Goal: Task Accomplishment & Management: Use online tool/utility

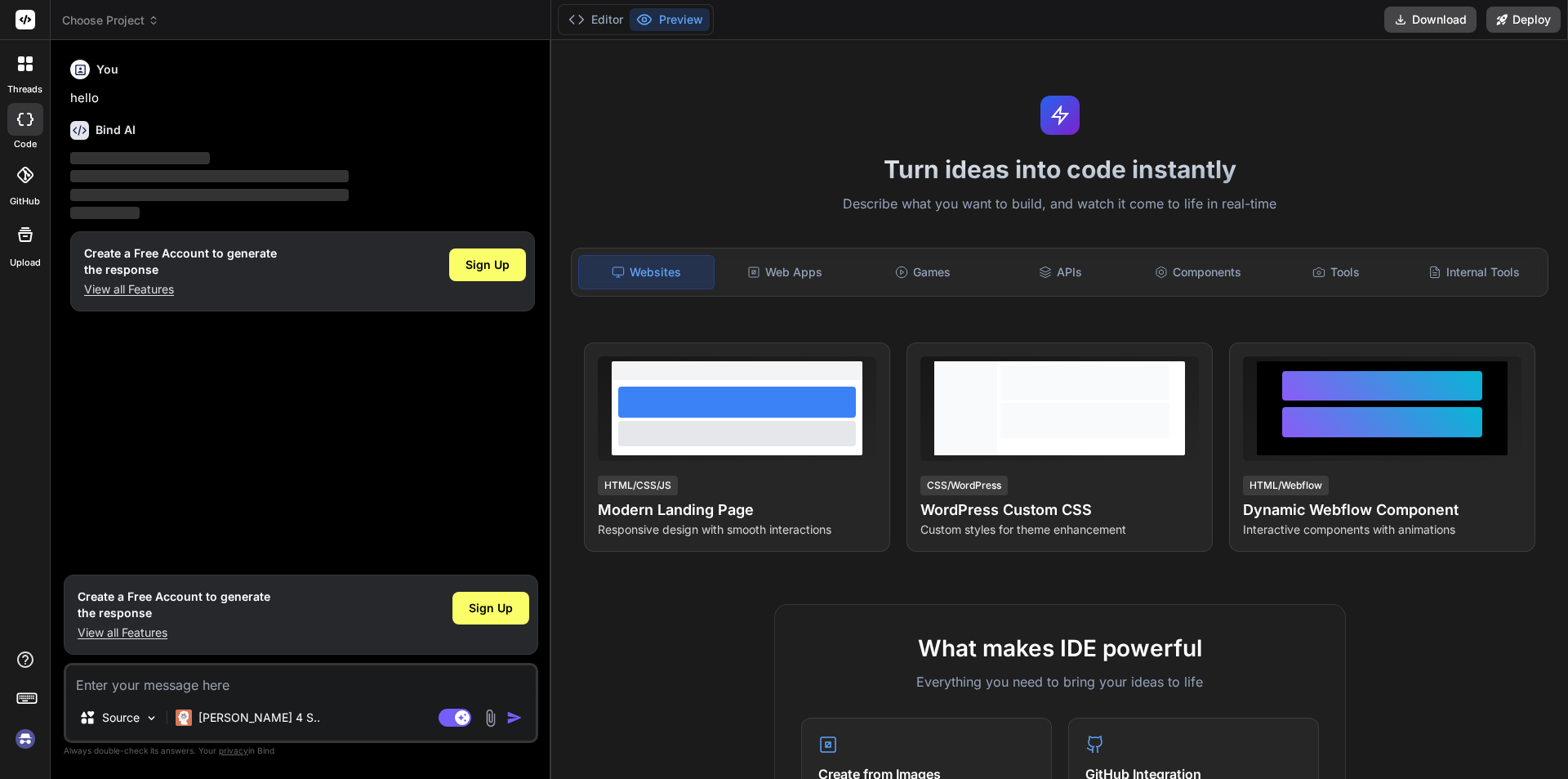
drag, startPoint x: 1117, startPoint y: 583, endPoint x: 1028, endPoint y: 580, distance: 89.1
click at [1028, 580] on div "Turn ideas into code instantly Describe what you want to build, and watch it co…" at bounding box center [1060, 408] width 1017 height 738
drag, startPoint x: 1439, startPoint y: 622, endPoint x: 1445, endPoint y: 709, distance: 87.2
click at [803, 280] on div "Web Apps" at bounding box center [786, 272] width 135 height 35
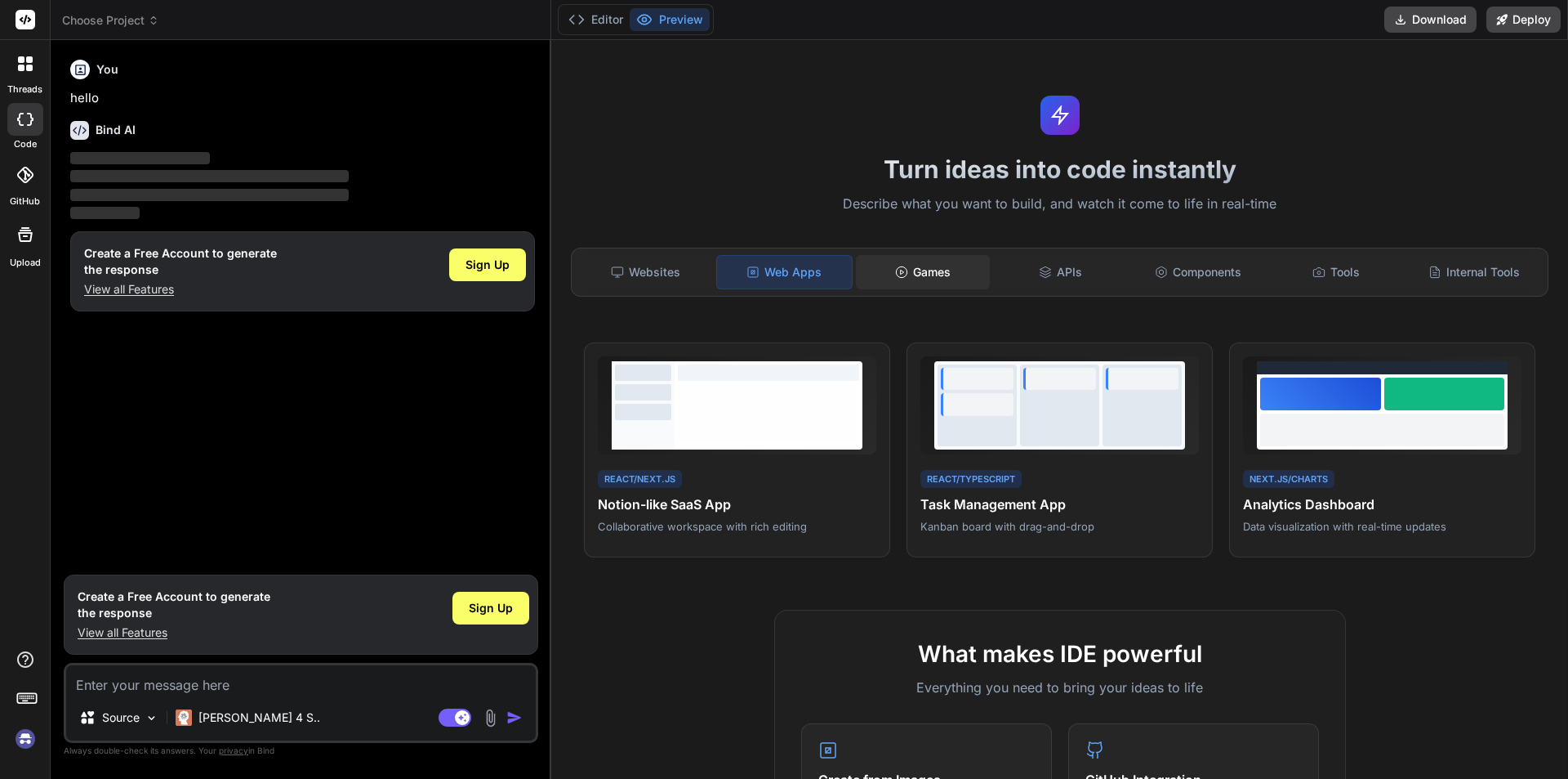
click at [907, 269] on div "Games" at bounding box center [923, 272] width 135 height 35
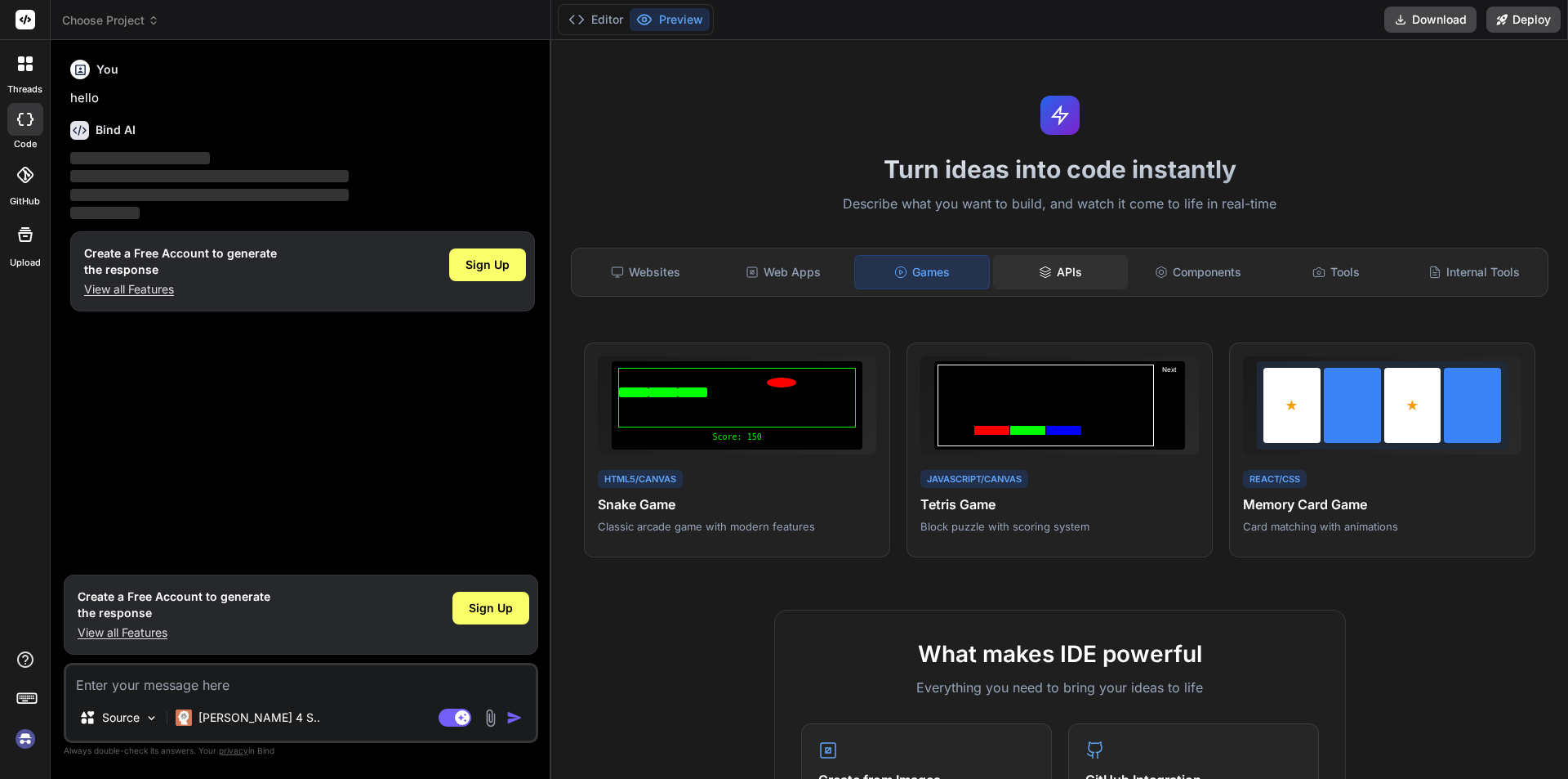
click at [1073, 279] on div "APIs" at bounding box center [1060, 272] width 135 height 35
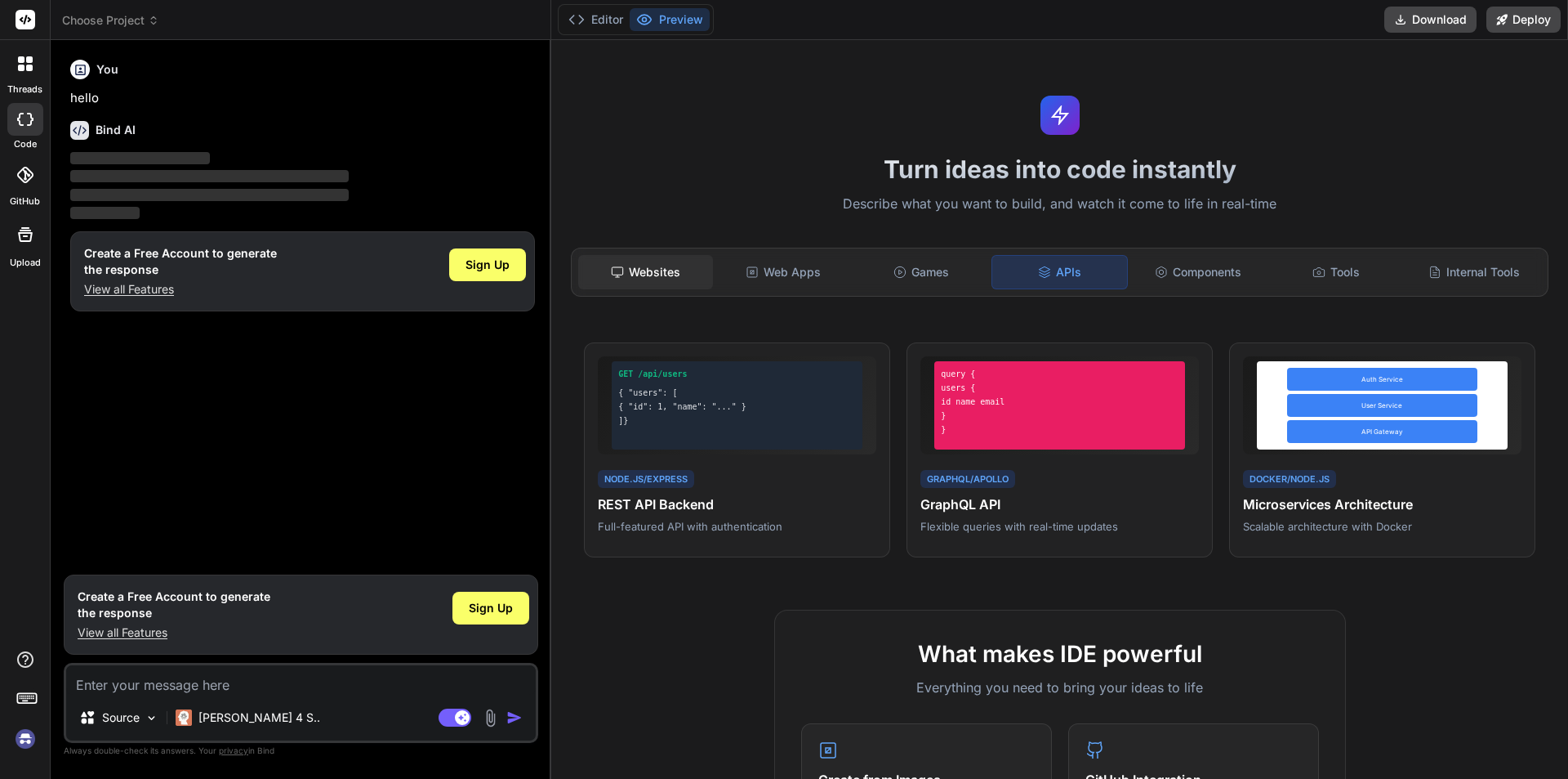
click at [623, 280] on div "Websites" at bounding box center [646, 272] width 135 height 35
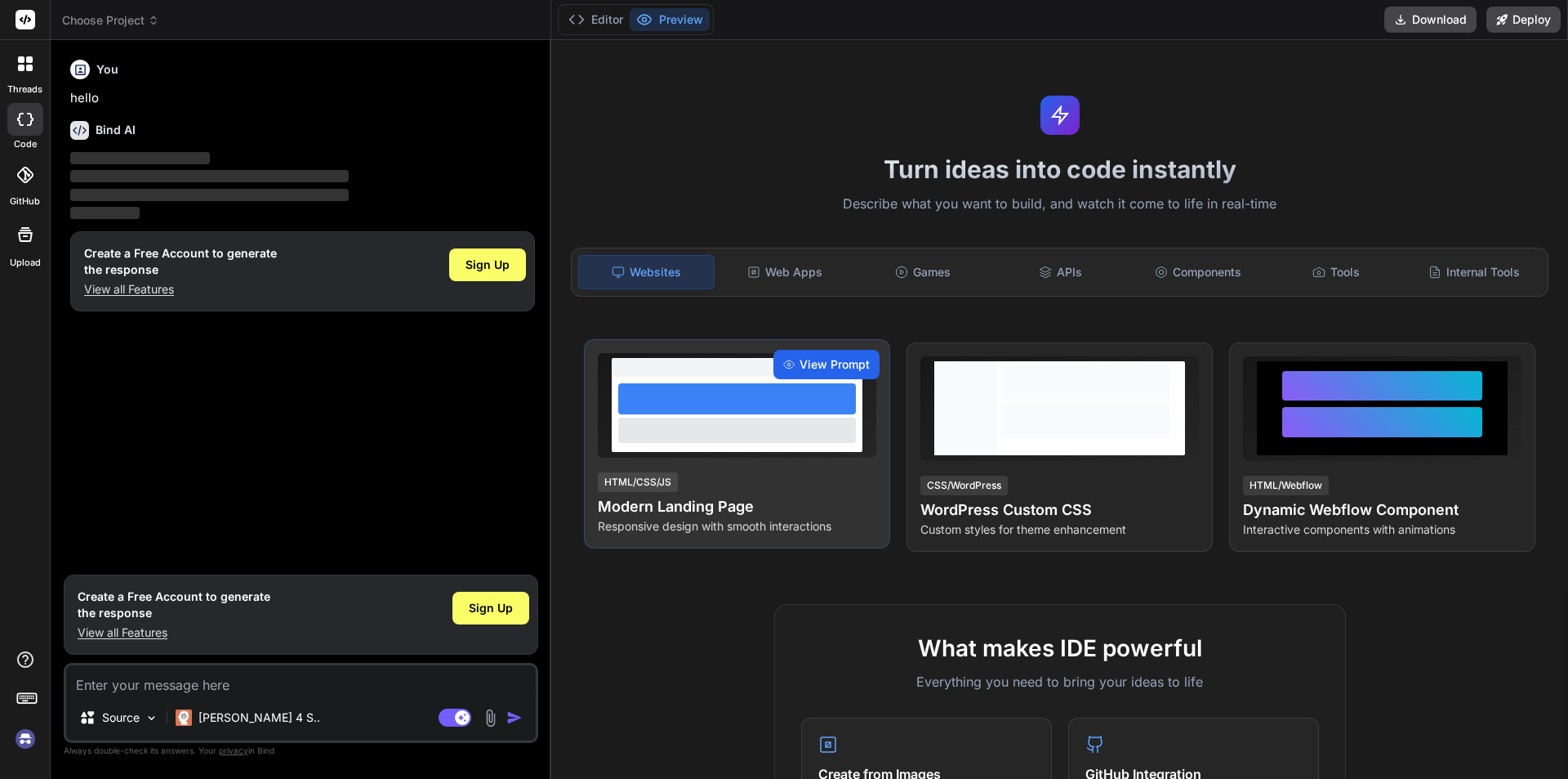
click at [820, 364] on span "View Prompt" at bounding box center [834, 364] width 70 height 16
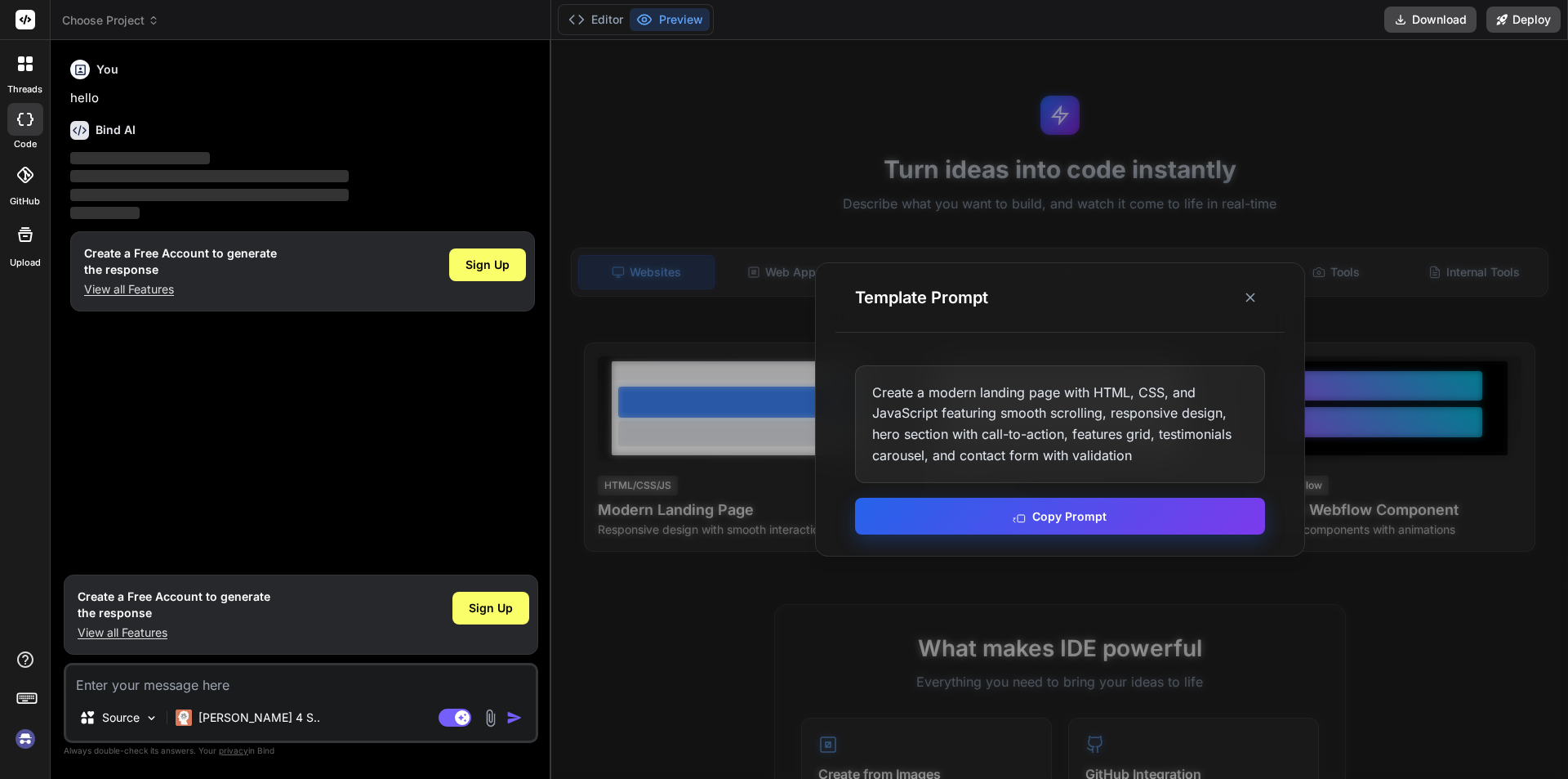
click at [1044, 517] on button "Copy Prompt" at bounding box center [1059, 516] width 410 height 37
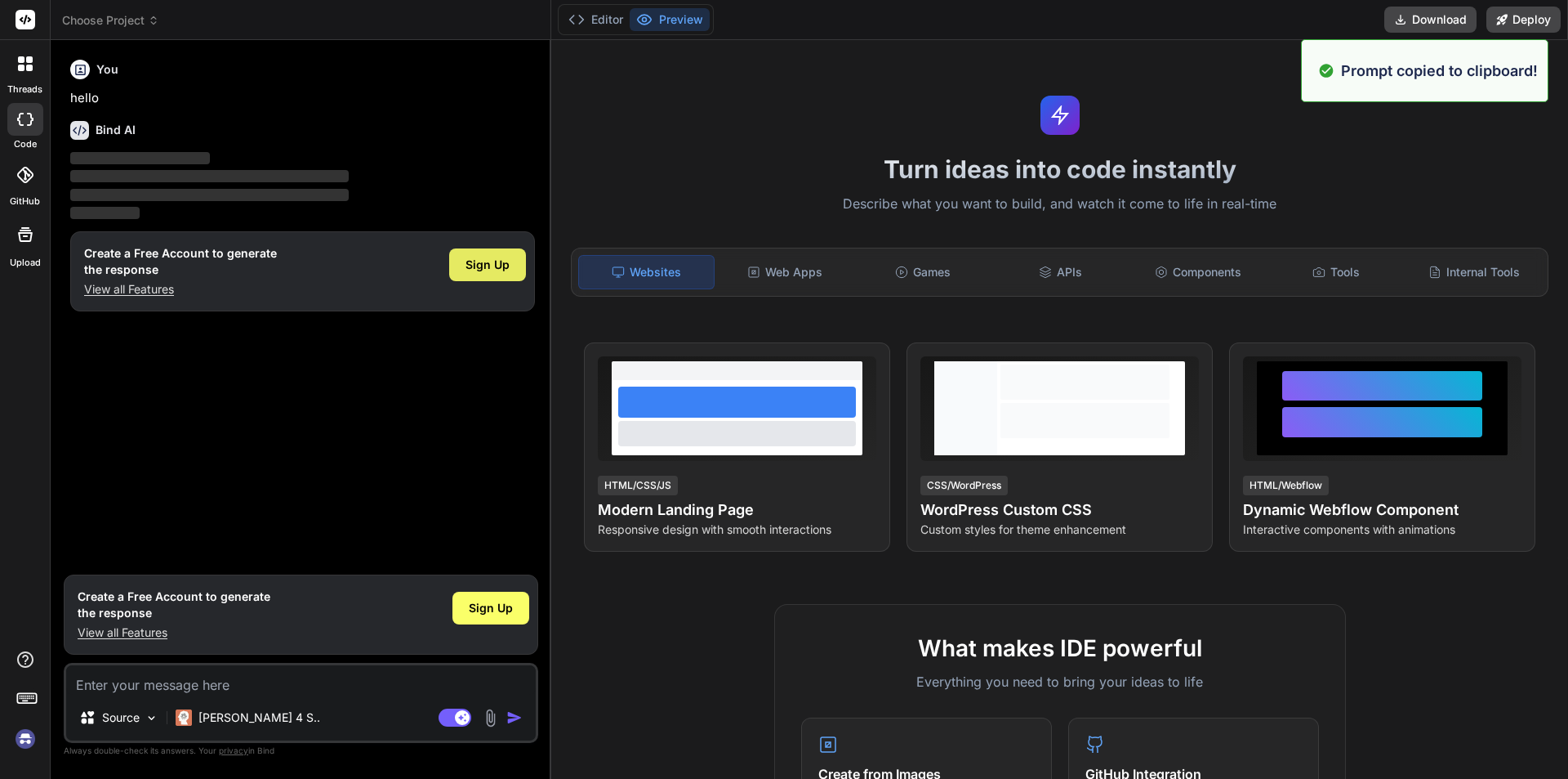
click at [478, 264] on span "Sign Up" at bounding box center [487, 264] width 44 height 16
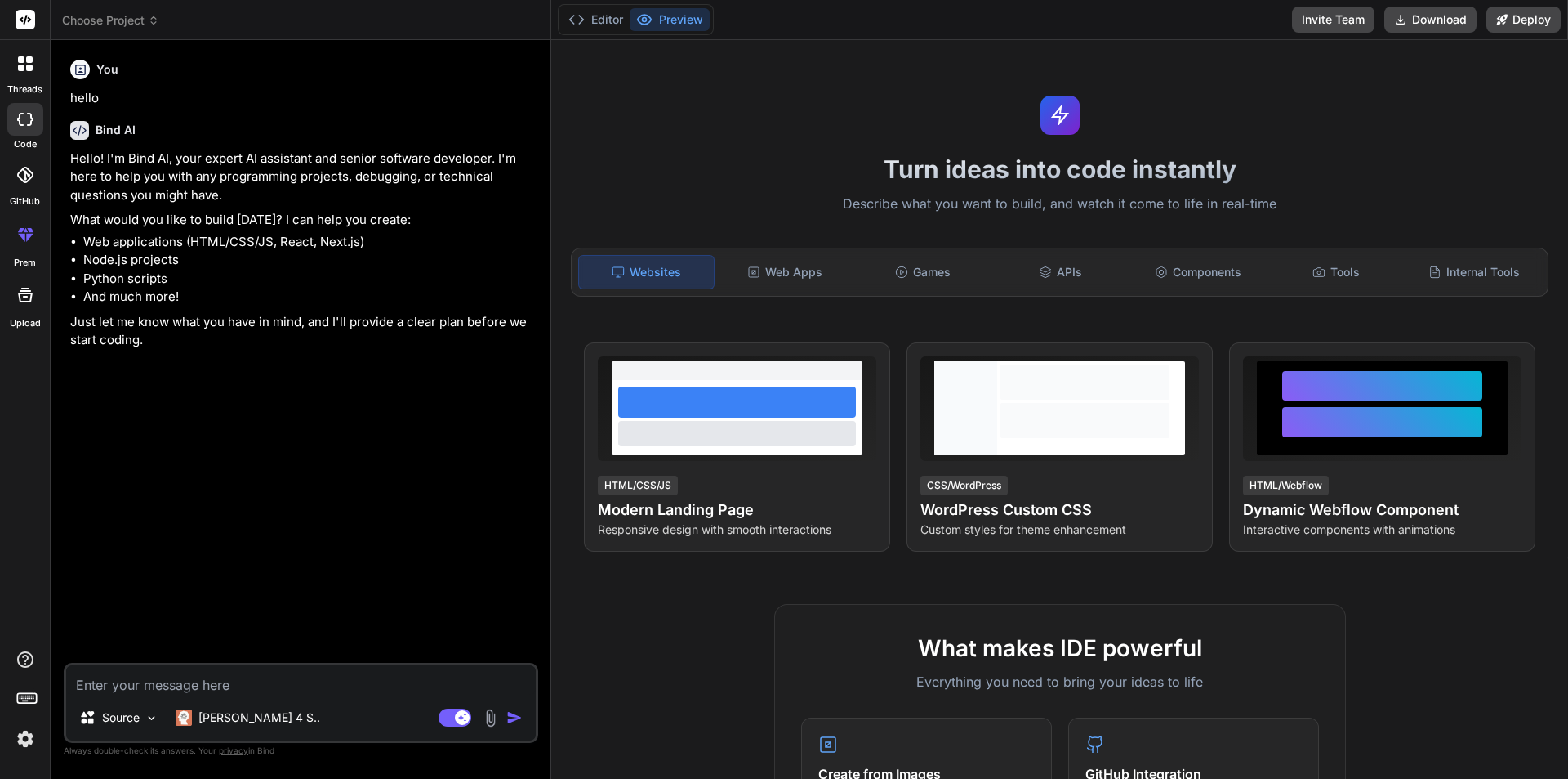
type textarea "x"
click at [284, 686] on textarea at bounding box center [301, 680] width 470 height 29
paste textarea "Create a modern landing page with HTML, CSS, and JavaScript featuring smooth sc…"
type textarea "Create a modern landing page with HTML, CSS, and JavaScript featuring smooth sc…"
type textarea "x"
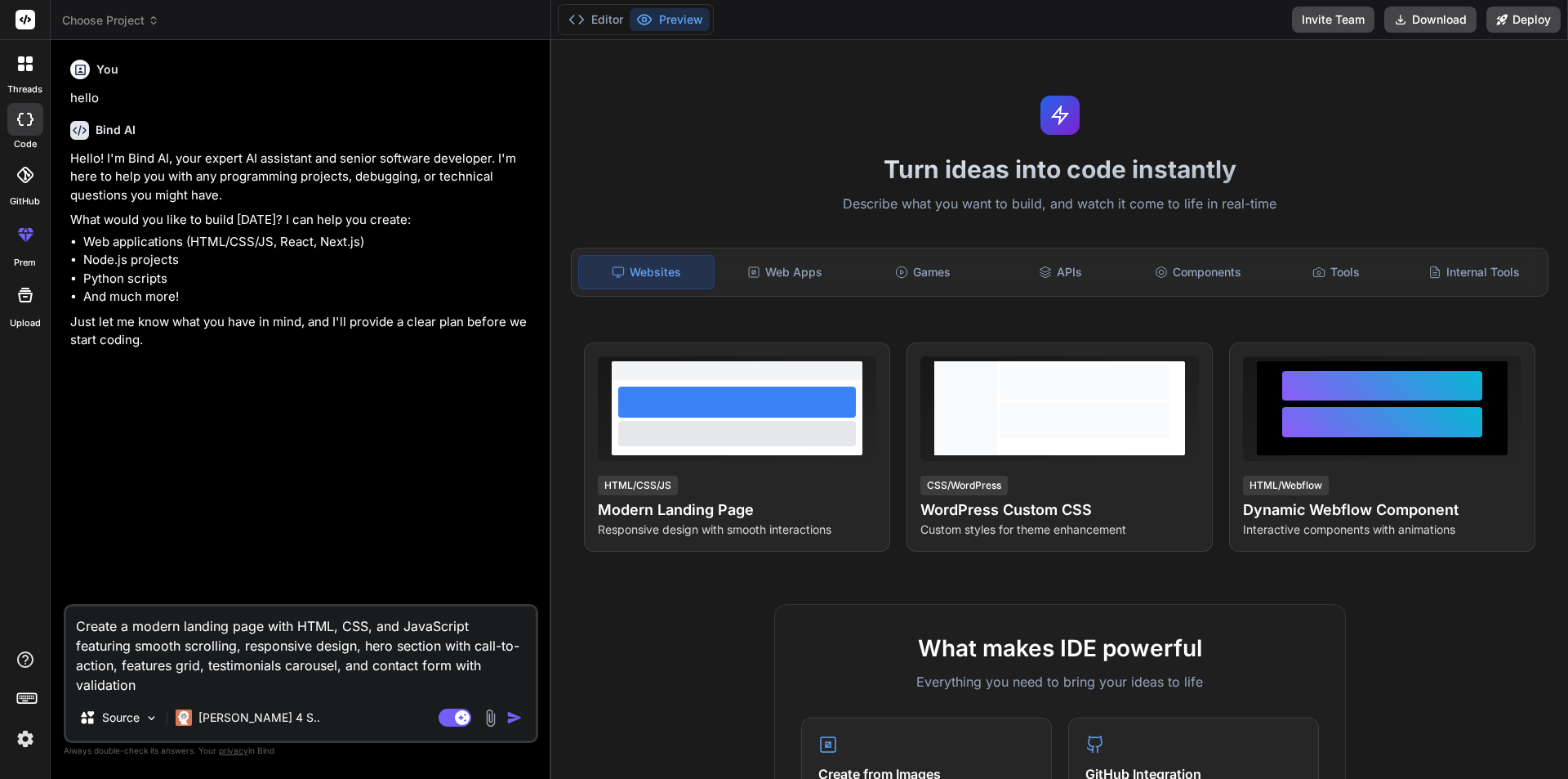
drag, startPoint x: 692, startPoint y: 585, endPoint x: 666, endPoint y: 604, distance: 32.2
click at [237, 645] on textarea "Create a modern landing page with HTML, CSS, and JavaScript featuring smooth sc…" at bounding box center [301, 650] width 470 height 88
paste textarea "# LOREMI — DOLO SIT AMETCON ADIP **ELITSEDD – EIUSMODTEM IN UTLABOREE** Dolo ma…"
type textarea "# LOREMI — DOLO SIT AMETCON ADIP **ELITSEDD – EIUSMODTEM IN UTLABOREE** Dolo ma…"
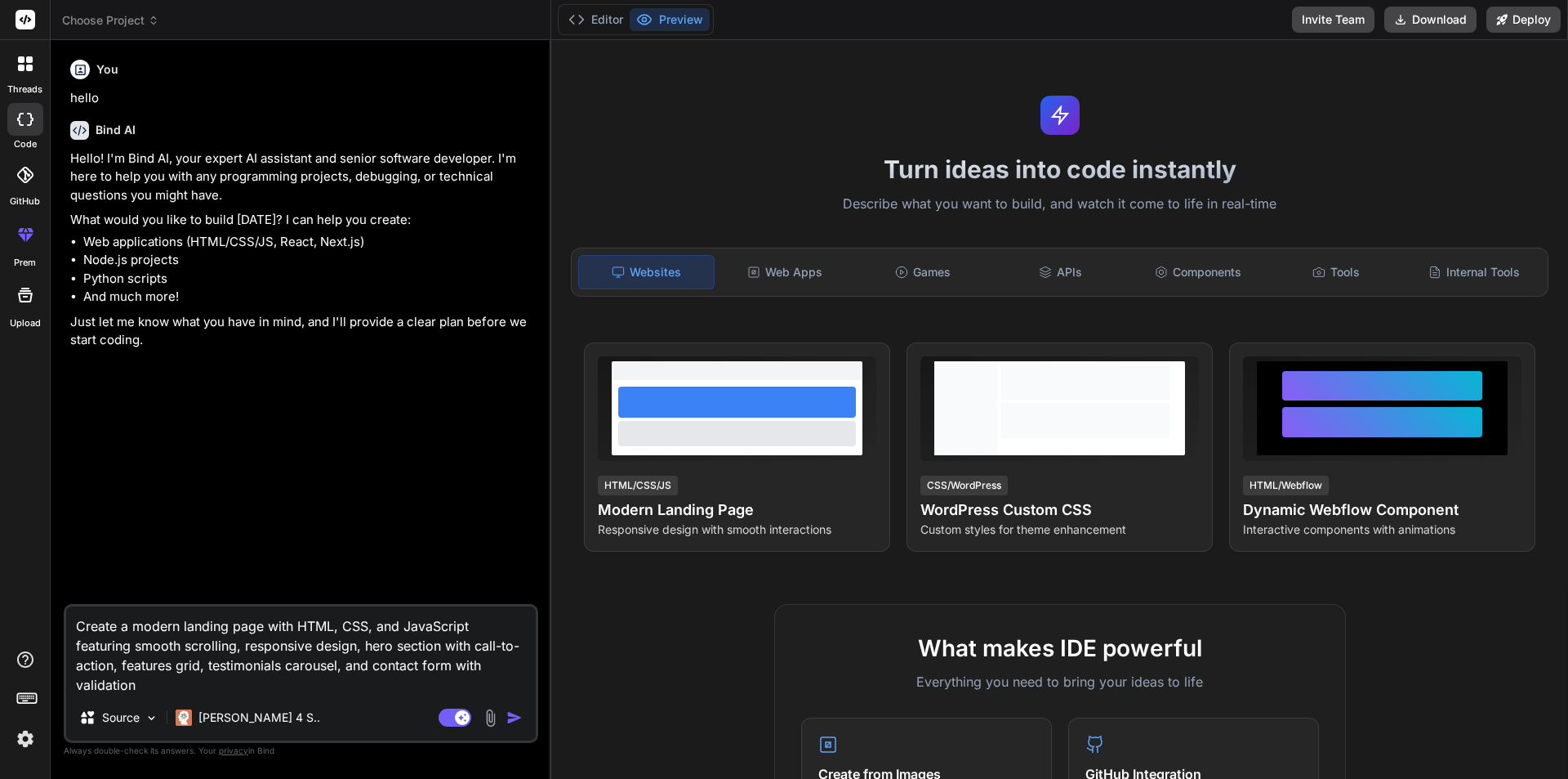
type textarea "x"
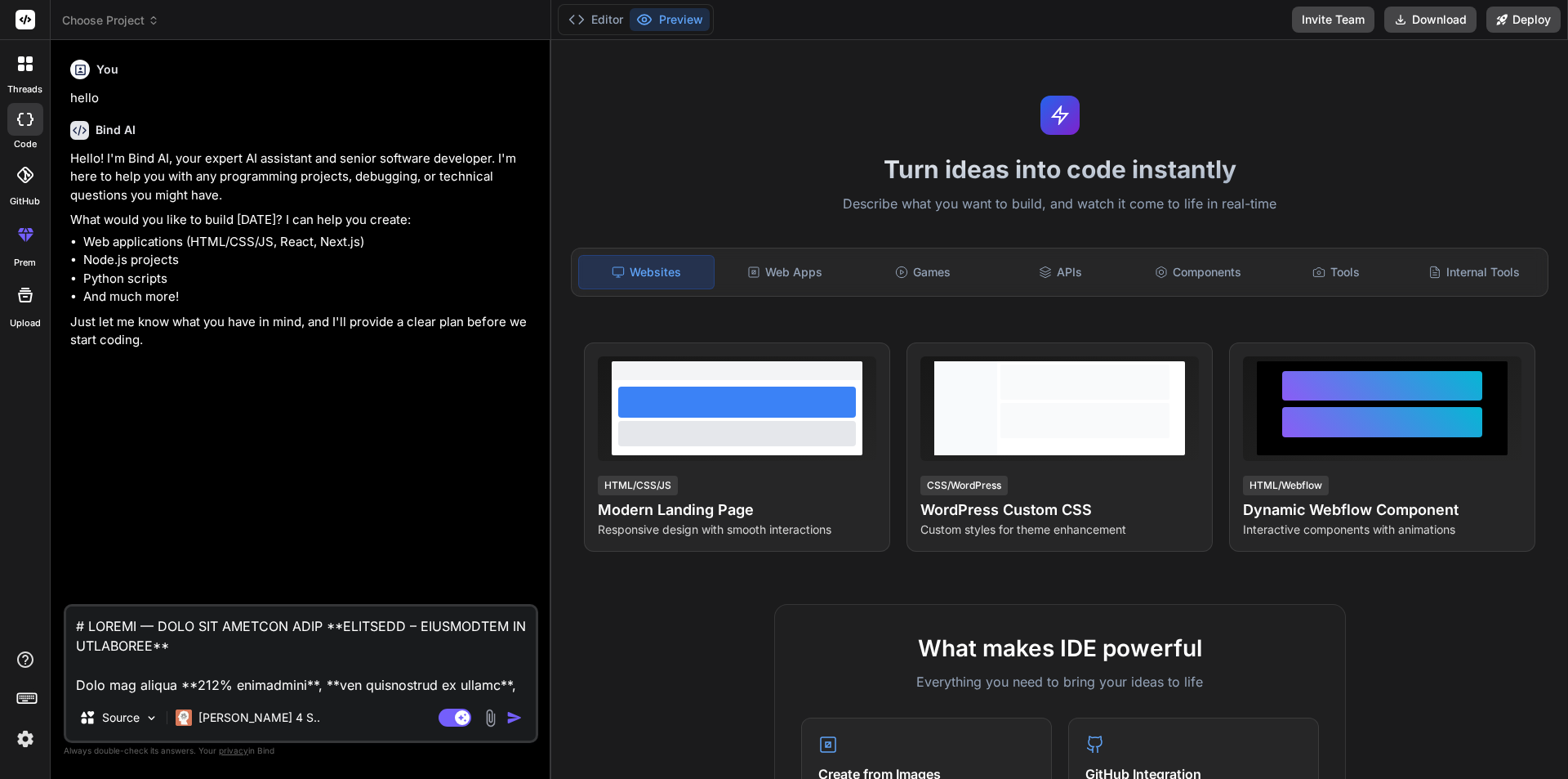
scroll to position [3492, 0]
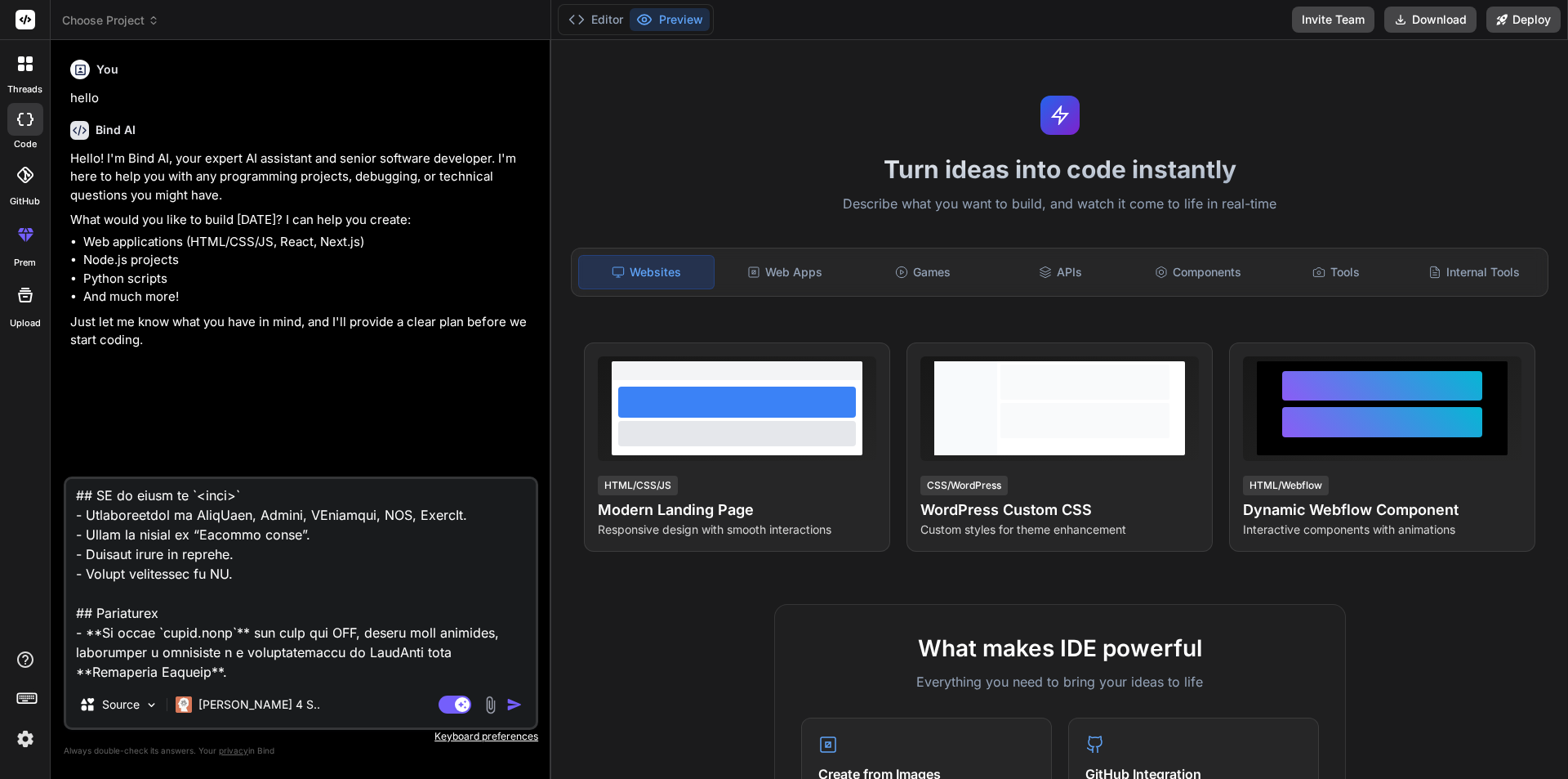
drag, startPoint x: 92, startPoint y: 658, endPoint x: 201, endPoint y: 658, distance: 109.0
click at [201, 658] on textarea at bounding box center [301, 580] width 470 height 203
type textarea "# LOREMI — DOLO SIT AMETCON ADIP **ELITSEDD – EIUSMODTEM IN UTLABOREE** Dolo ma…"
type textarea "x"
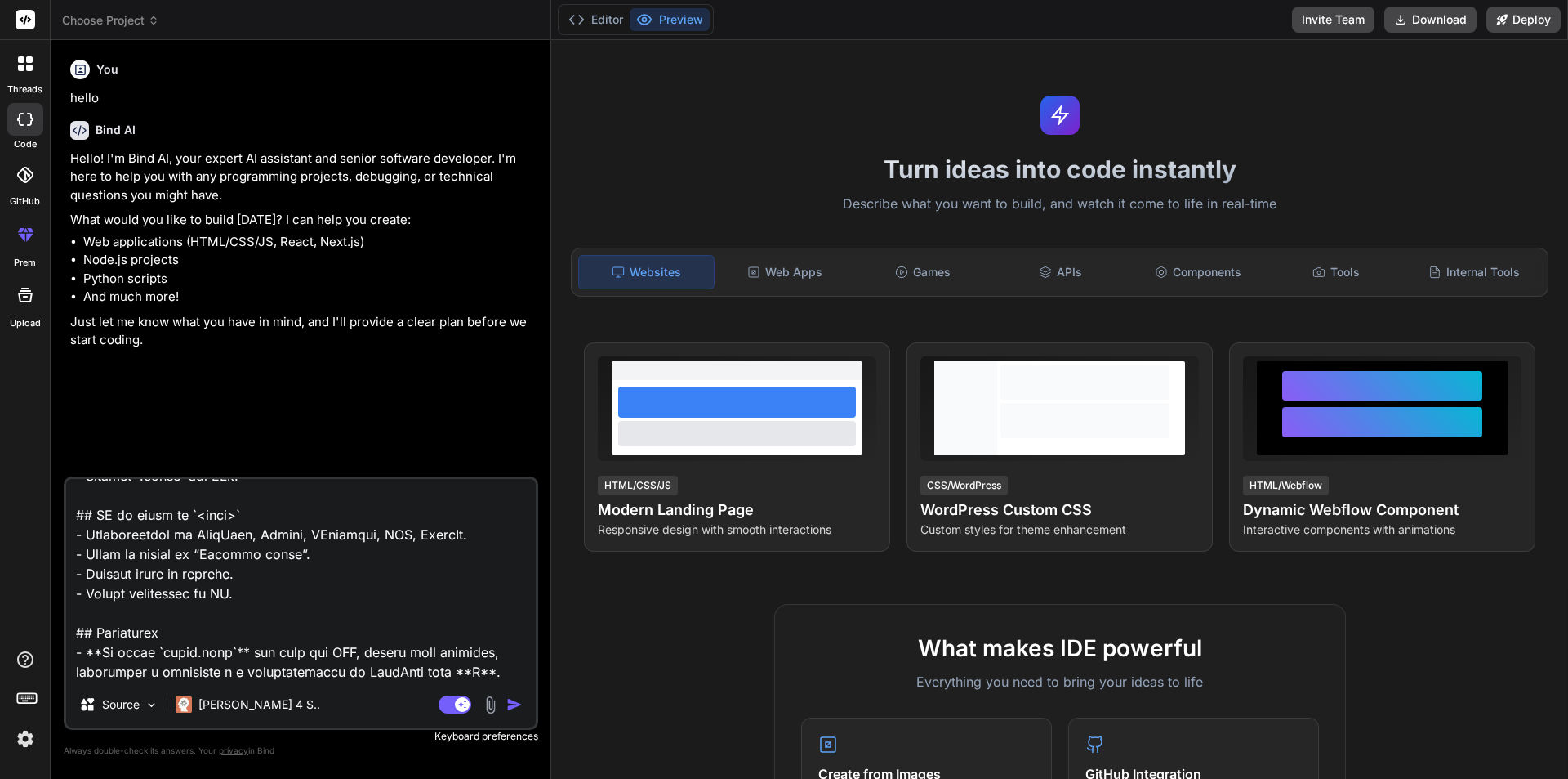
scroll to position [3474, 0]
type textarea "# LOREMI — DOLO SIT AMETCON ADIP **ELITSEDD – EIUSMODTEM IN UTLABOREE** Dolo ma…"
type textarea "x"
type textarea "# LOREMI — DOLO SIT AMETCON ADIP **ELITSEDD – EIUSMODTEM IN UTLABOREE** Dolo ma…"
type textarea "x"
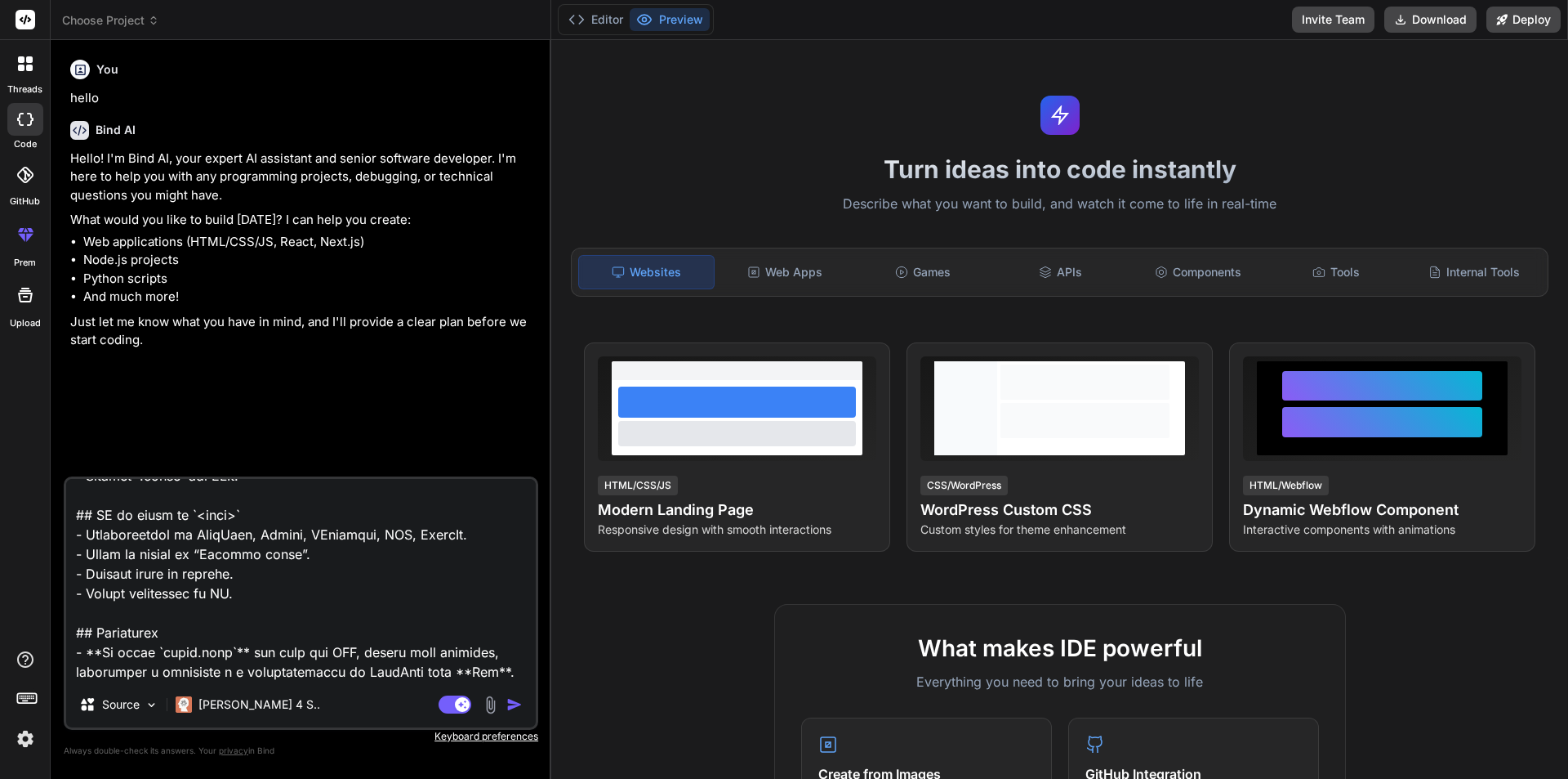
type textarea "# LOREMI — DOLO SIT AMETCON ADIP **ELITSEDD – EIUSMODTEM IN UTLABOREE** Dolo ma…"
type textarea "x"
type textarea "# LOREMI — DOLO SIT AMETCON ADIP **ELITSEDD – EIUSMODTEM IN UTLABOREE** Dolo ma…"
type textarea "x"
type textarea "# LOREMI — DOLO SIT AMETCON ADIP **ELITSEDD – EIUSMODTEM IN UTLABOREE** Dolo ma…"
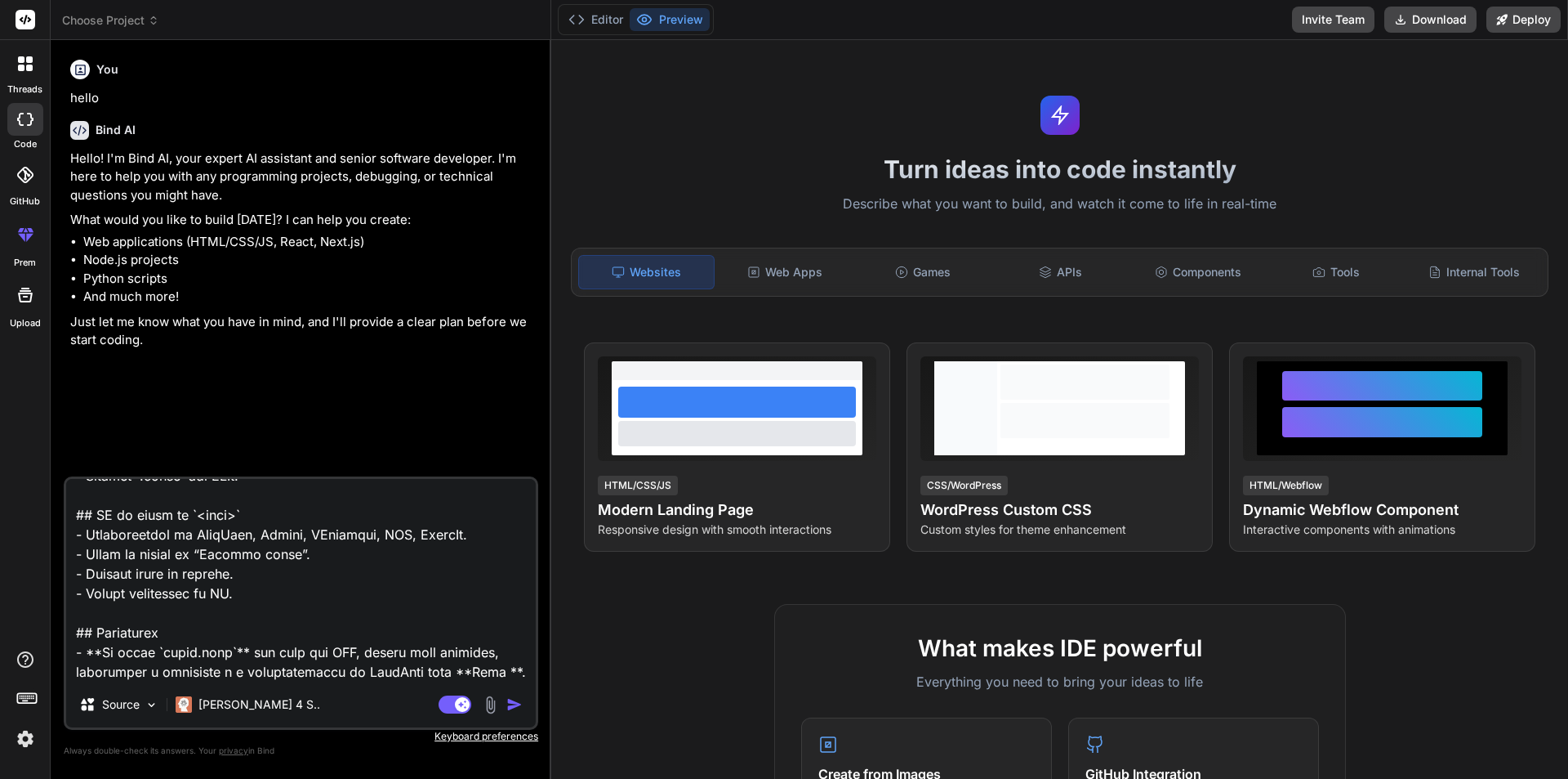
type textarea "x"
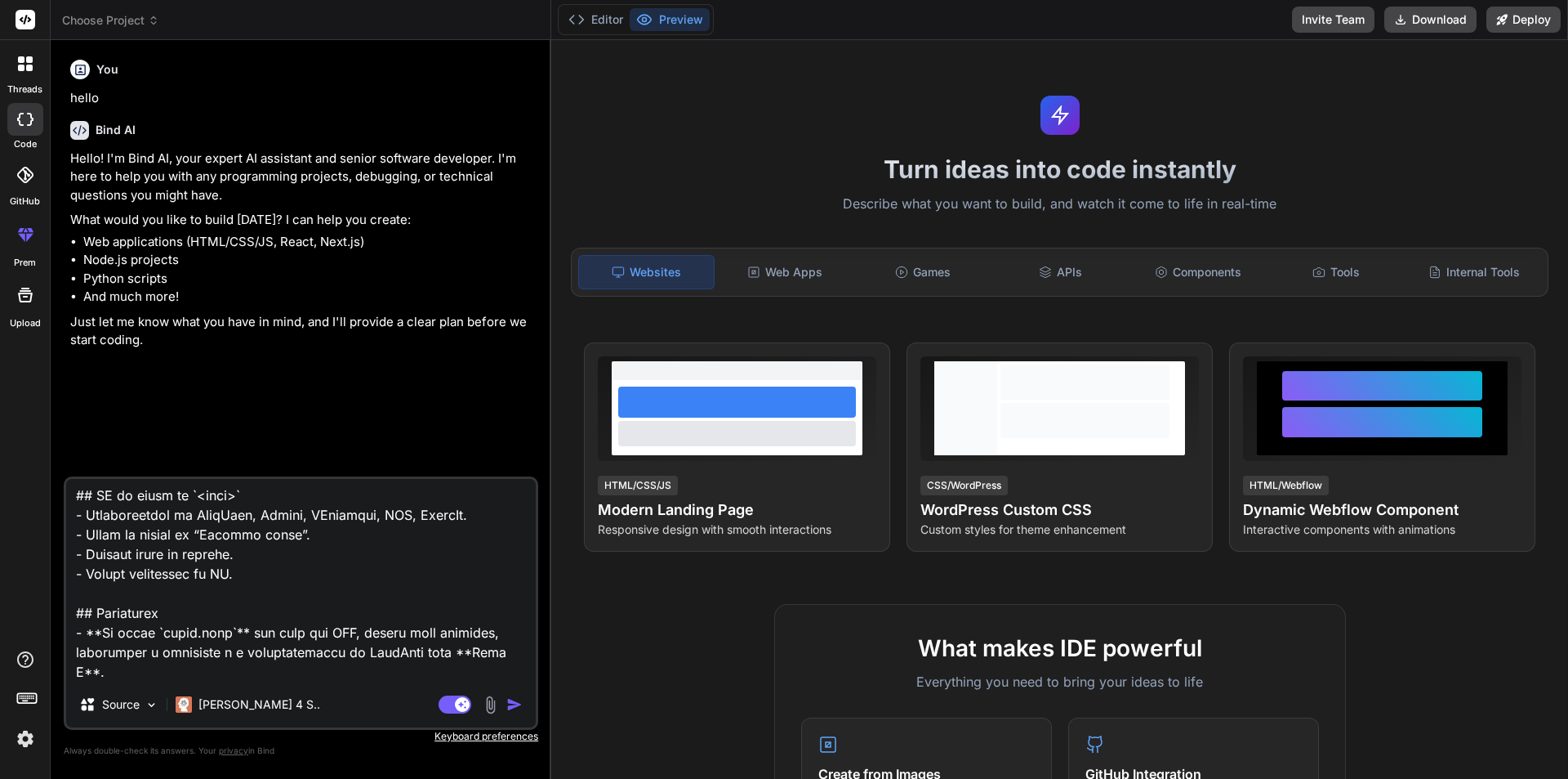
type textarea "# LOREMI — DOLO SIT AMETCON ADIP **ELITSEDD – EIUSMODTEM IN UTLABOREE** Dolo ma…"
type textarea "x"
type textarea "# LOREMI — DOLO SIT AMETCON ADIP **ELITSEDD – EIUSMODTEM IN UTLABOREE** Dolo ma…"
type textarea "x"
type textarea "# LOREMI — DOLO SIT AMETCON ADIP **ELITSEDD – EIUSMODTEM IN UTLABOREE** Dolo ma…"
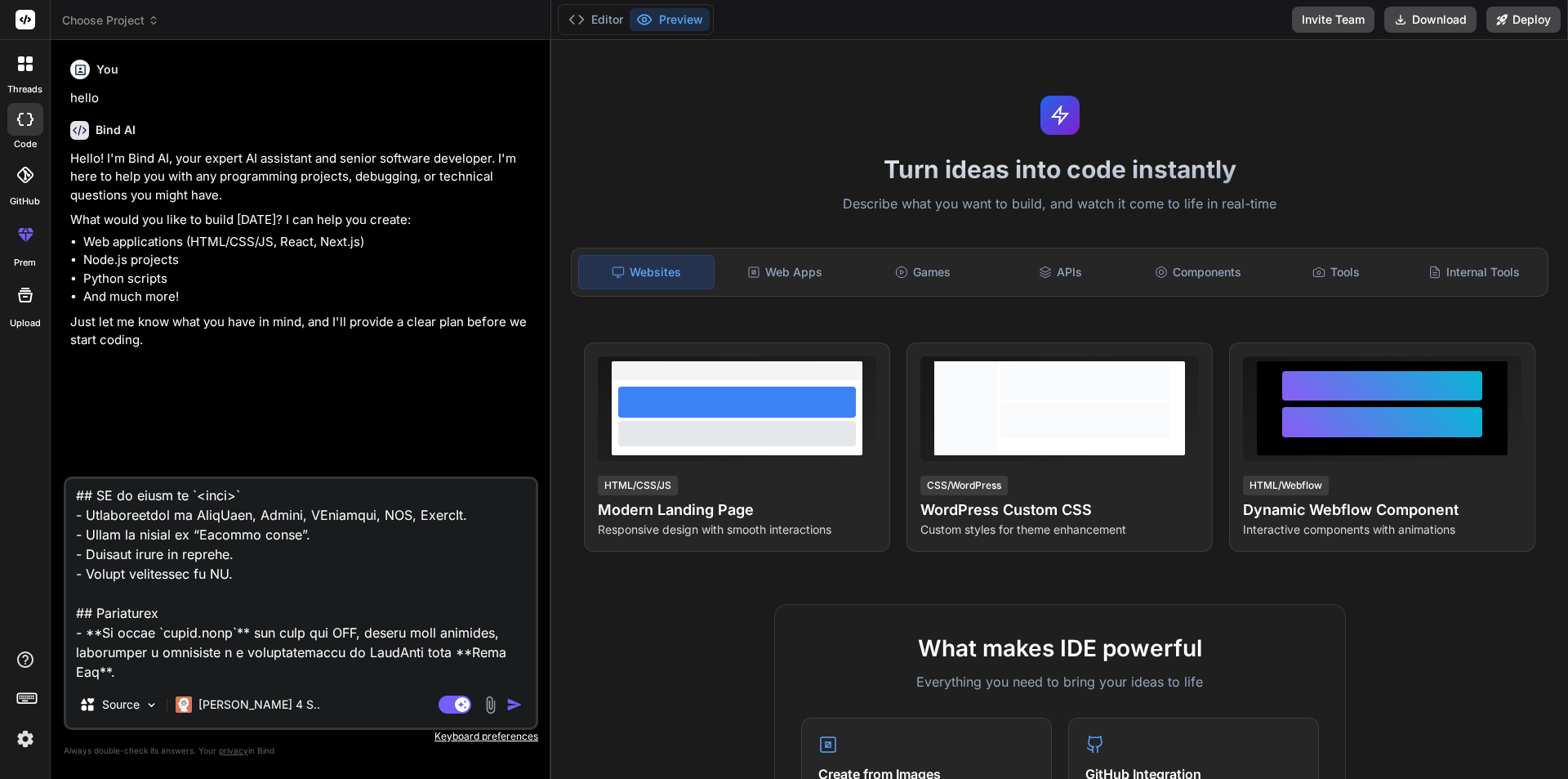
type textarea "x"
type textarea "# LOREMI — DOLO SIT AMETCON ADIP **ELITSEDD – EIUSMODTEM IN UTLABOREE** Dolo ma…"
type textarea "x"
type textarea "# LOREMI — DOLO SIT AMETCON ADIP **ELITSEDD – EIUSMODTEM IN UTLABOREE** Dolo ma…"
type textarea "x"
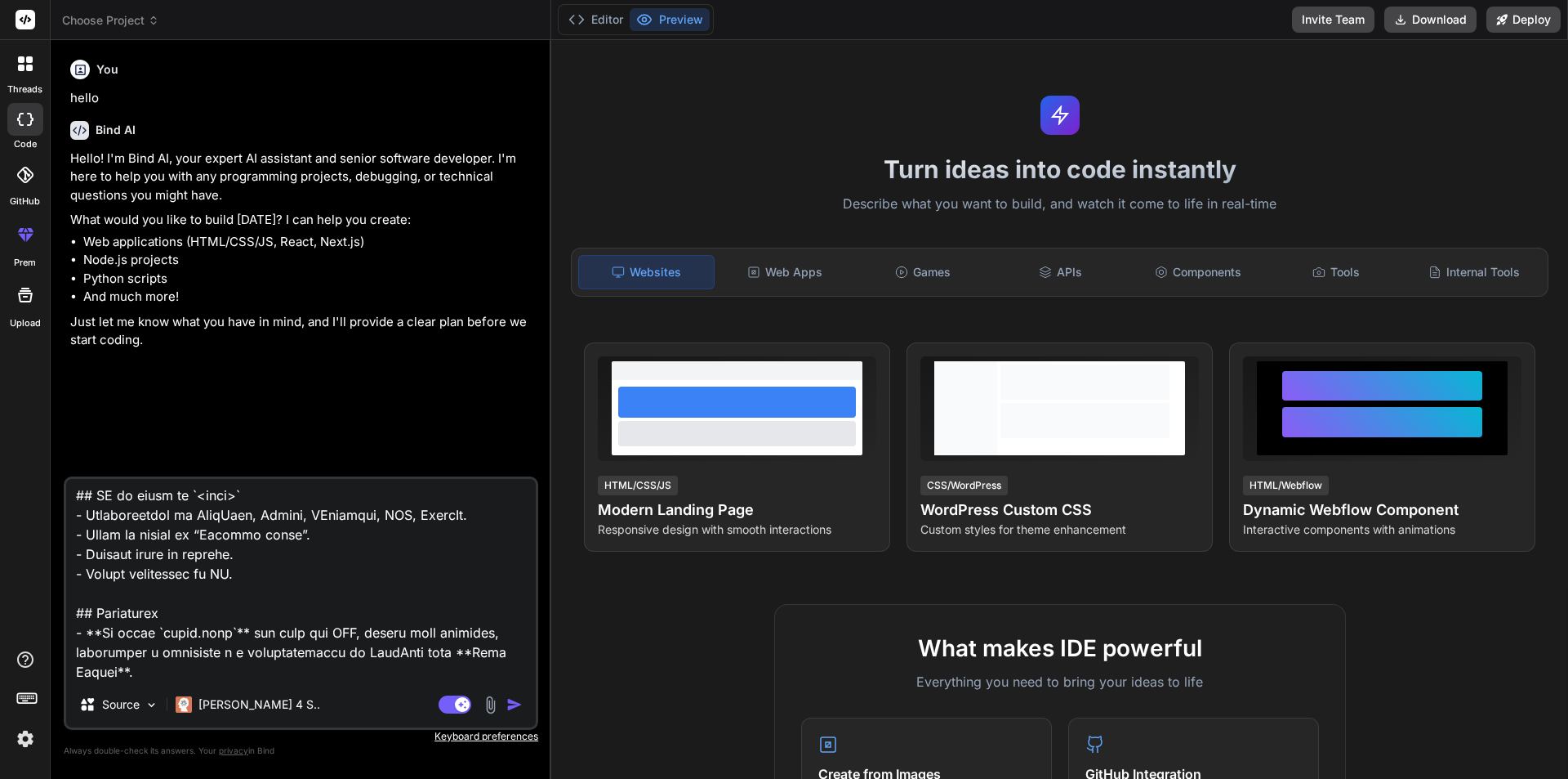
type textarea "# LOREMI — DOLO SIT AMETCON ADIP **ELITSEDD – EIUSMODTEM IN UTLABOREE** Dolo ma…"
type textarea "x"
type textarea "# LOREMI — DOLO SIT AMETCON ADIP **ELITSEDD – EIUSMODTEM IN UTLABOREE** Dolo ma…"
type textarea "x"
type textarea "# LOREMI — DOLO SIT AMETCON ADIP **ELITSEDD – EIUSMODTEM IN UTLABOREE** Dolo ma…"
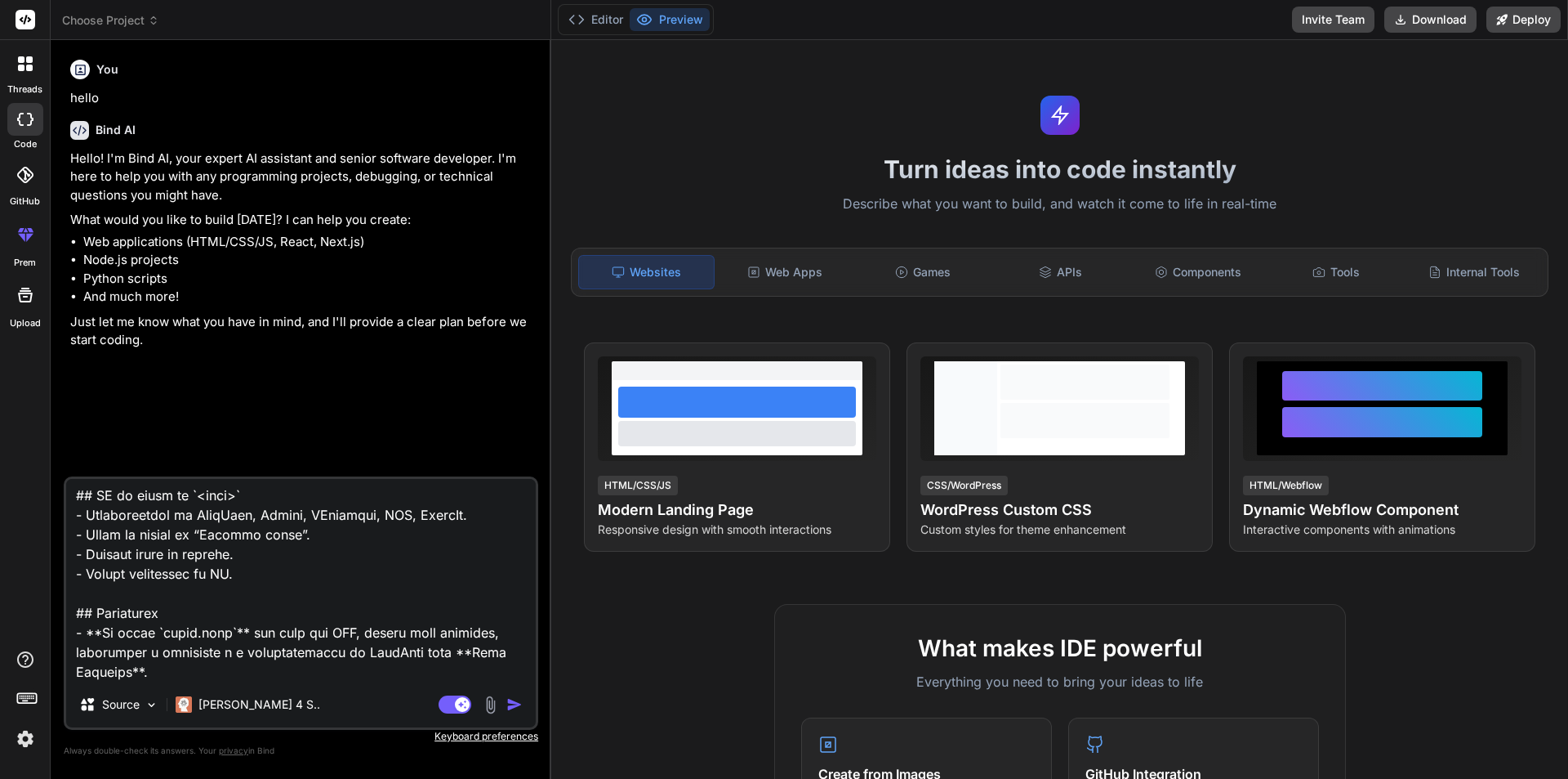
type textarea "x"
click at [298, 664] on textarea at bounding box center [301, 580] width 470 height 203
type textarea "# LOREMI — DOLO SIT AMETCON ADIP **ELITSEDD – EIUSMODTEM IN UTLABOREE** Dolo ma…"
drag, startPoint x: 199, startPoint y: 711, endPoint x: 118, endPoint y: 735, distance: 84.5
click at [118, 735] on div "Source Claude 4 S.. Agent Mode. When this toggle is activated, AI automatically…" at bounding box center [301, 618] width 475 height 282
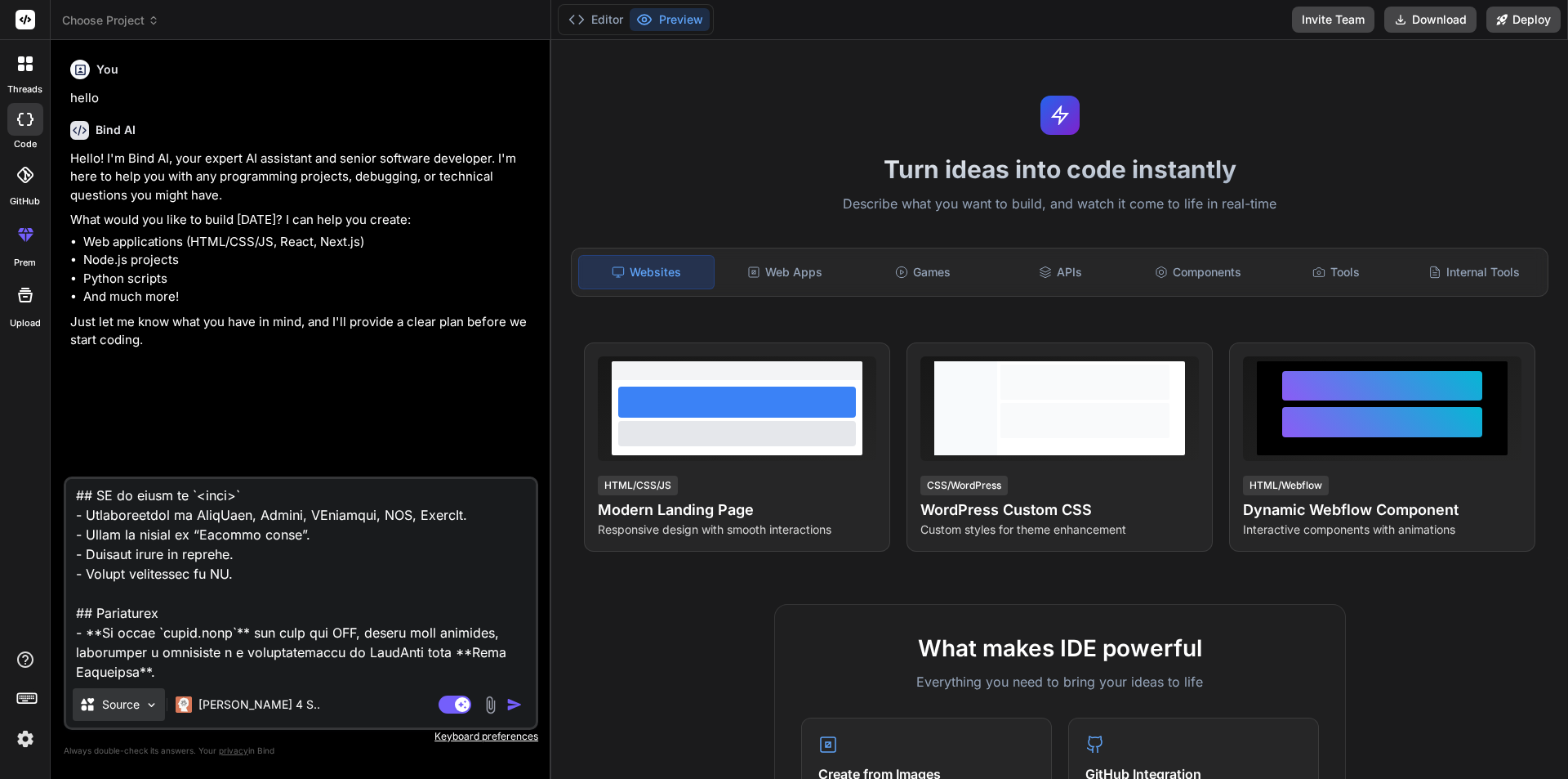
click at [135, 706] on p "Source" at bounding box center [121, 704] width 38 height 16
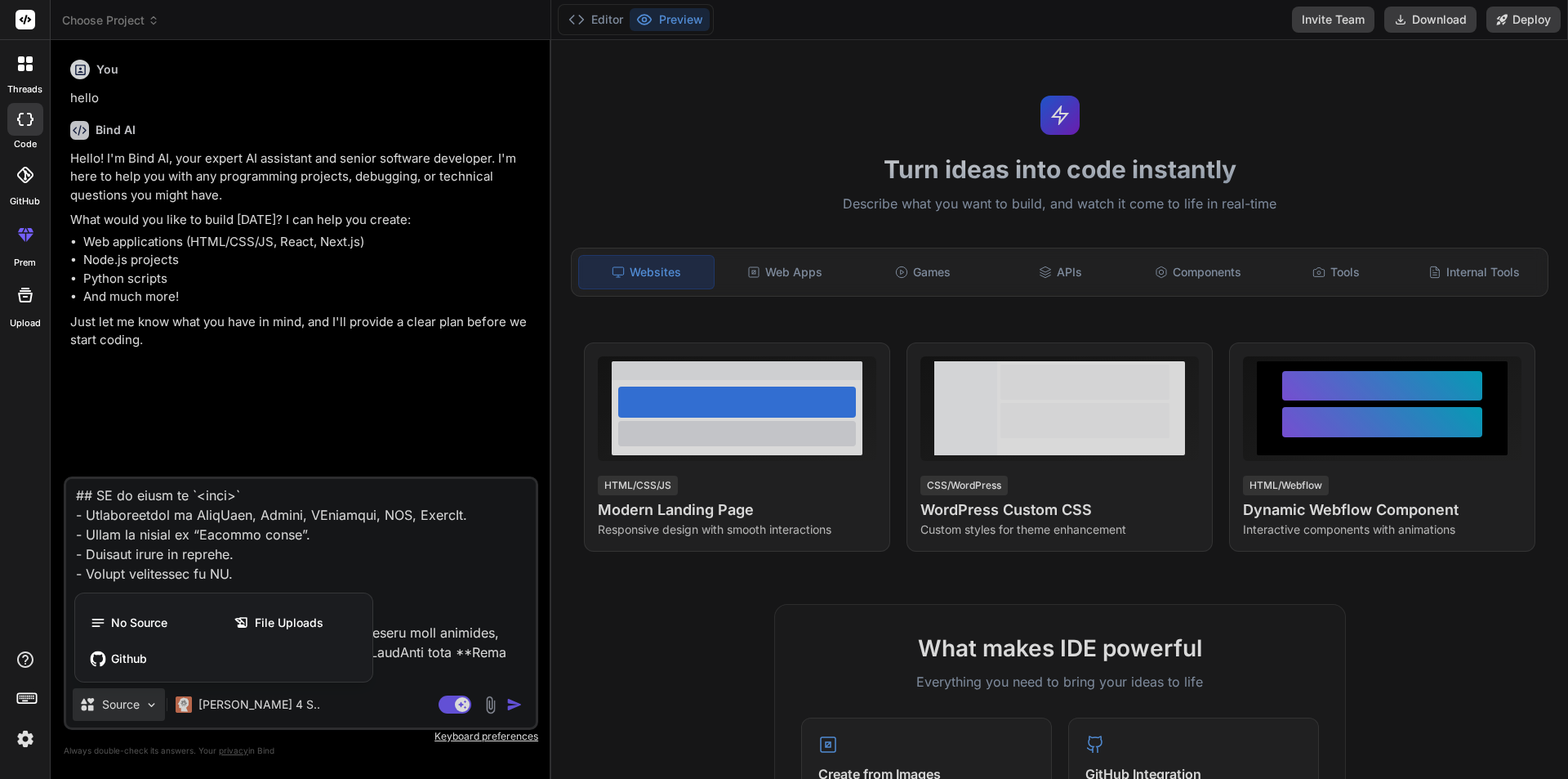
click at [135, 706] on div at bounding box center [784, 390] width 1568 height 779
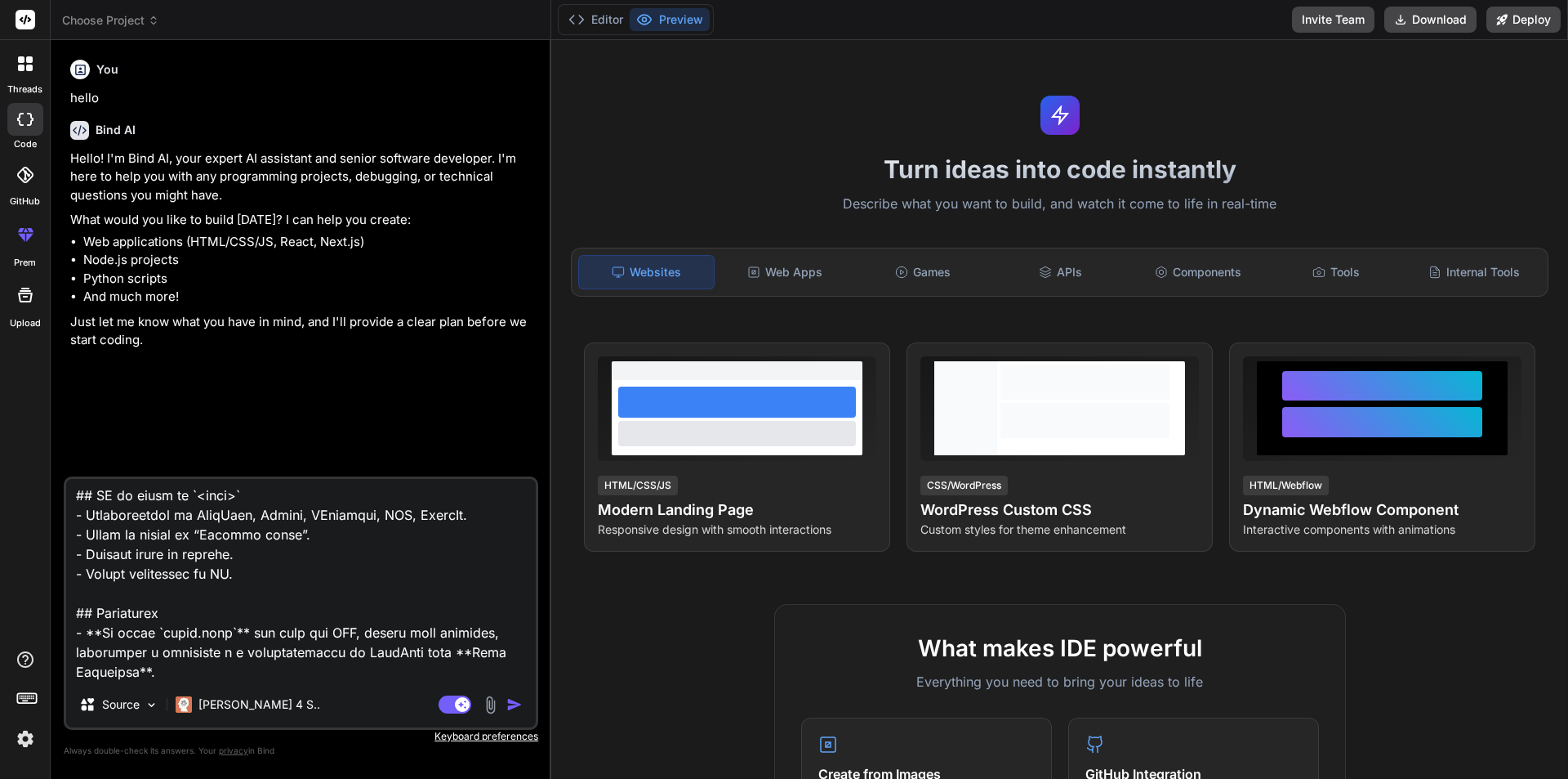
click at [202, 679] on textarea at bounding box center [301, 580] width 470 height 203
type textarea "x"
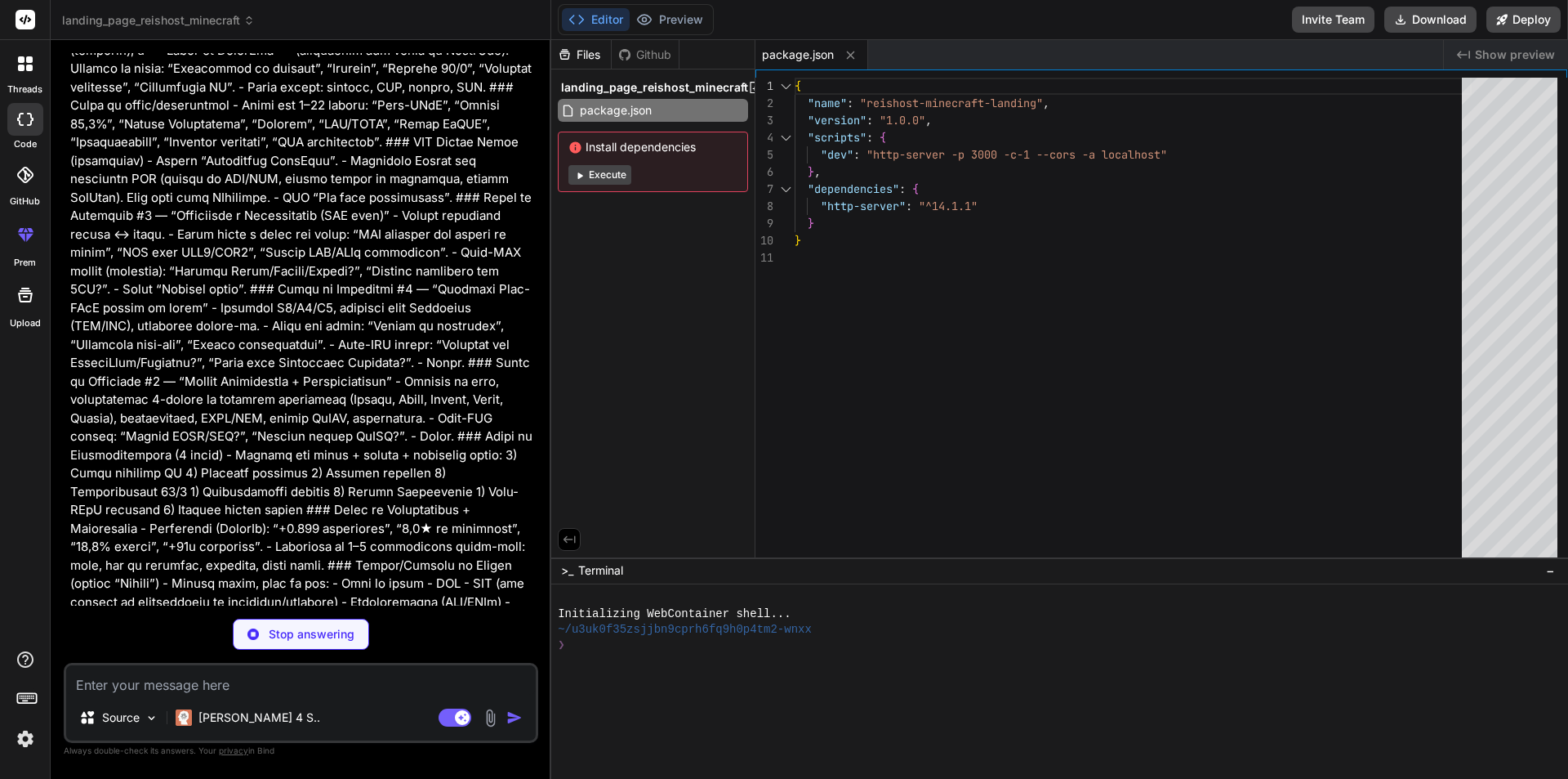
scroll to position [934, 0]
click at [615, 176] on button "Execute" at bounding box center [599, 174] width 63 height 20
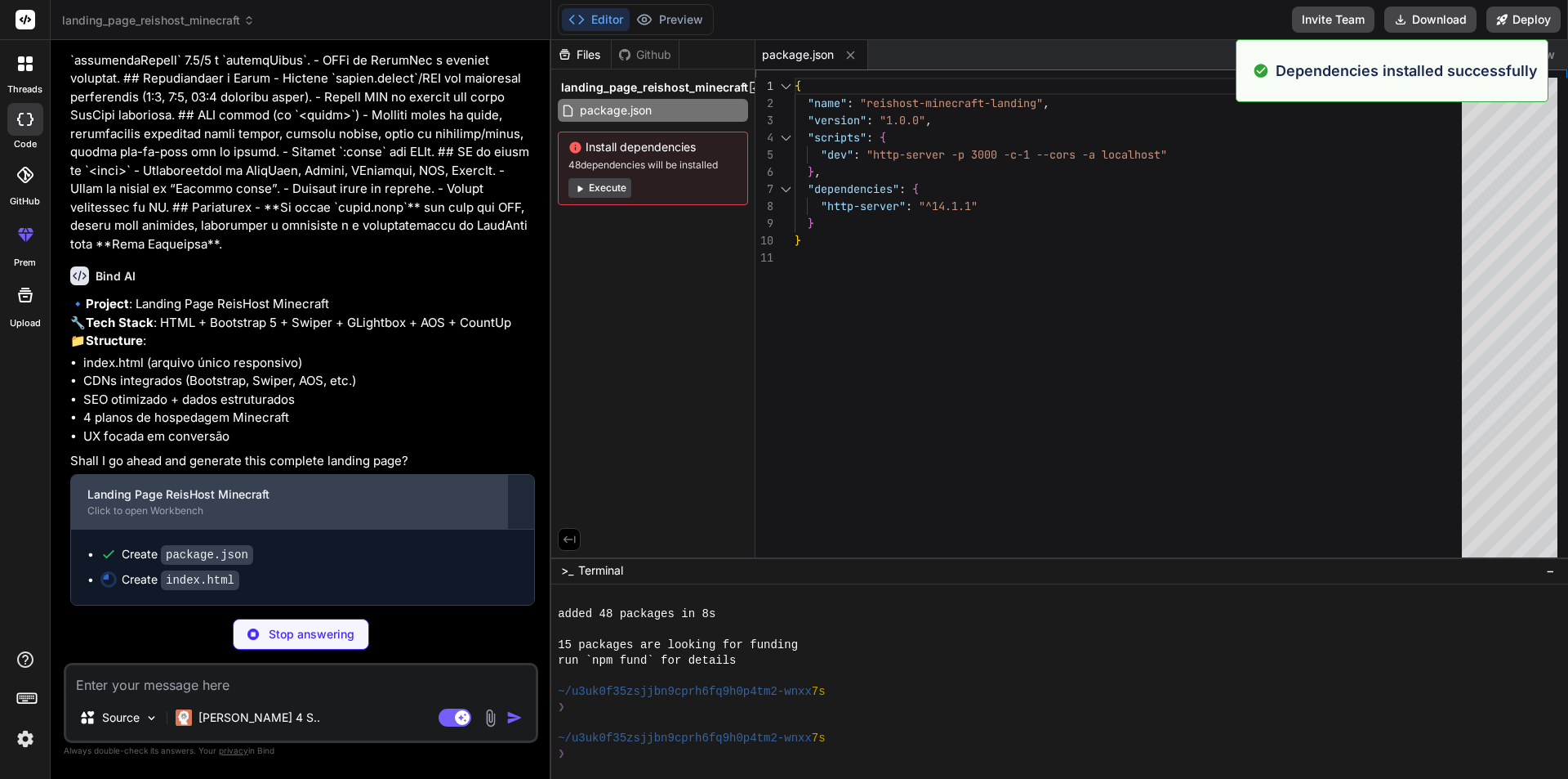
scroll to position [124, 0]
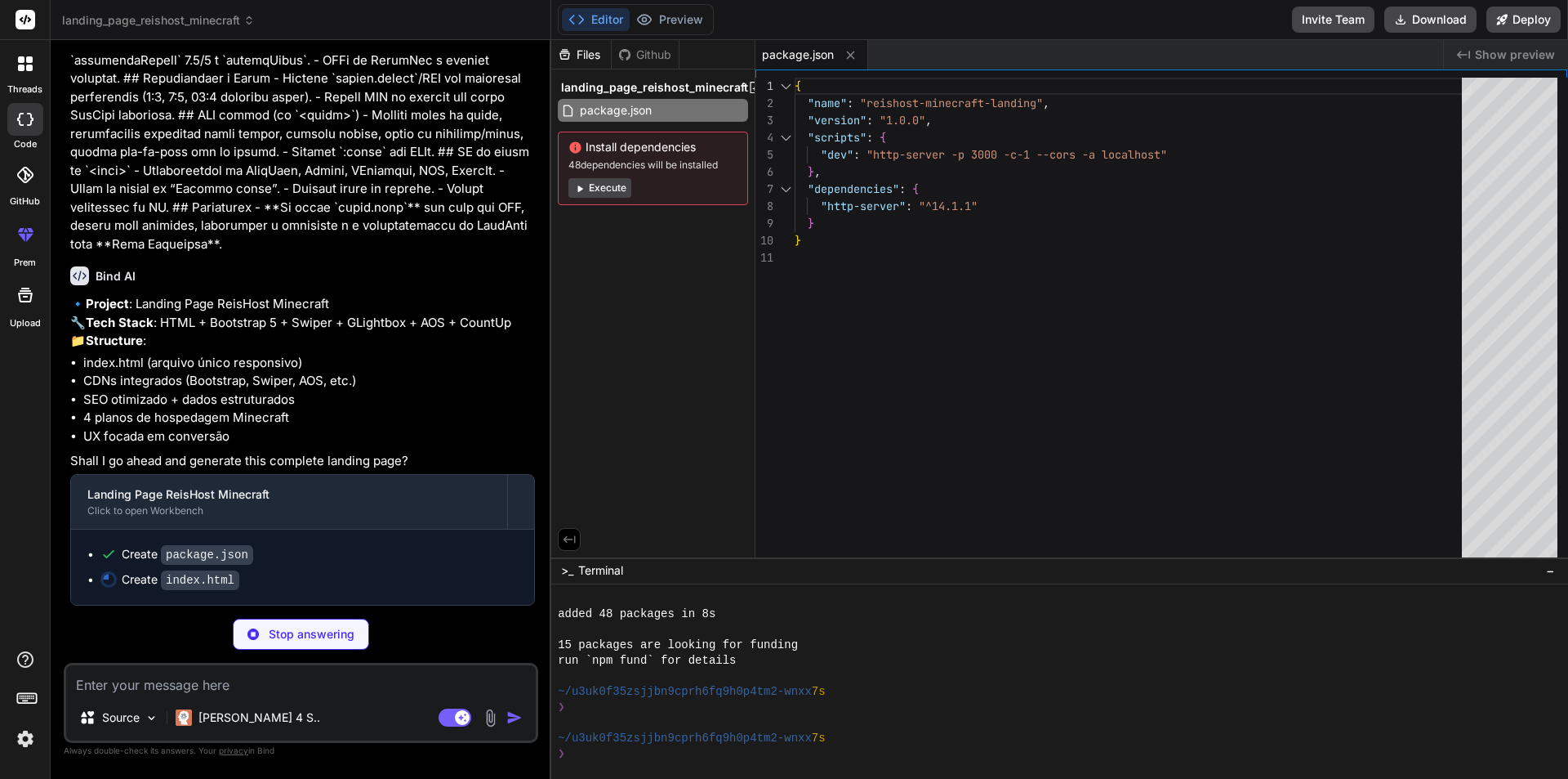
type textarea "x"
type textarea "</body> </html>"
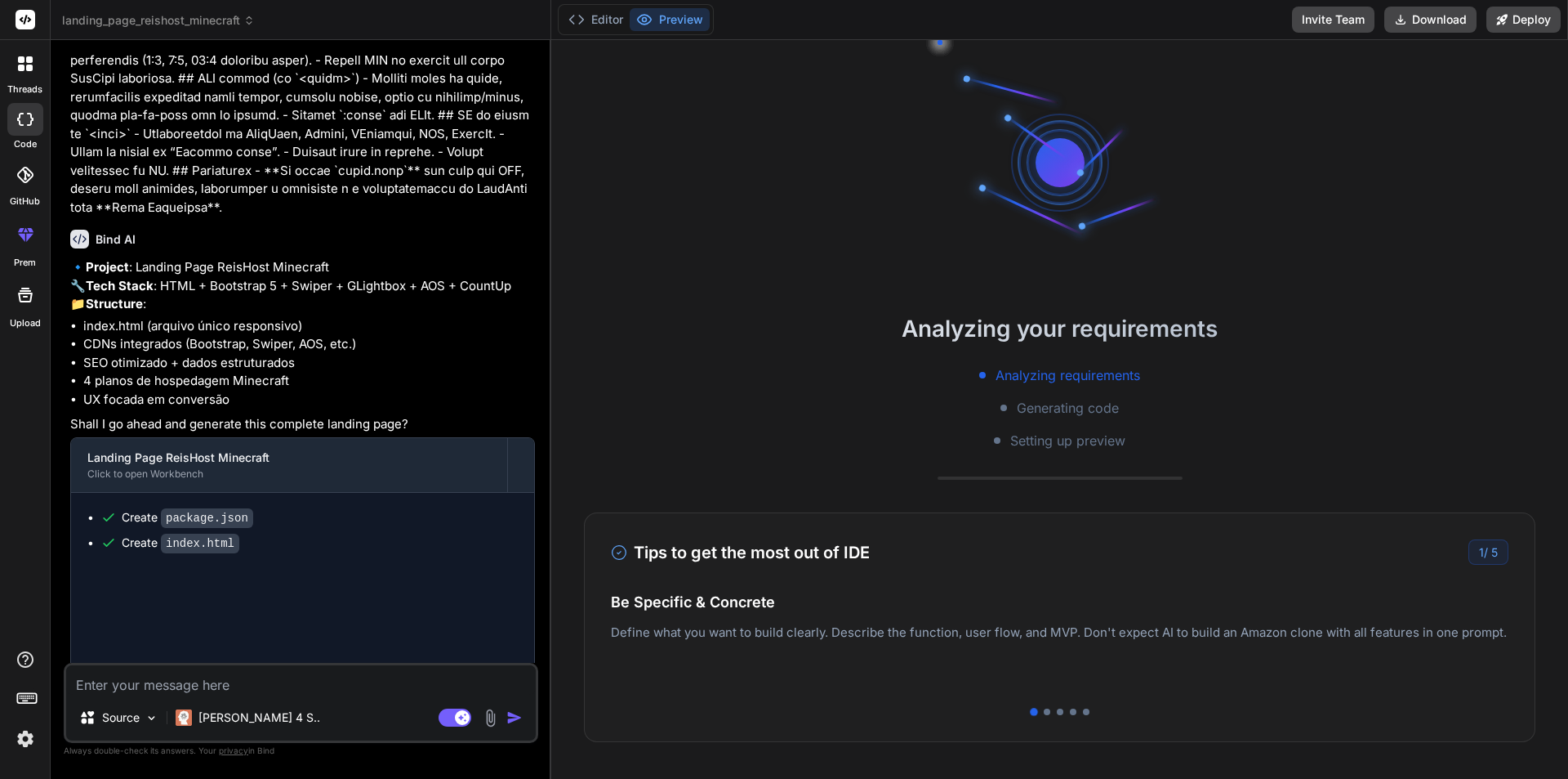
type textarea "x"
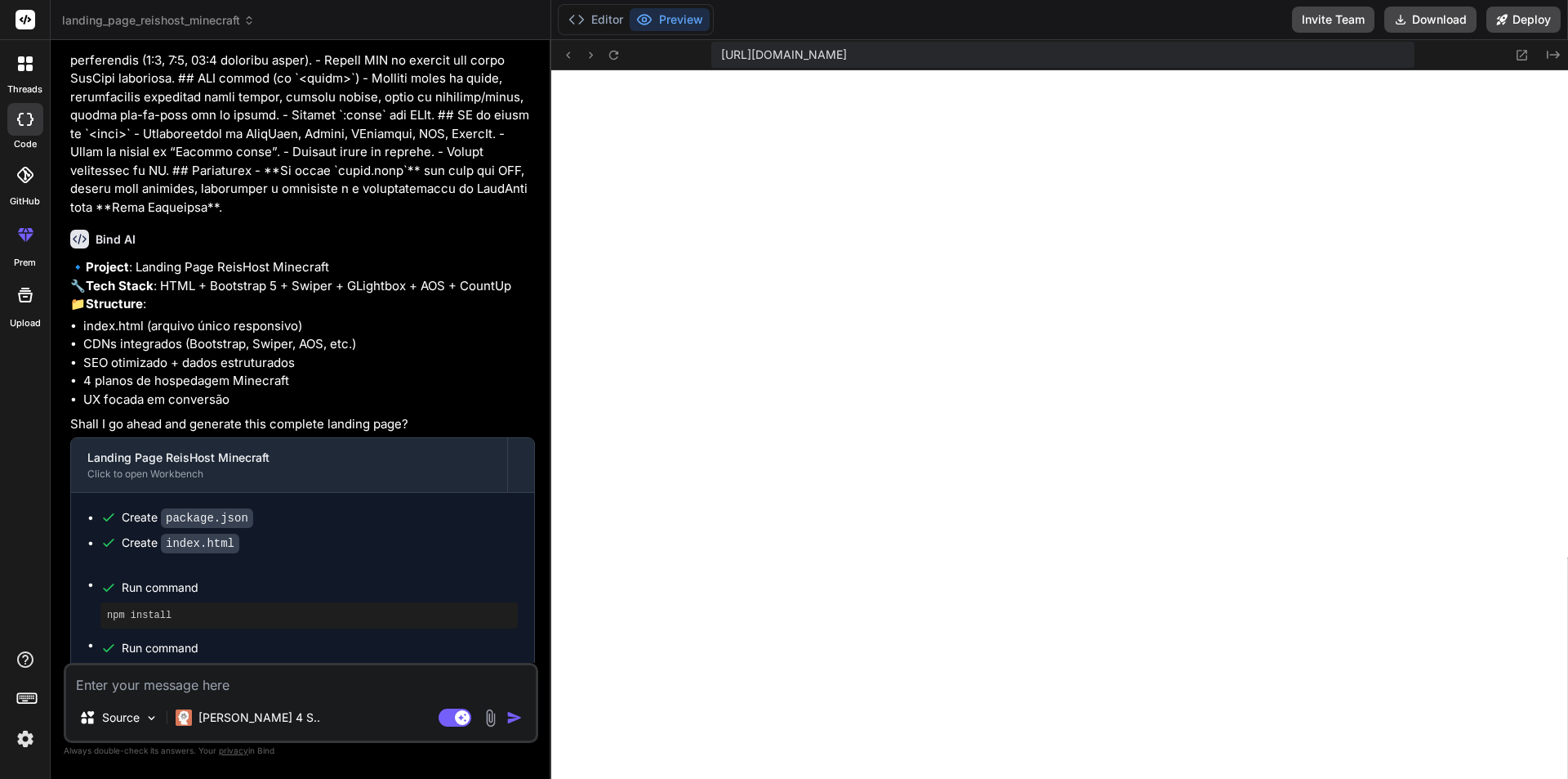
scroll to position [884, 0]
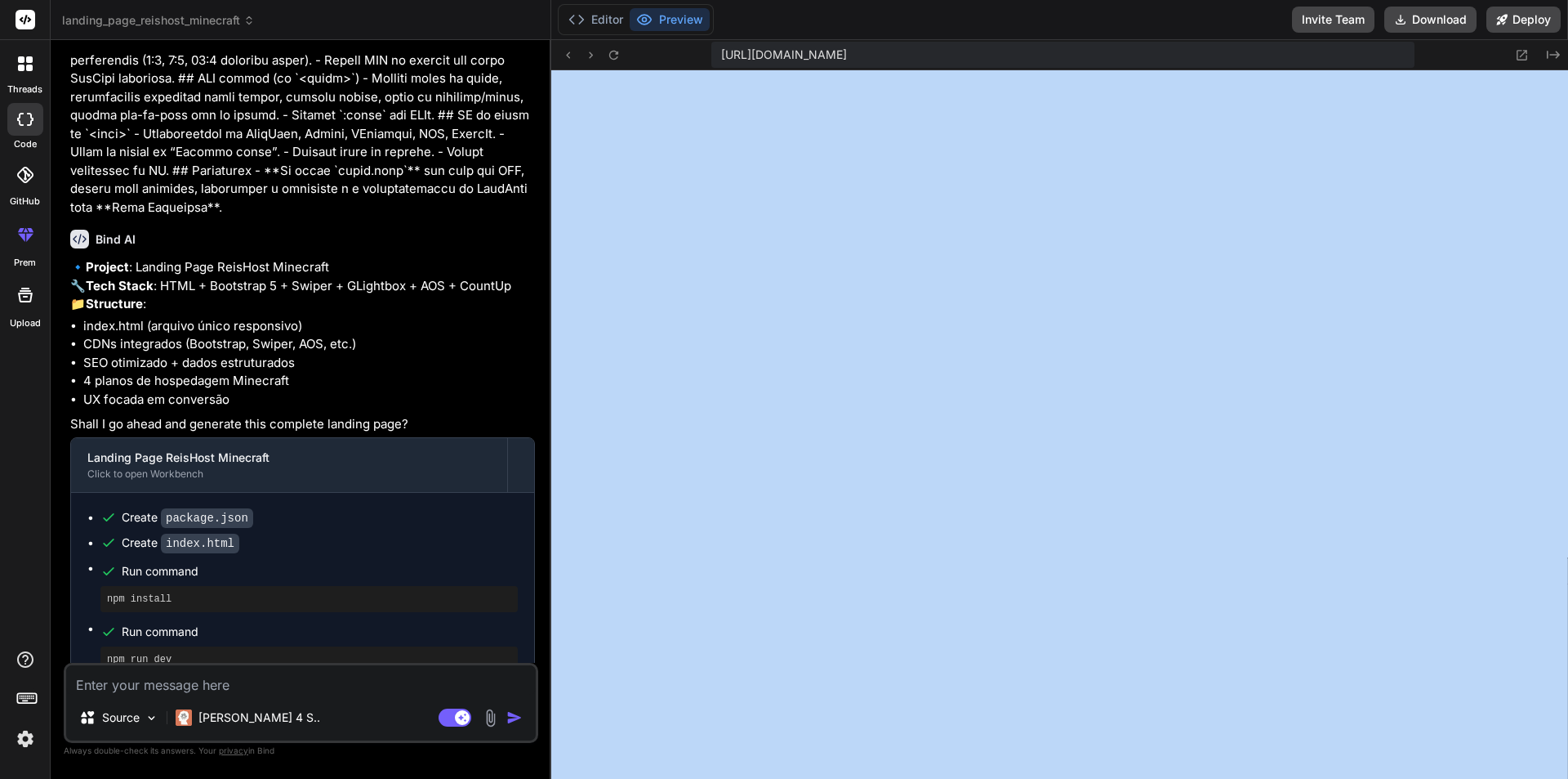
drag, startPoint x: 1567, startPoint y: 122, endPoint x: 1565, endPoint y: 200, distance: 78.0
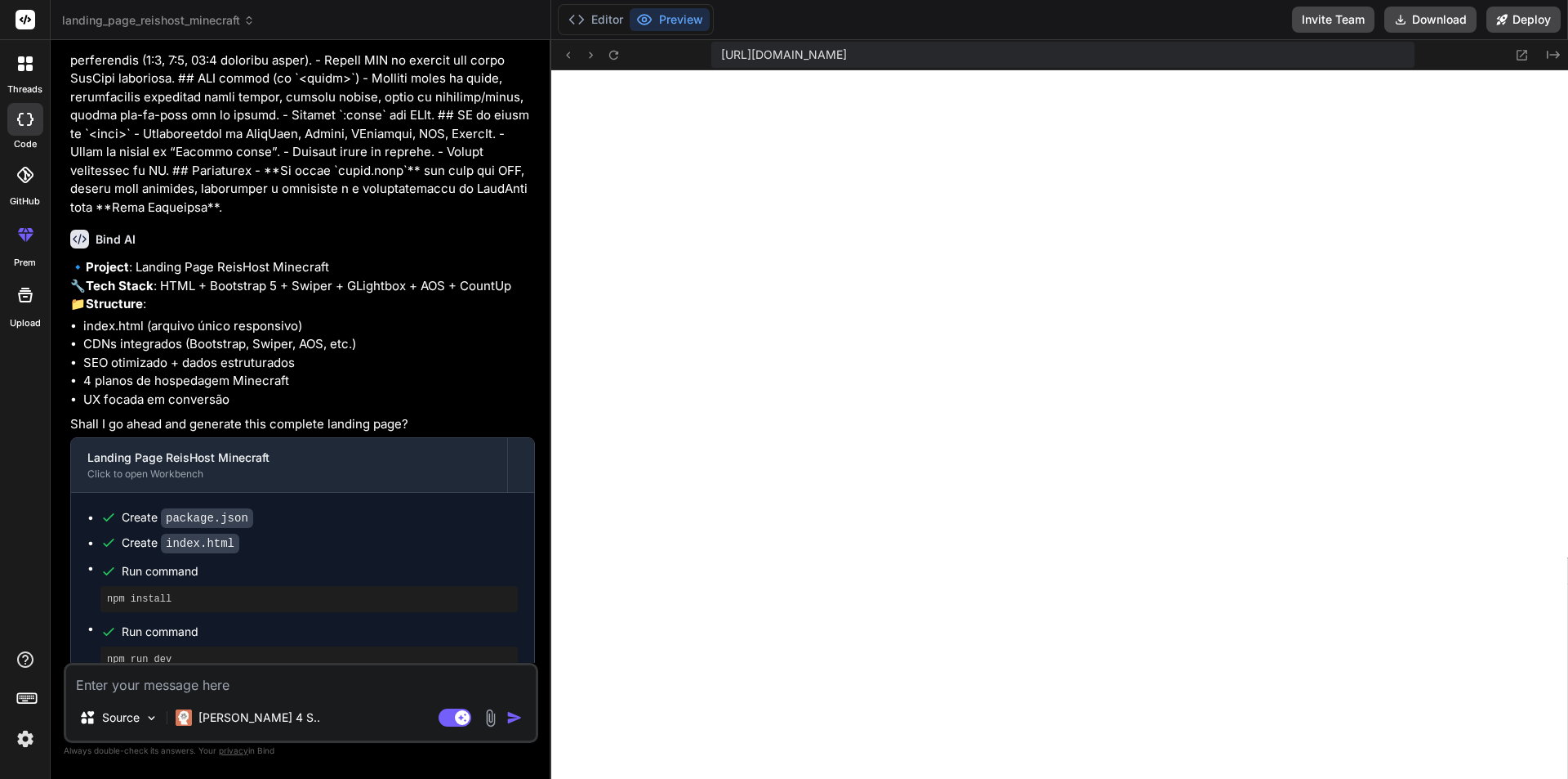
click at [785, 13] on div "Editor Preview Invite Team Download Deploy" at bounding box center [1060, 20] width 1017 height 40
click at [847, 56] on span "[URL][DOMAIN_NAME]" at bounding box center [784, 54] width 126 height 16
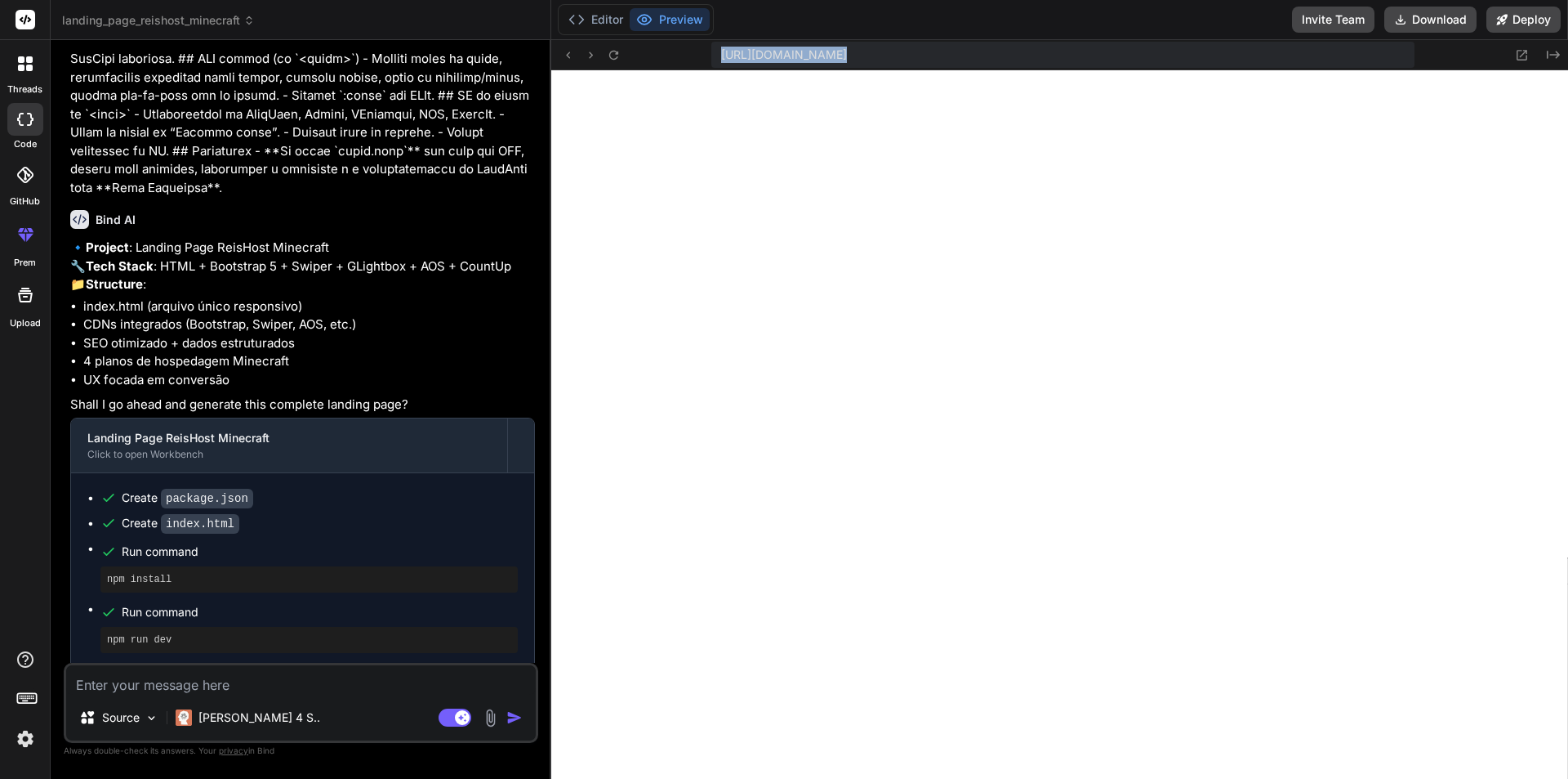
scroll to position [1982, 0]
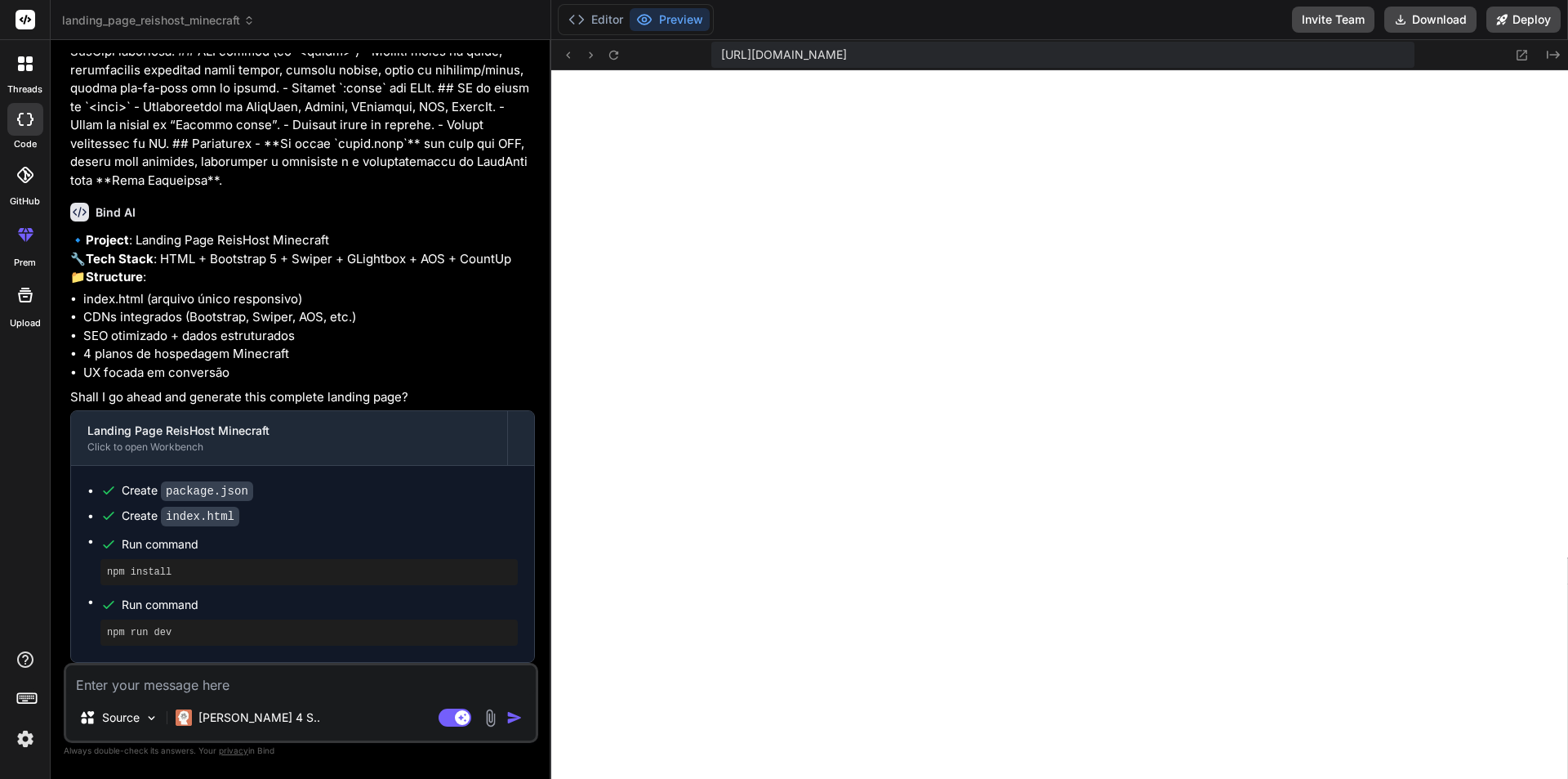
click at [241, 681] on textarea at bounding box center [301, 680] width 470 height 29
click at [604, 22] on button "Editor" at bounding box center [596, 19] width 68 height 22
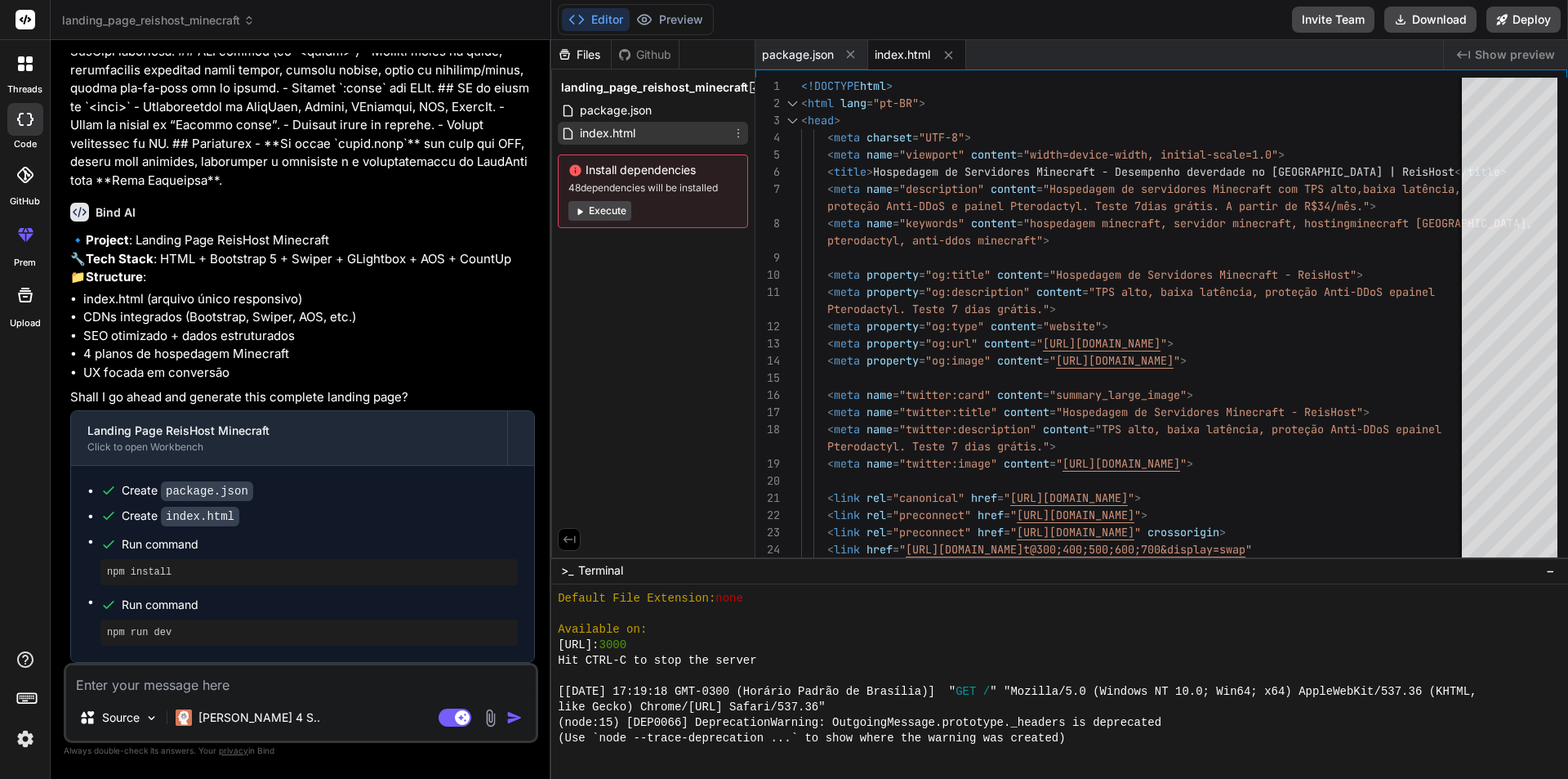
click at [616, 130] on span "index.html" at bounding box center [608, 133] width 59 height 20
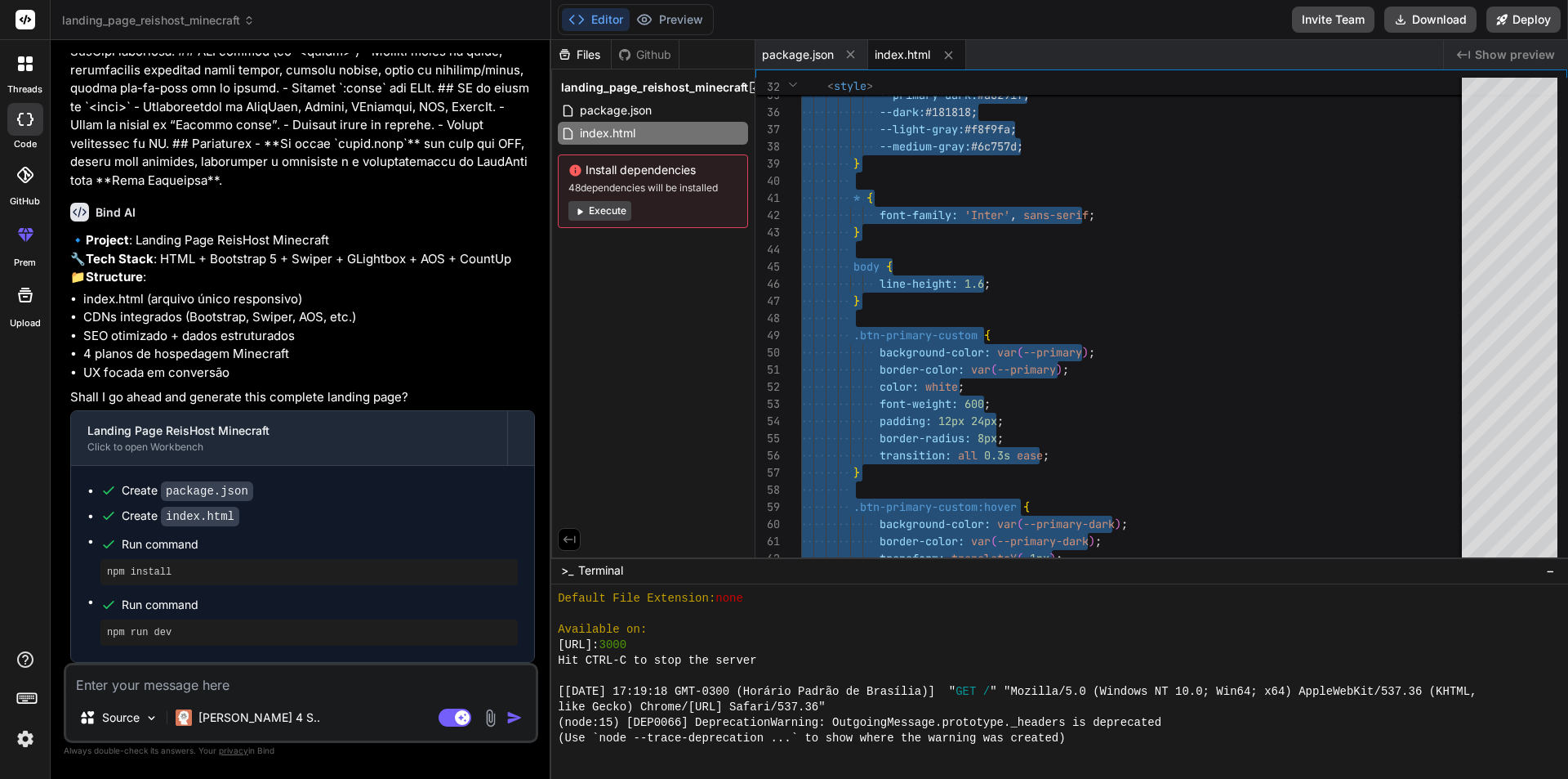
type textarea "</body> </html>"
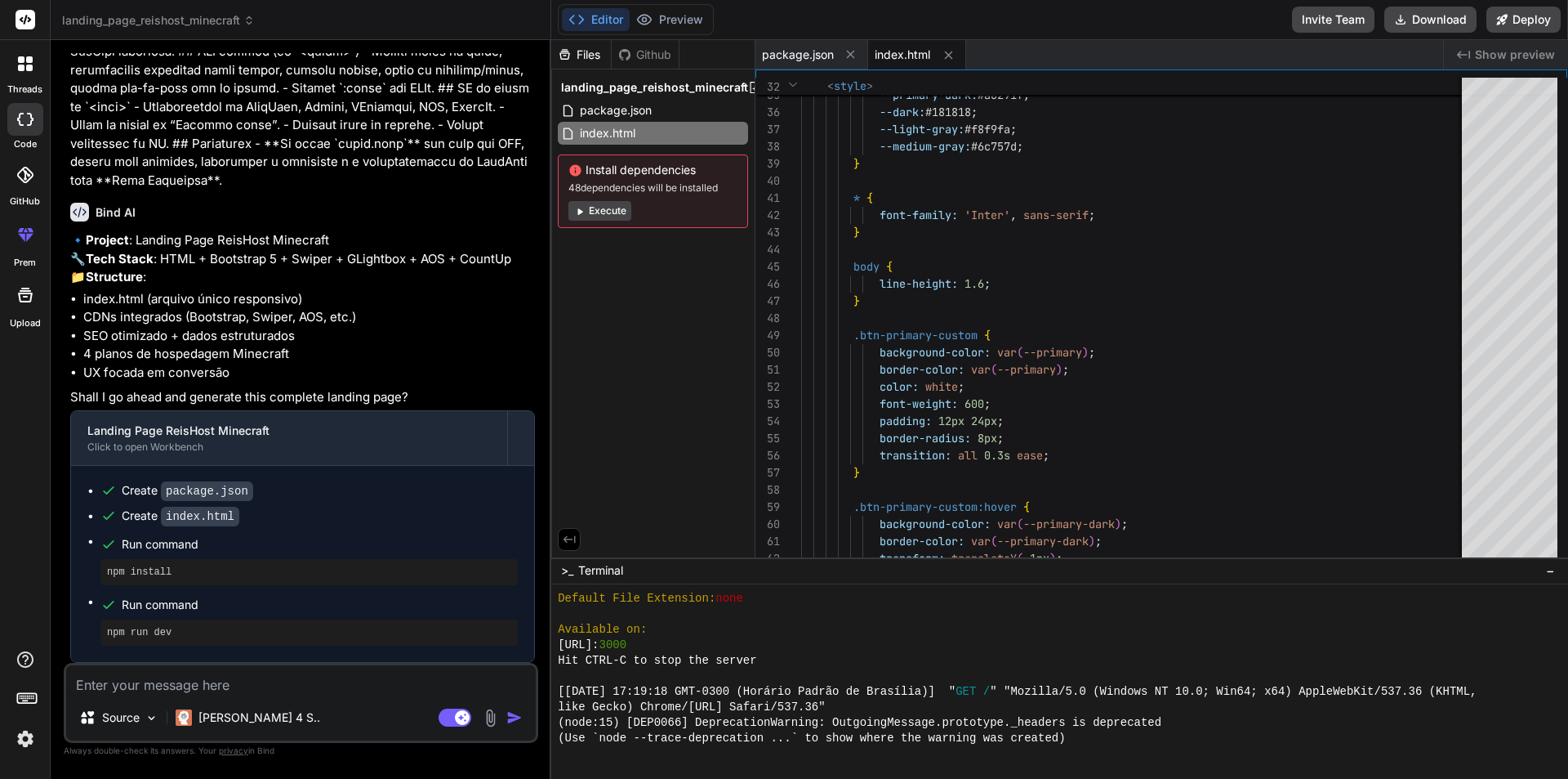
click at [225, 687] on textarea at bounding box center [301, 680] width 470 height 29
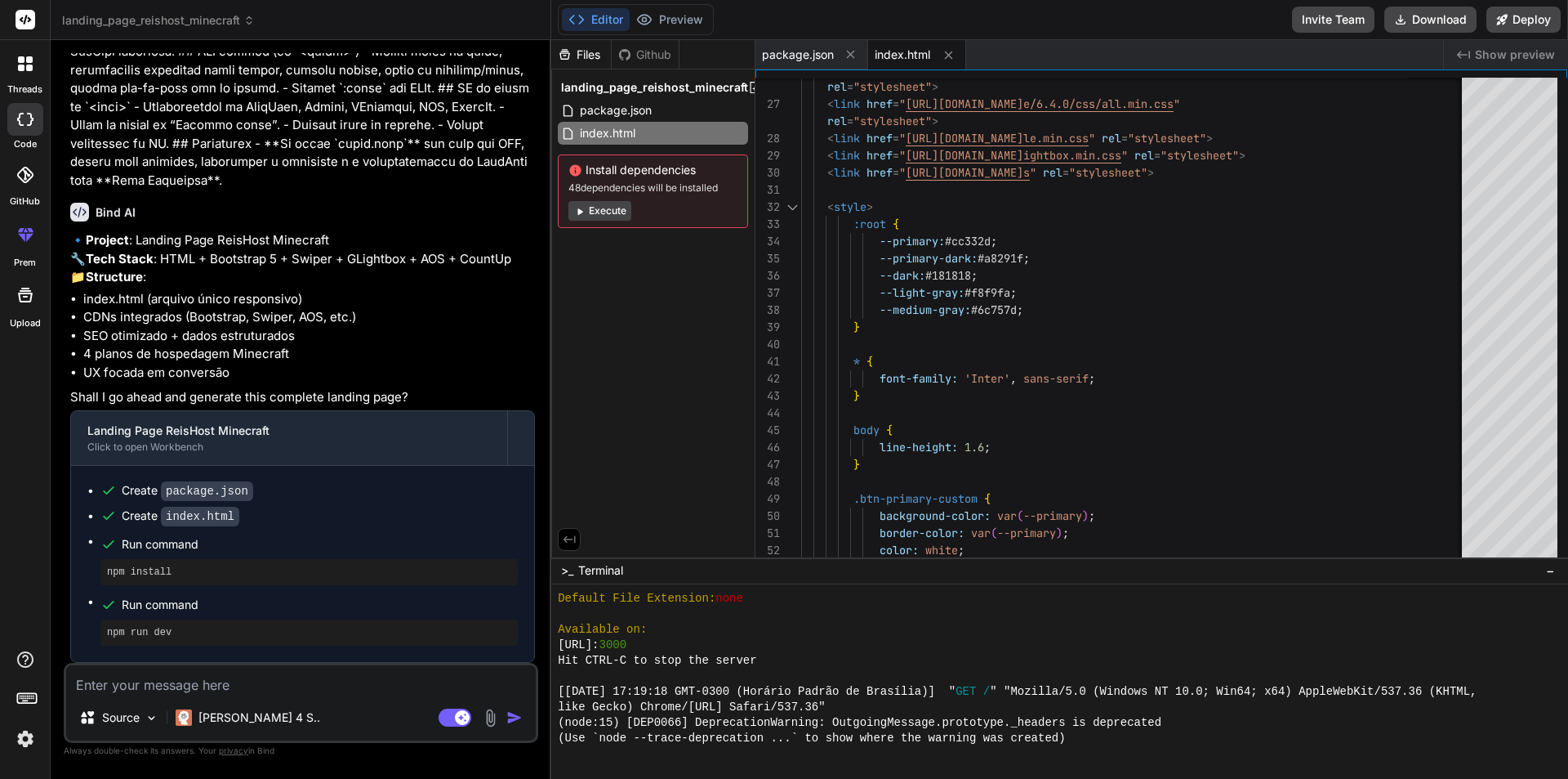
click at [884, 53] on span "index.html" at bounding box center [902, 54] width 55 height 16
click at [900, 63] on div "index.html" at bounding box center [918, 54] width 98 height 29
click at [802, 54] on span "package.json" at bounding box center [798, 54] width 72 height 16
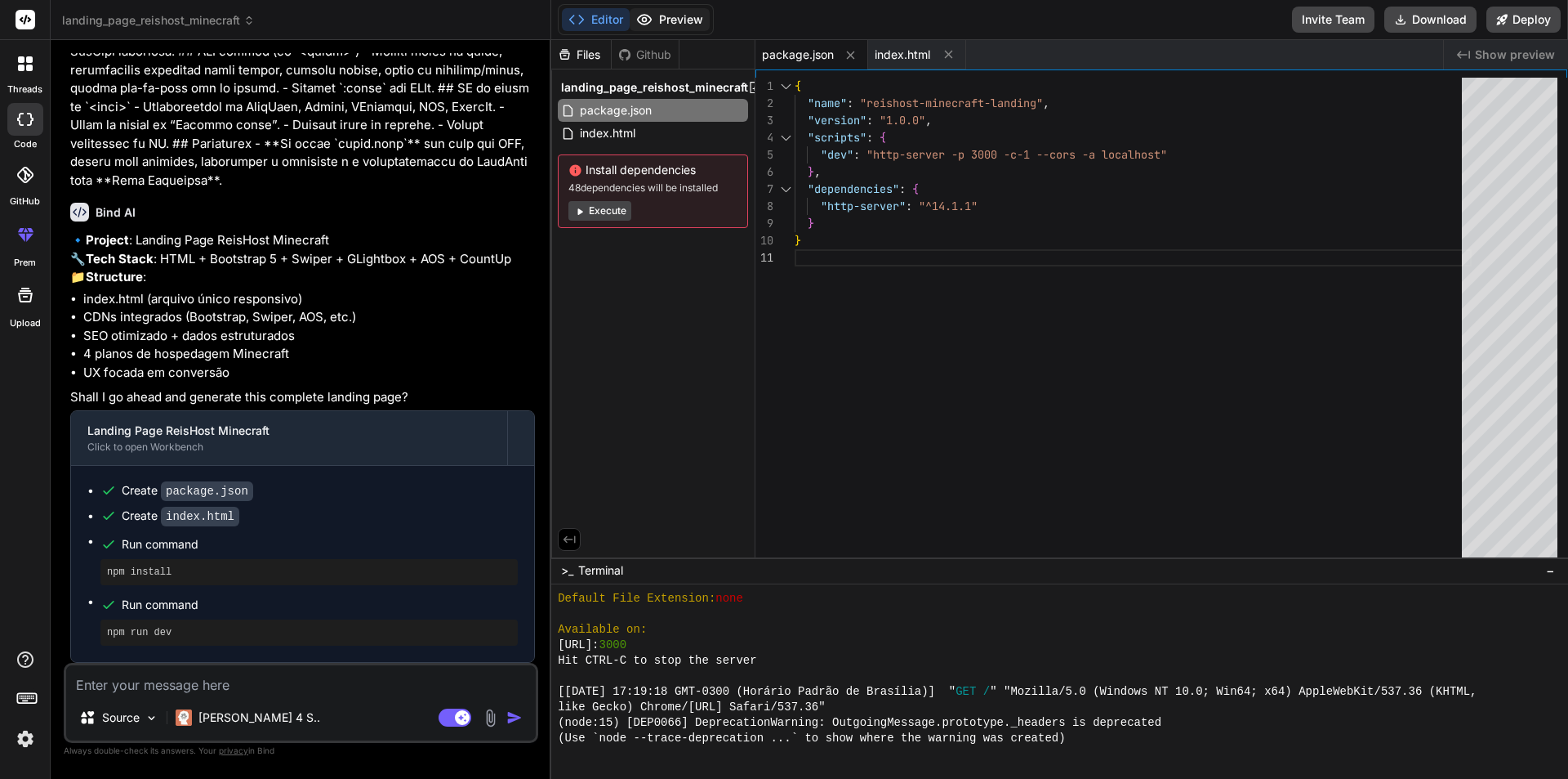
click at [703, 22] on button "Preview" at bounding box center [669, 19] width 80 height 22
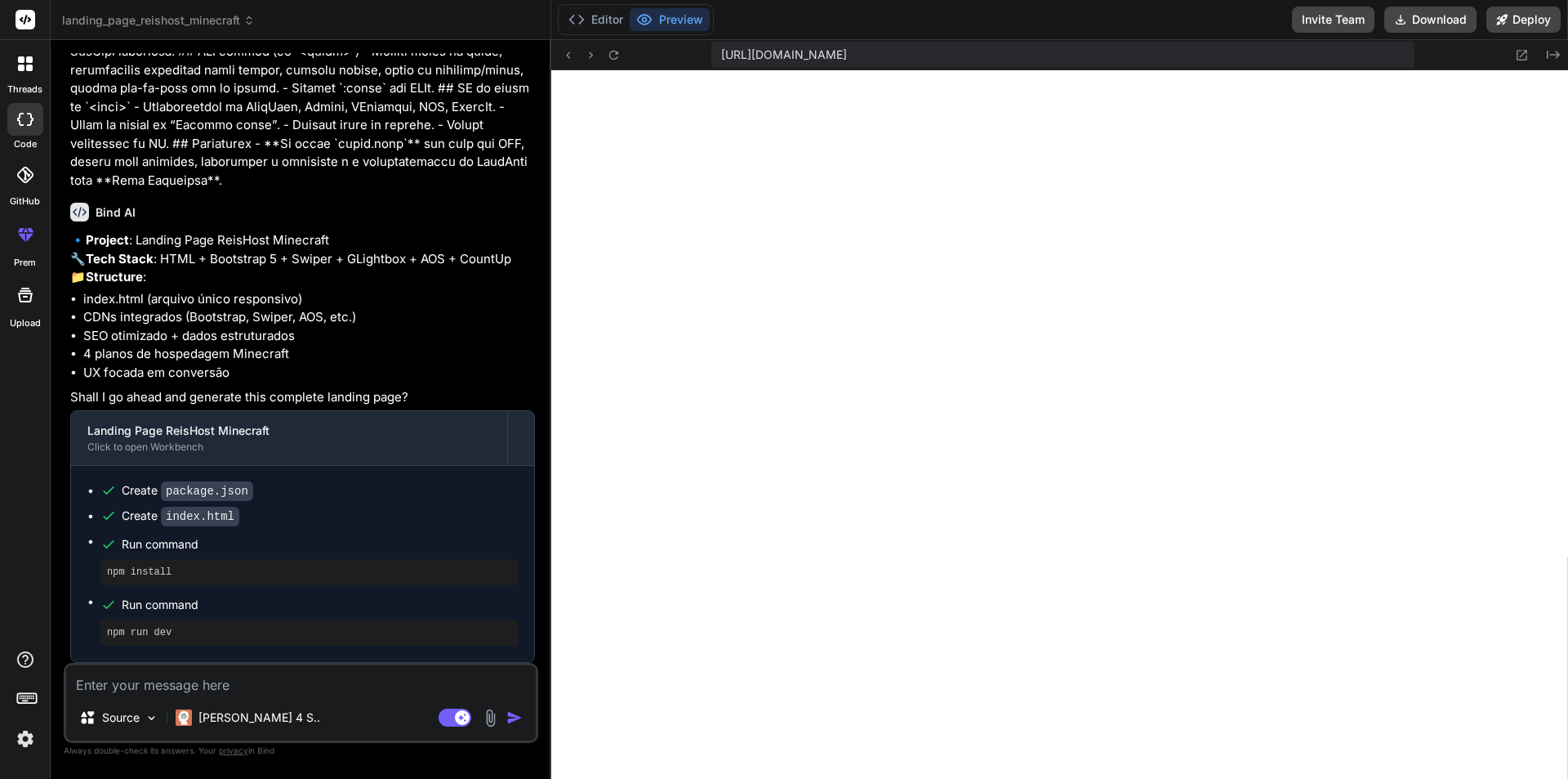
drag, startPoint x: 145, startPoint y: 691, endPoint x: 175, endPoint y: 609, distance: 87.3
click at [144, 690] on textarea at bounding box center [301, 680] width 470 height 29
type textarea "I"
type textarea "x"
type textarea "In"
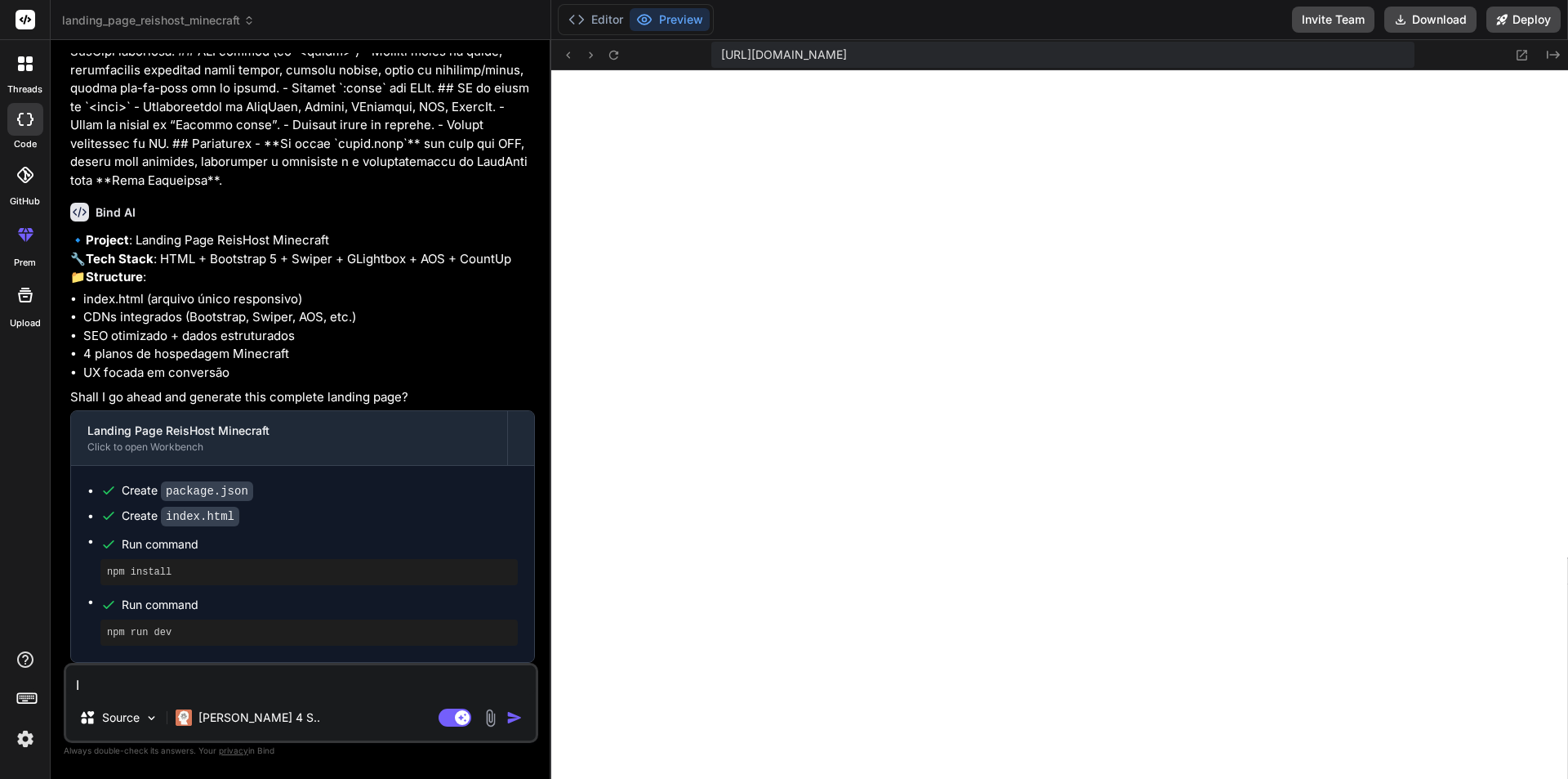
type textarea "x"
type textarea "Inc"
type textarea "x"
type textarea "Incl"
type textarea "x"
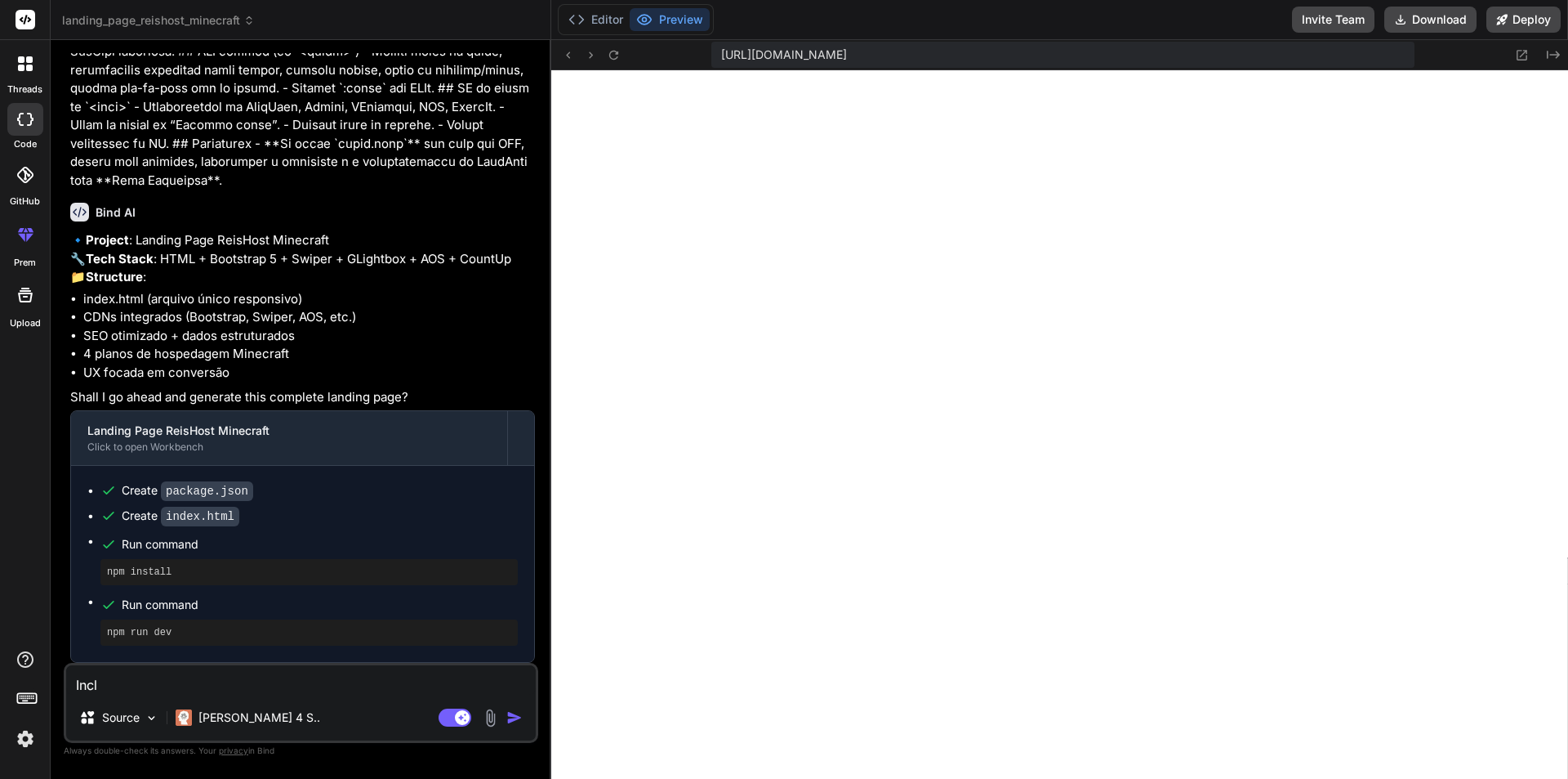
type textarea "Inclu"
type textarea "x"
type textarea "Inclua"
type textarea "x"
type textarea "Inclua"
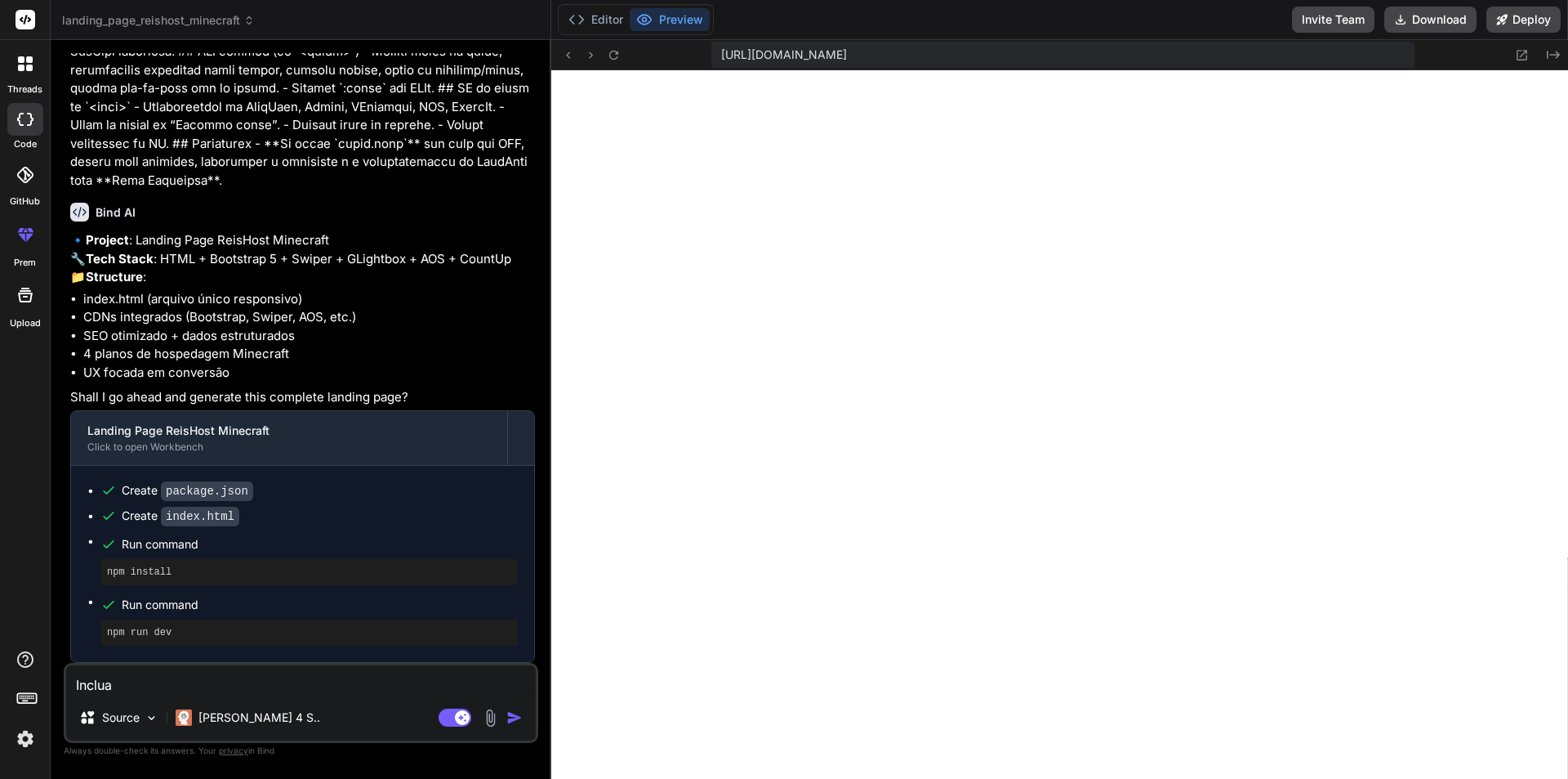
type textarea "x"
type textarea "Inclua u"
type textarea "x"
type textarea "Inclua um"
type textarea "x"
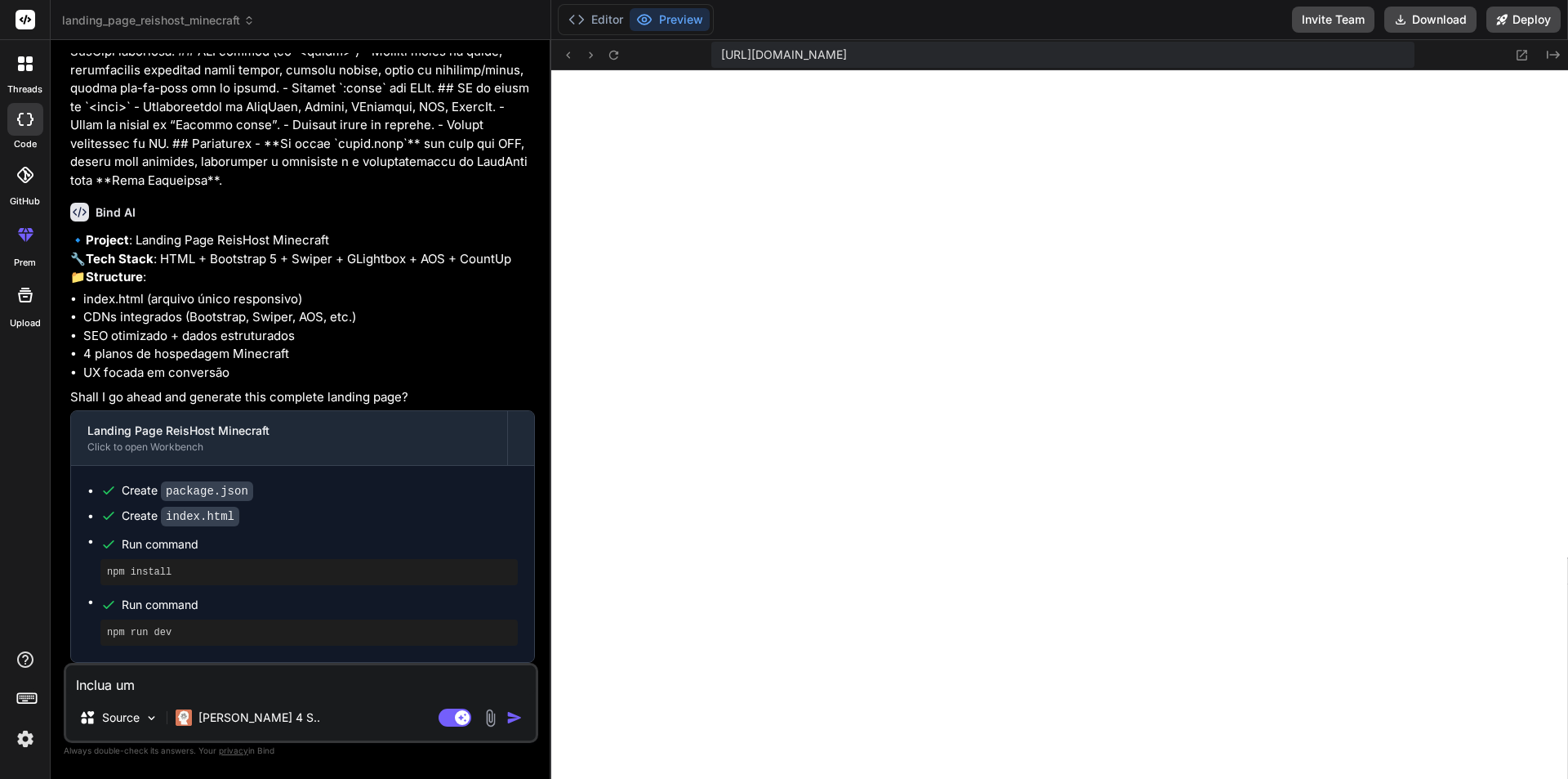
type textarea "Inclua um"
type textarea "x"
type textarea "Inclua um b"
type textarea "x"
type textarea "Inclua um bo"
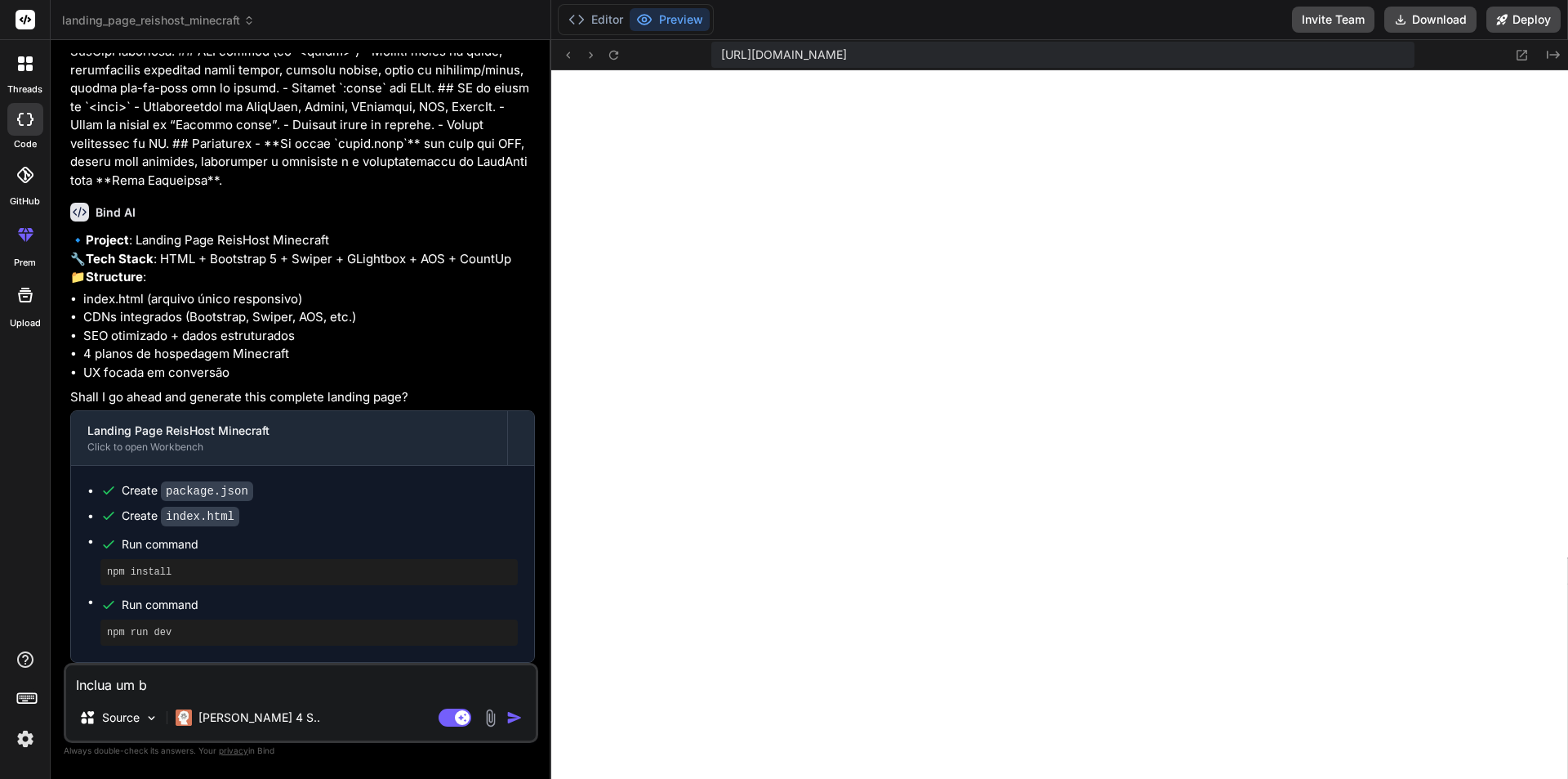
type textarea "x"
type textarea "Inclua um bot"
type textarea "x"
type textarea "Inclua um botã"
type textarea "x"
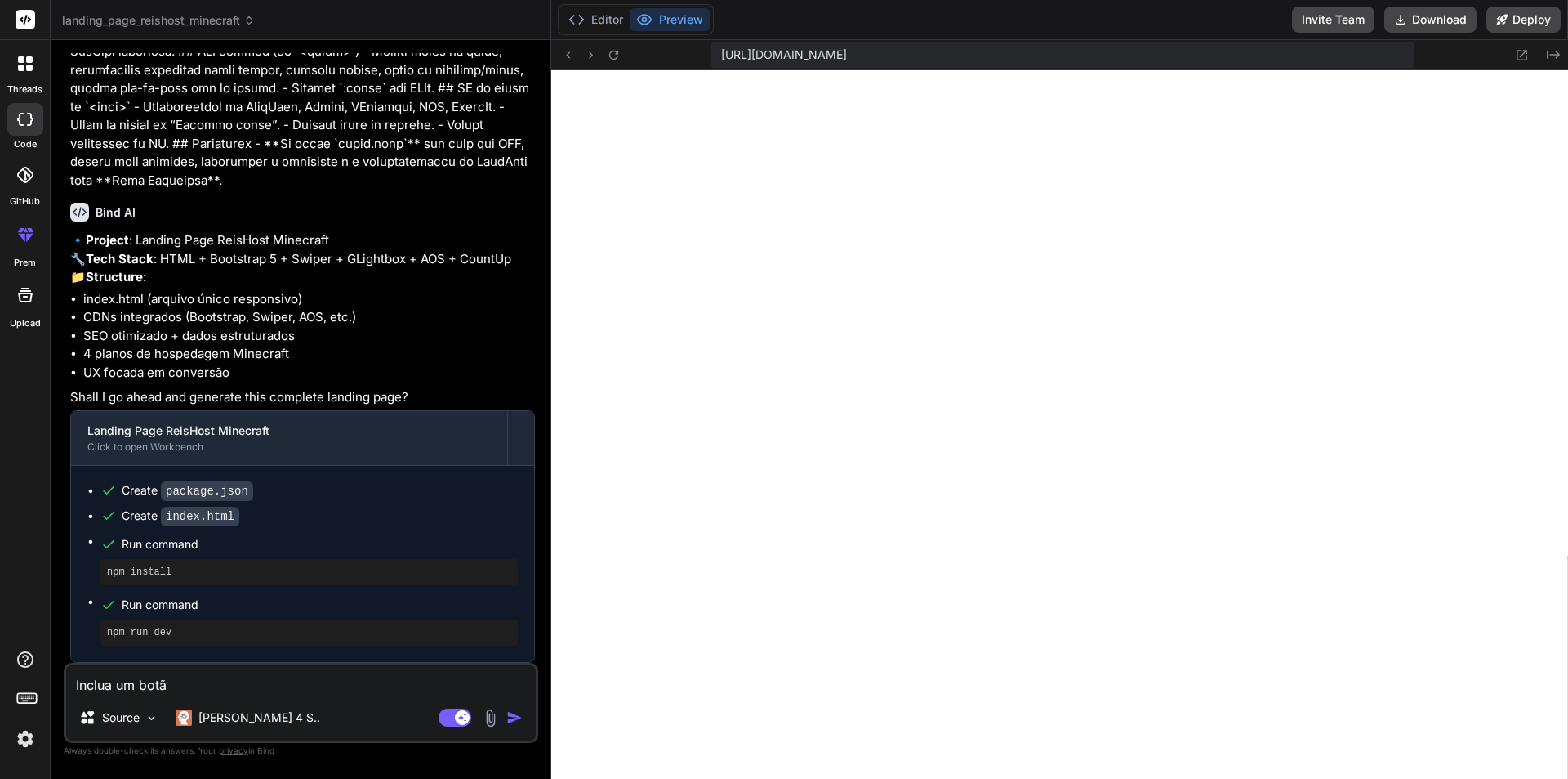
type textarea "Inclua um botão"
type textarea "x"
type textarea "Inclua um botão"
type textarea "x"
type textarea "Inclua um botão f"
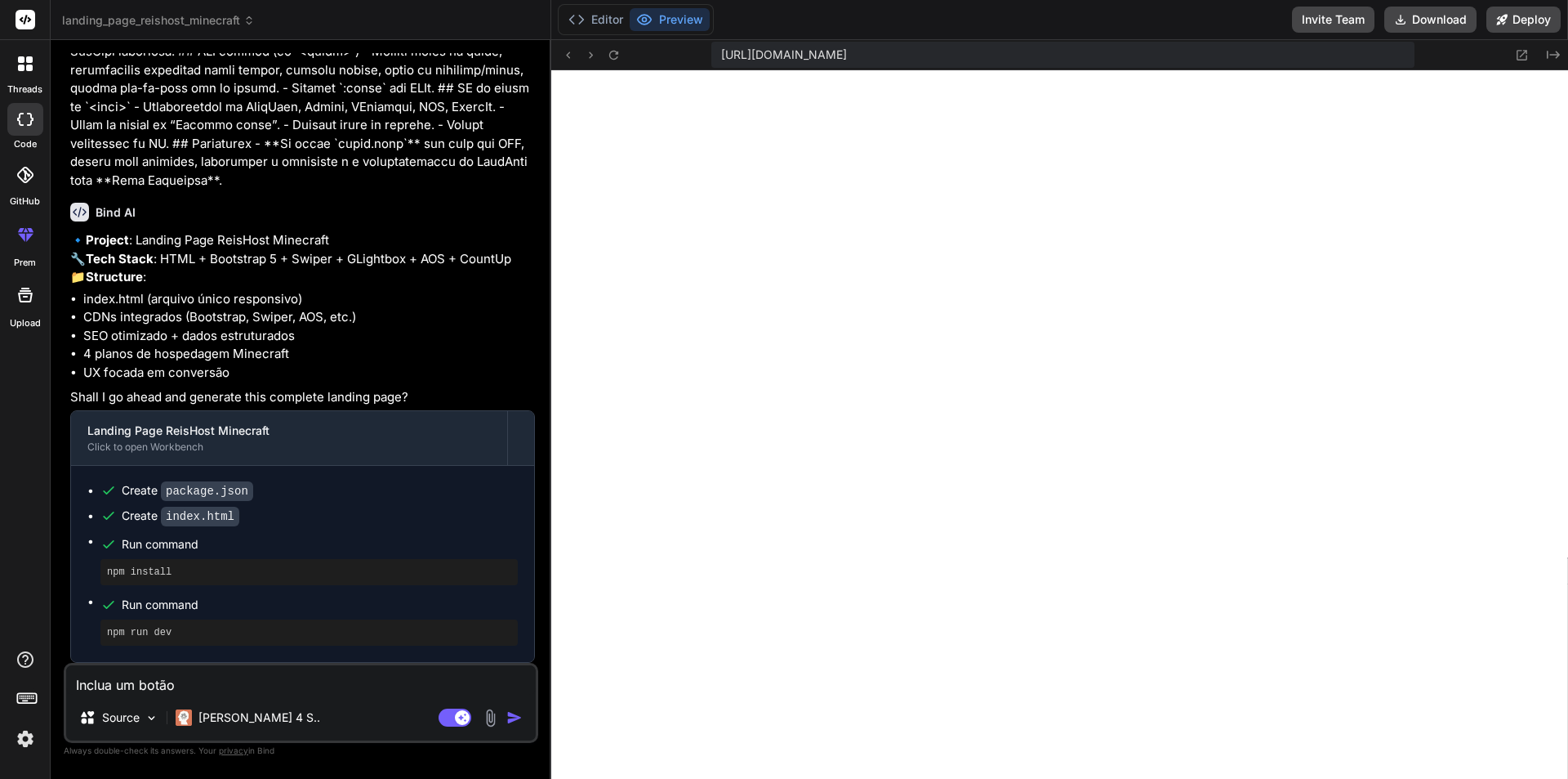
type textarea "x"
type textarea "Inclua um botão fl"
type textarea "x"
type textarea "Inclua um botão flu"
type textarea "x"
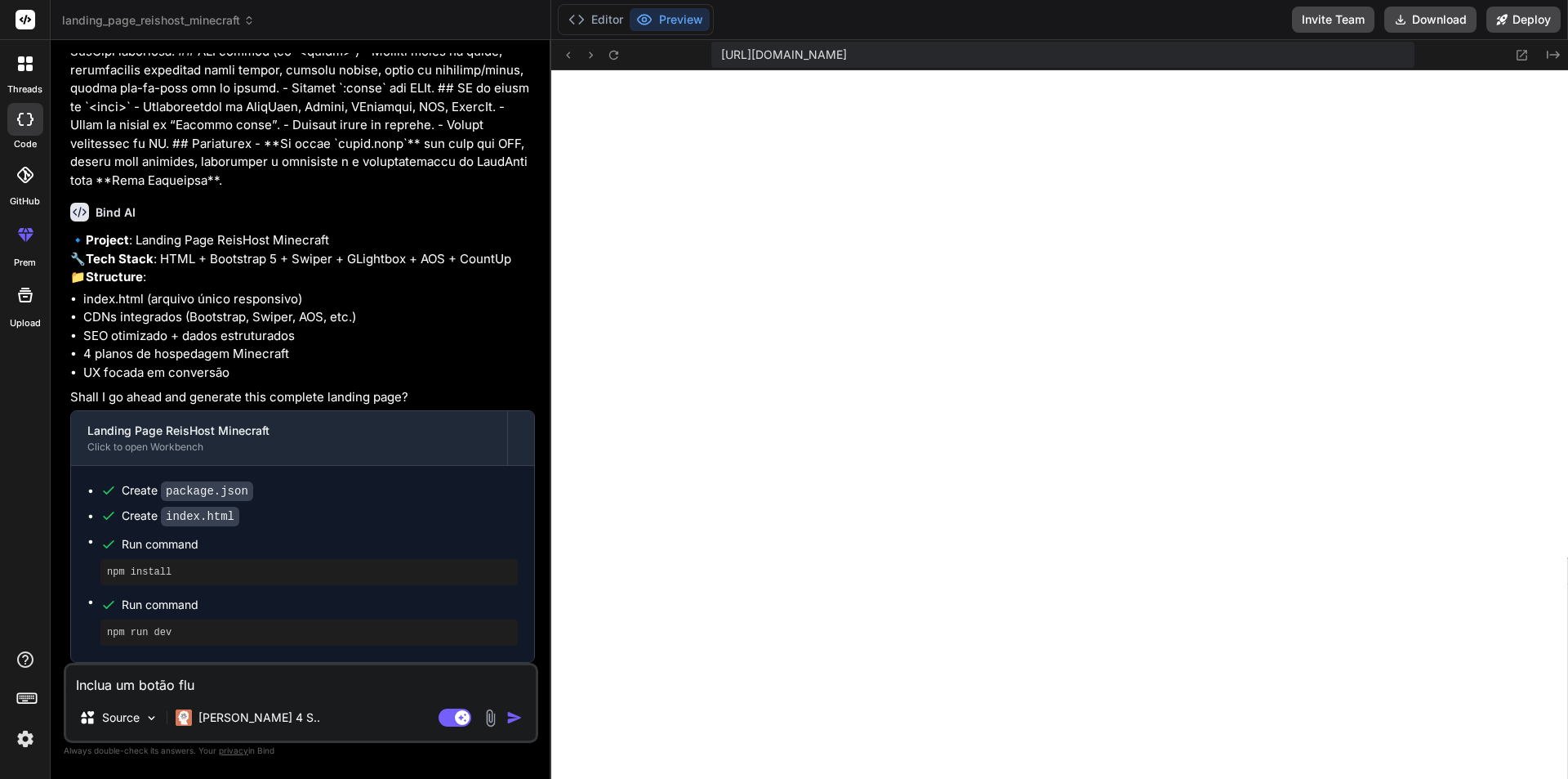
type textarea "Inclua um botão flut"
type textarea "x"
type textarea "Inclua um botão flutu"
type textarea "x"
type textarea "Inclua um botão flutua"
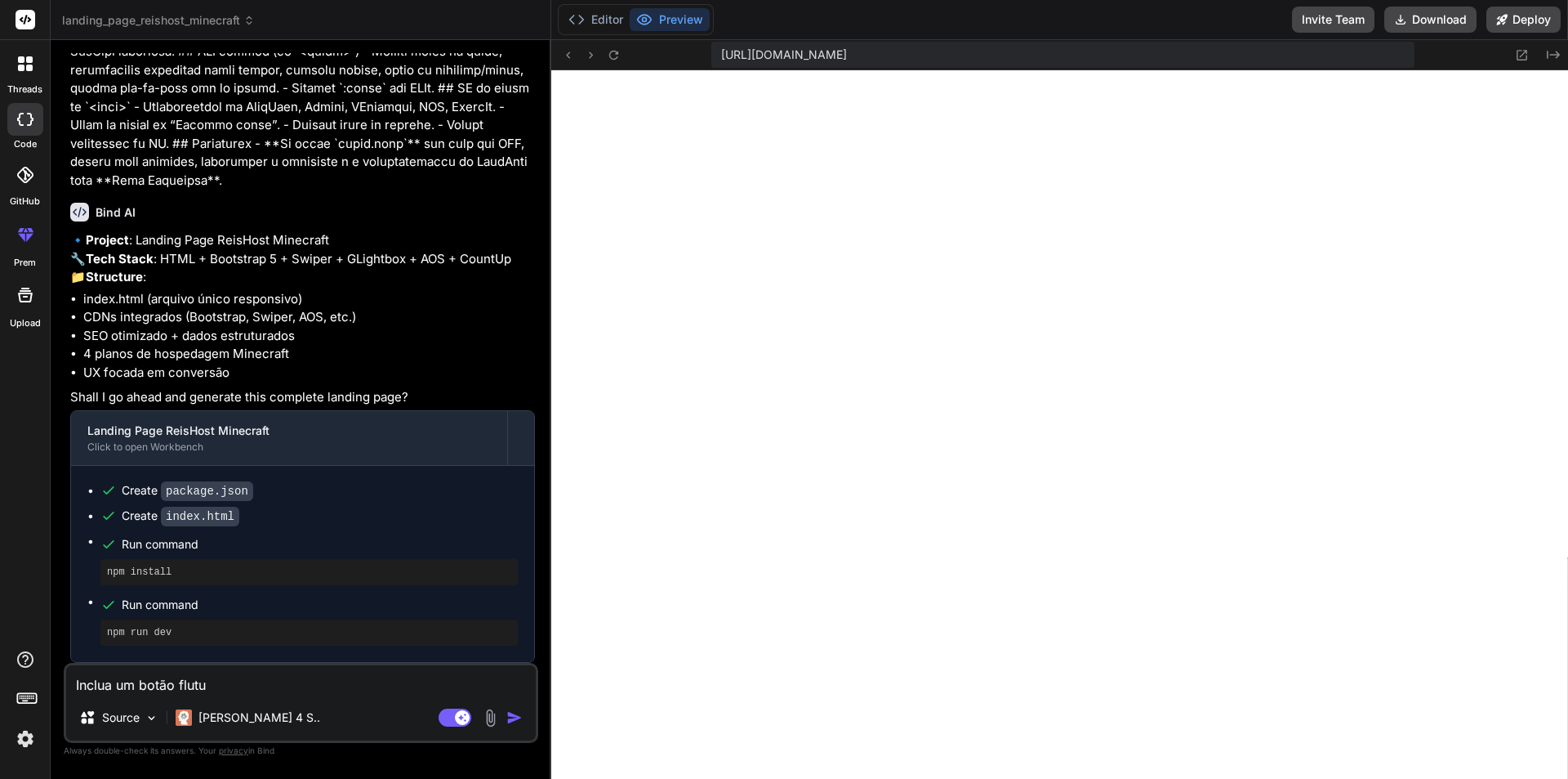
type textarea "x"
type textarea "Inclua um botão flutuan"
type textarea "x"
type textarea "Inclua um botão flutuant"
type textarea "x"
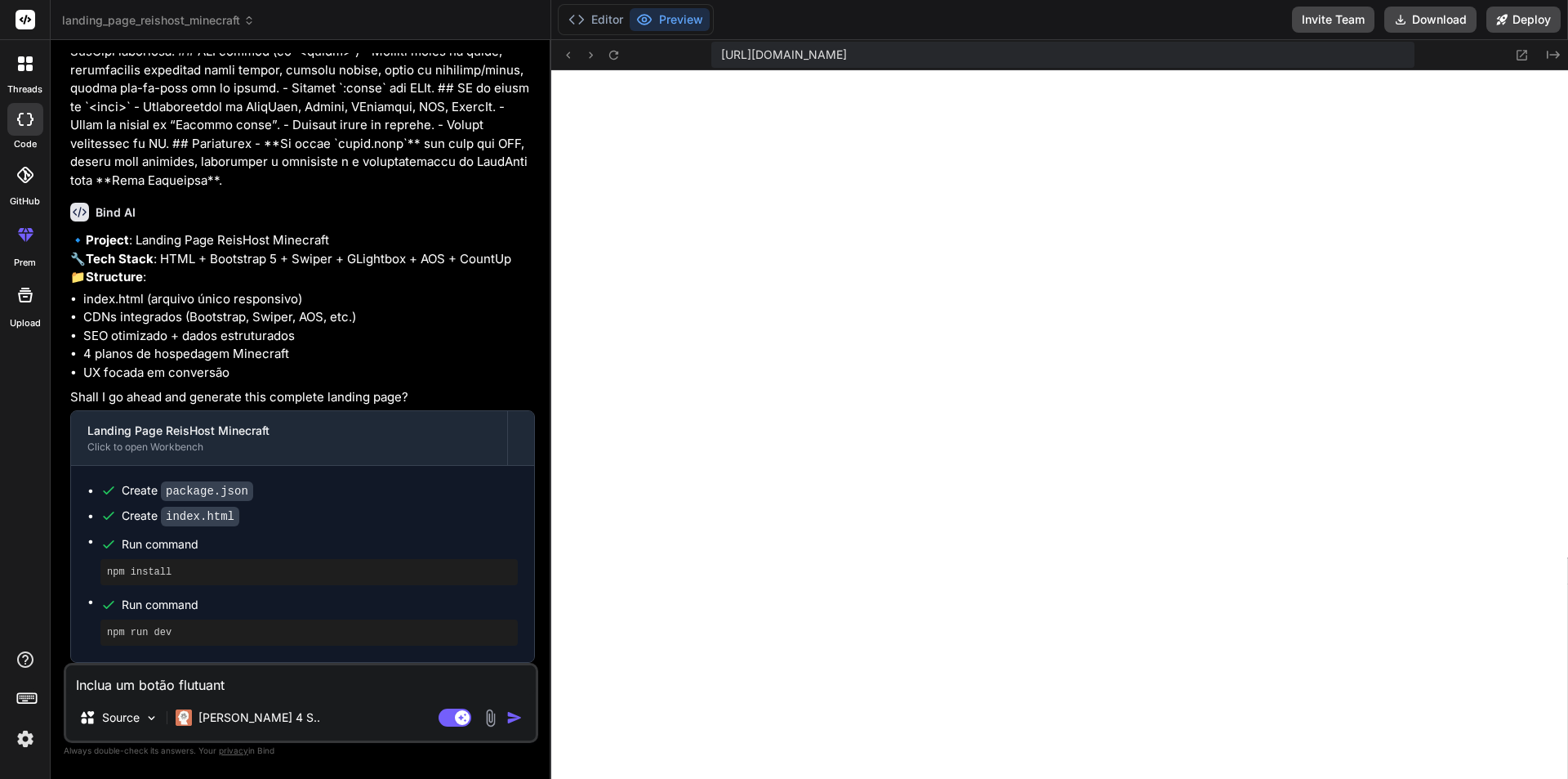
type textarea "Inclua um botão flutuante"
type textarea "x"
type textarea "Inclua um botão flutuante"
type textarea "x"
type textarea "Inclua um botão flutuante n"
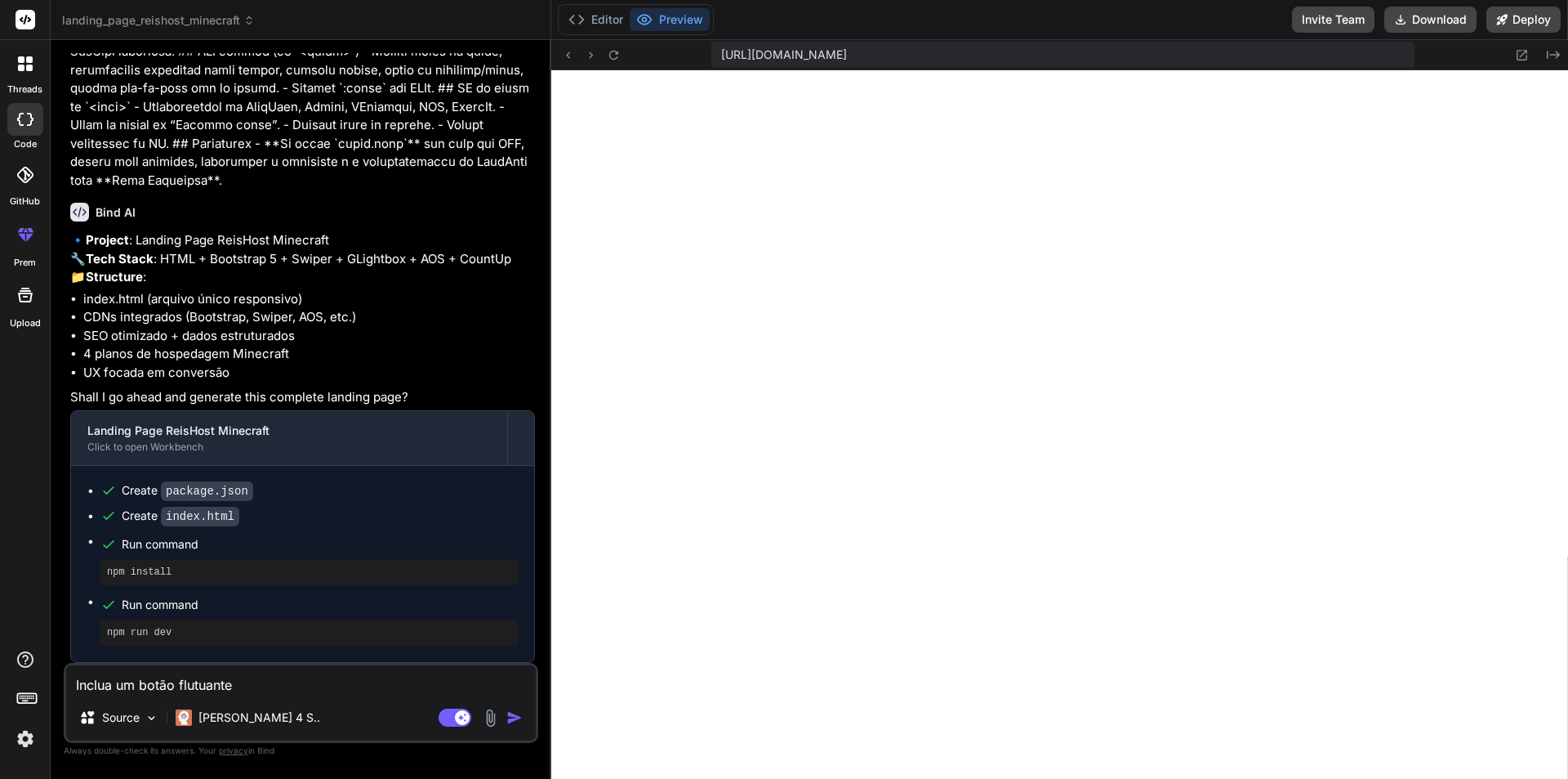
type textarea "x"
type textarea "Inclua um botão flutuante no"
type textarea "x"
type textarea "Inclua um botão flutuante no"
type textarea "x"
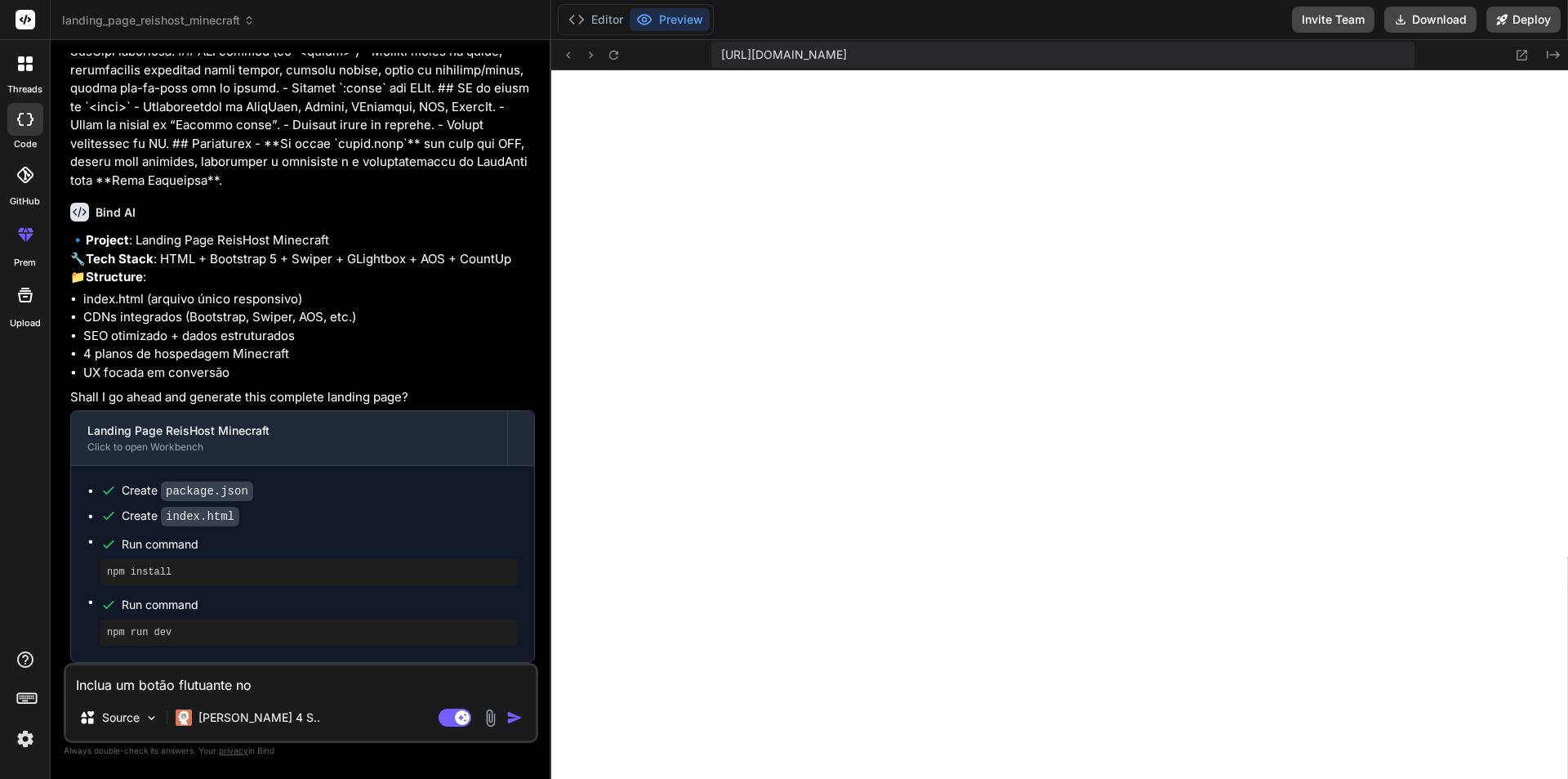
type textarea "Inclua um botão flutuante no c"
type textarea "x"
type textarea "Inclua um botão flutuante no ca"
type textarea "x"
type textarea "Inclua um botão flutuante no can"
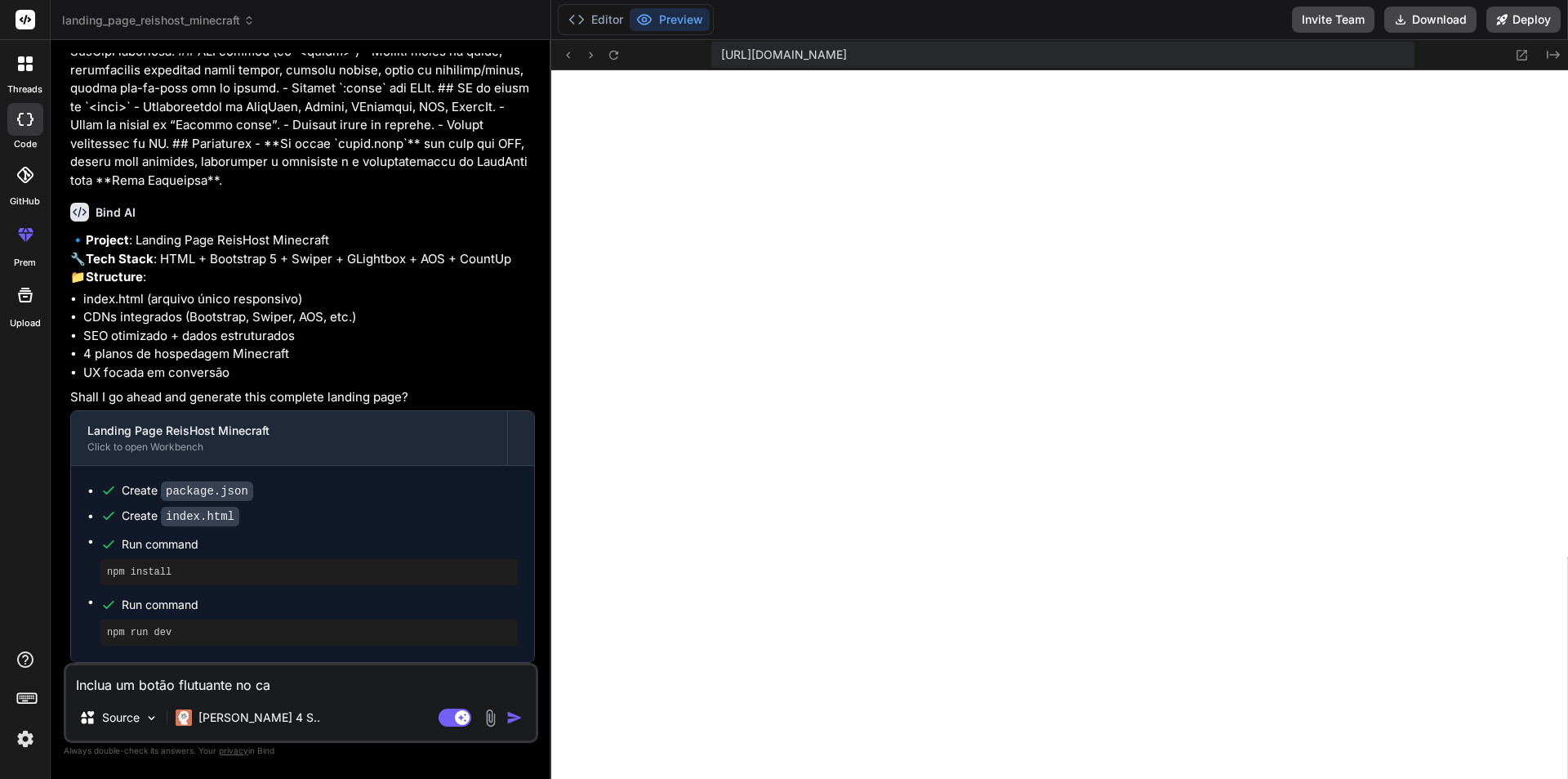
type textarea "x"
type textarea "Inclua um botão flutuante no cant"
type textarea "x"
type textarea "Inclua um botão flutuante no canto"
type textarea "x"
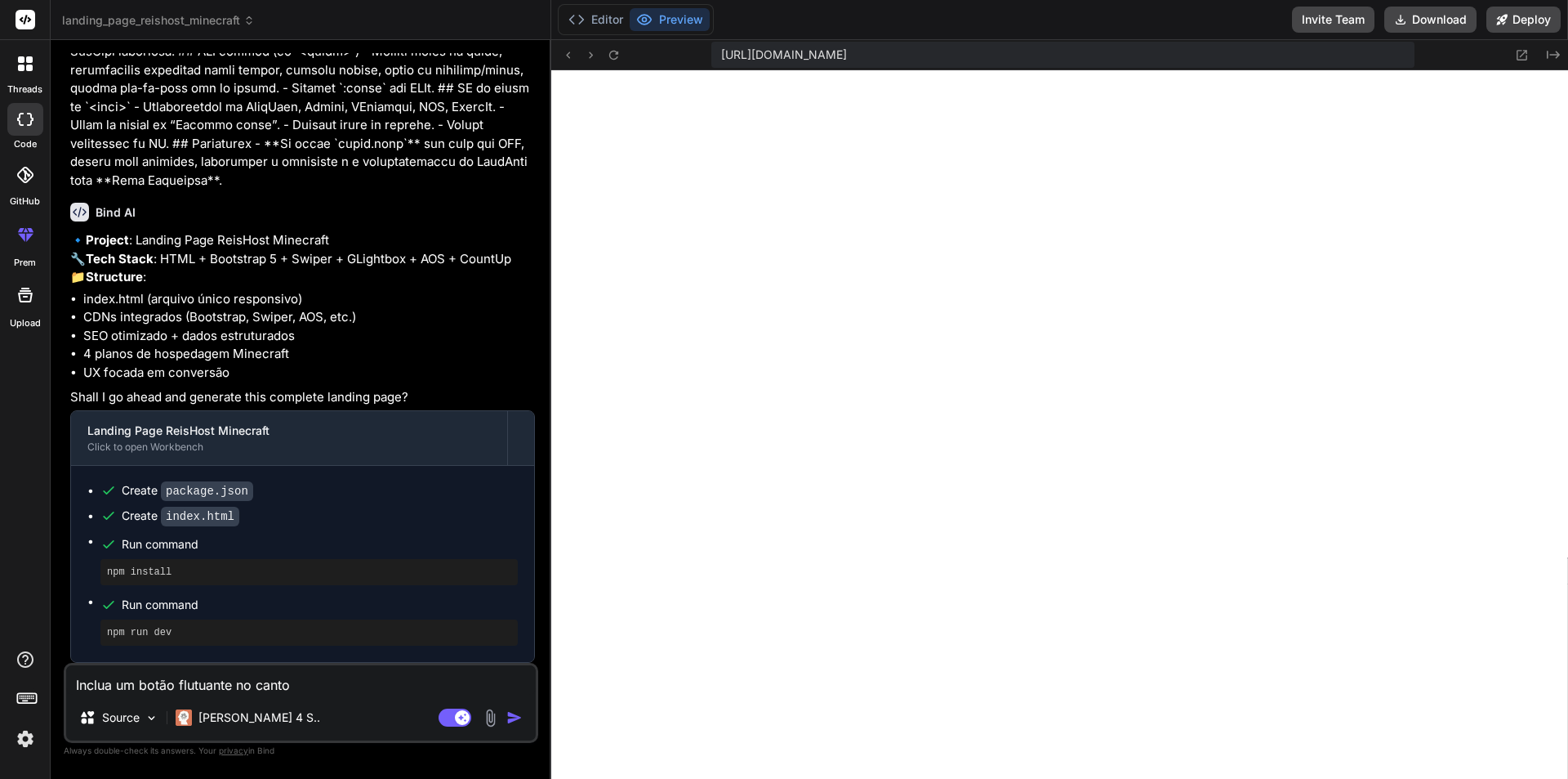
type textarea "Inclua um botão flutuante no canto"
type textarea "x"
type textarea "Inclua um botão flutuante no canto e"
type textarea "x"
type textarea "Inclua um botão flutuante no canto es"
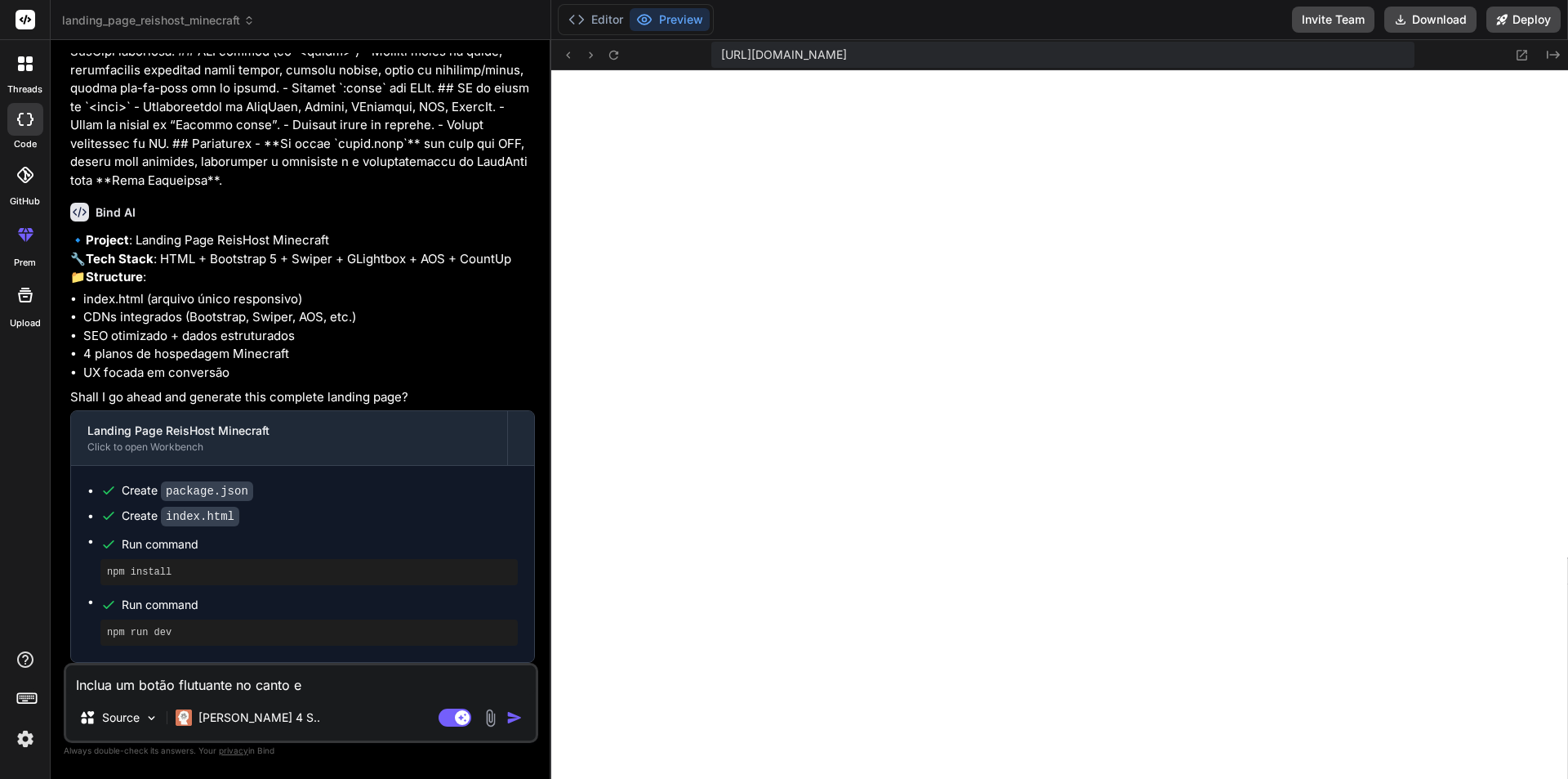
type textarea "x"
type textarea "Inclua um botão flutuante no canto esq"
type textarea "x"
type textarea "Inclua um botão flutuante no canto esqu"
type textarea "x"
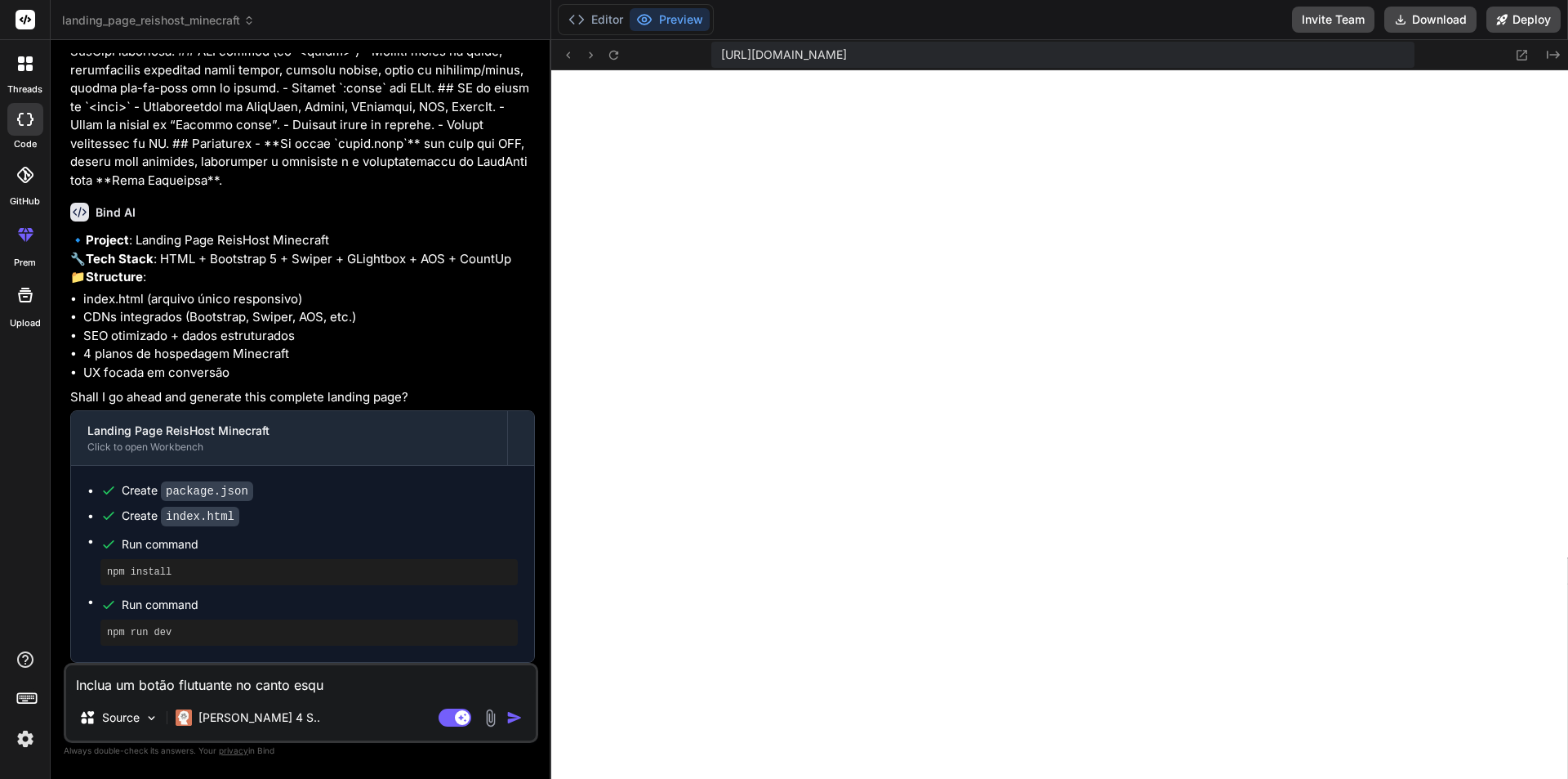
type textarea "Inclua um botão flutuante no canto esque"
type textarea "x"
type textarea "Inclua um botão flutuante no canto esquer"
type textarea "x"
type textarea "Inclua um botão flutuante no canto esquerd"
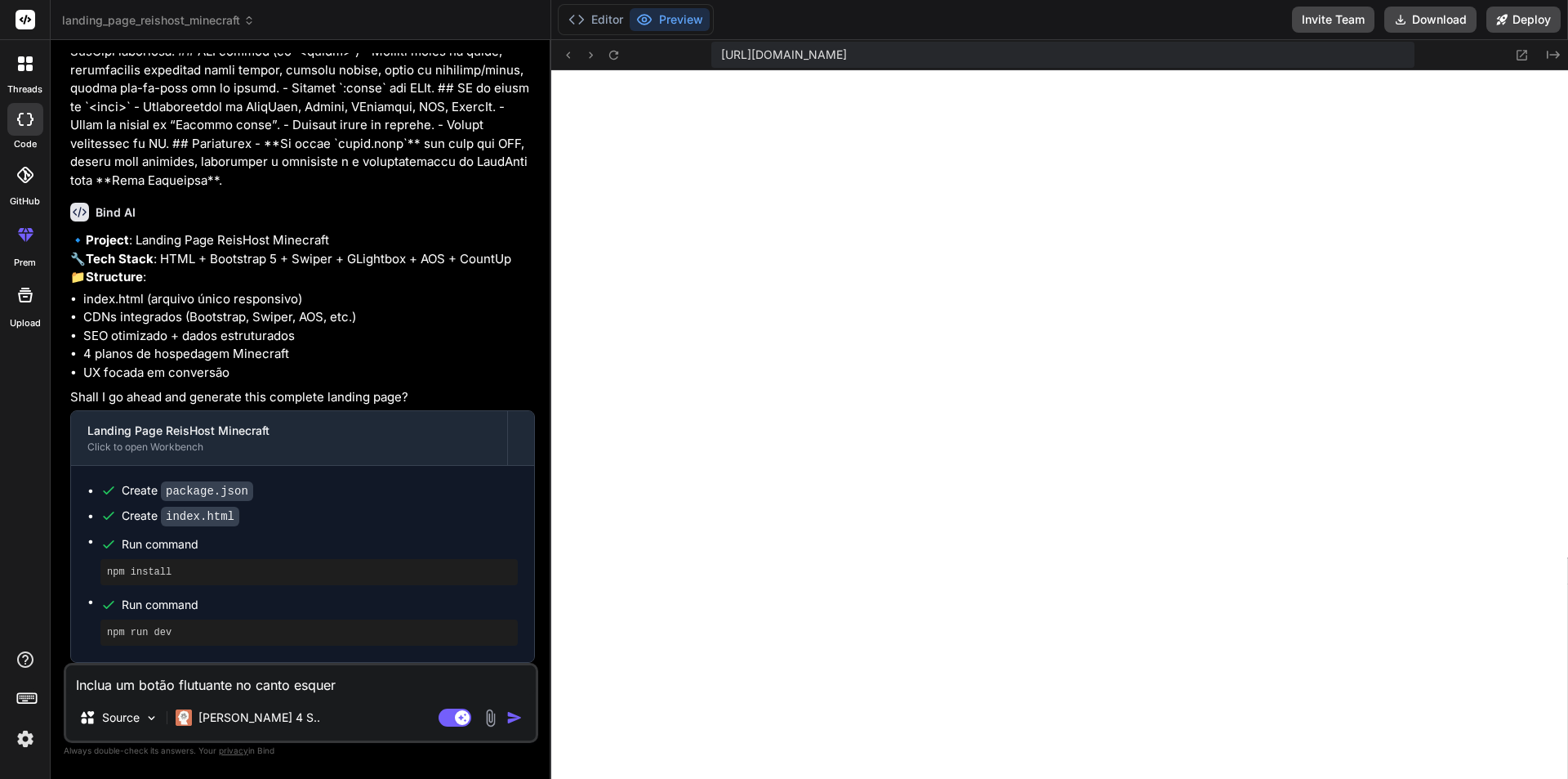
type textarea "x"
type textarea "Inclua um botão flutuante no canto esquerdo"
type textarea "x"
type textarea "Inclua um botão flutuante no canto esquerdo"
type textarea "x"
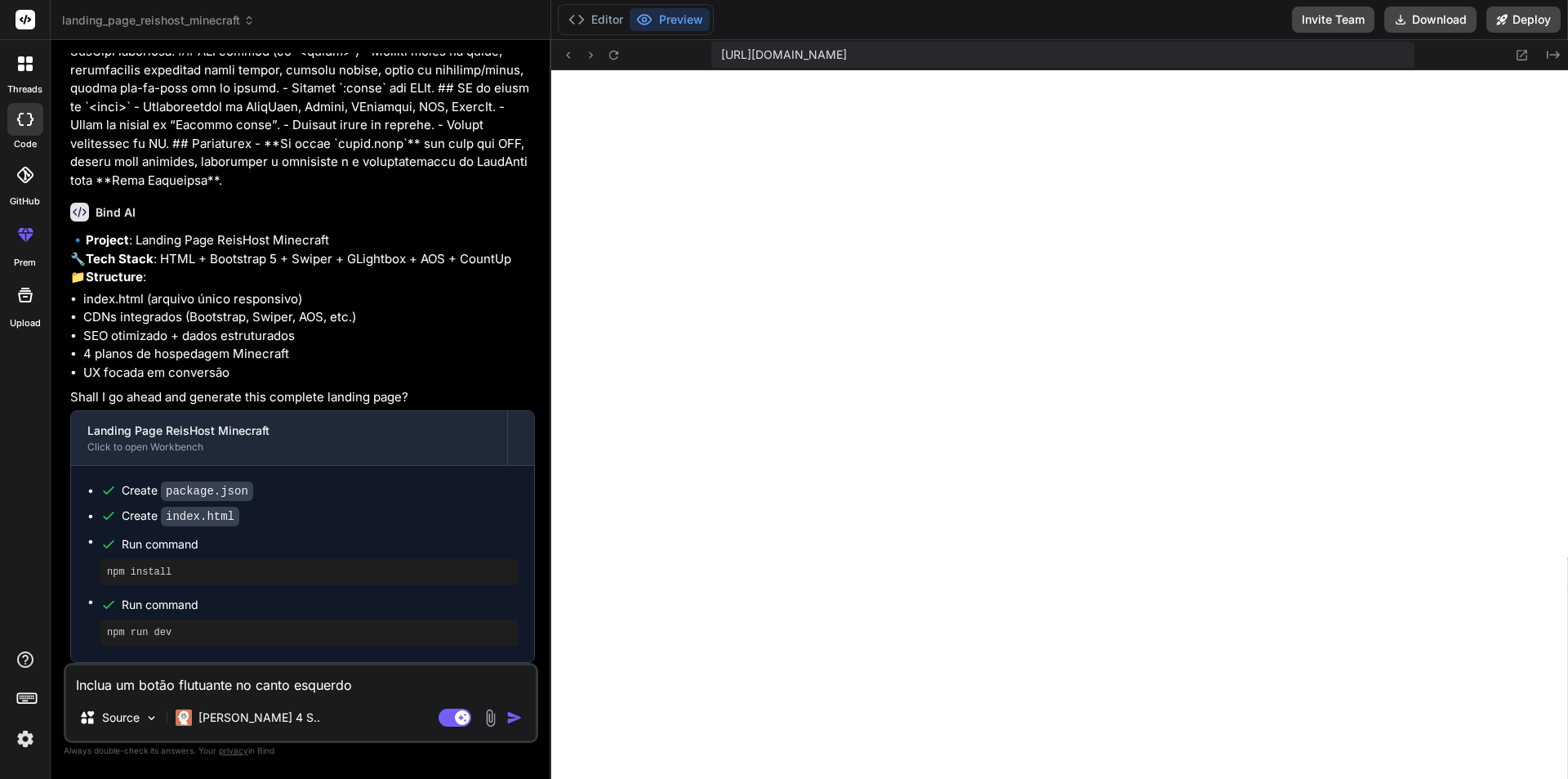
type textarea "Inclua um botão flutuante no canto esquerdo i"
type textarea "x"
type textarea "Inclua um botão flutuante no canto esquerdo in"
type textarea "x"
type textarea "Inclua um botão flutuante no canto esquerdo inf"
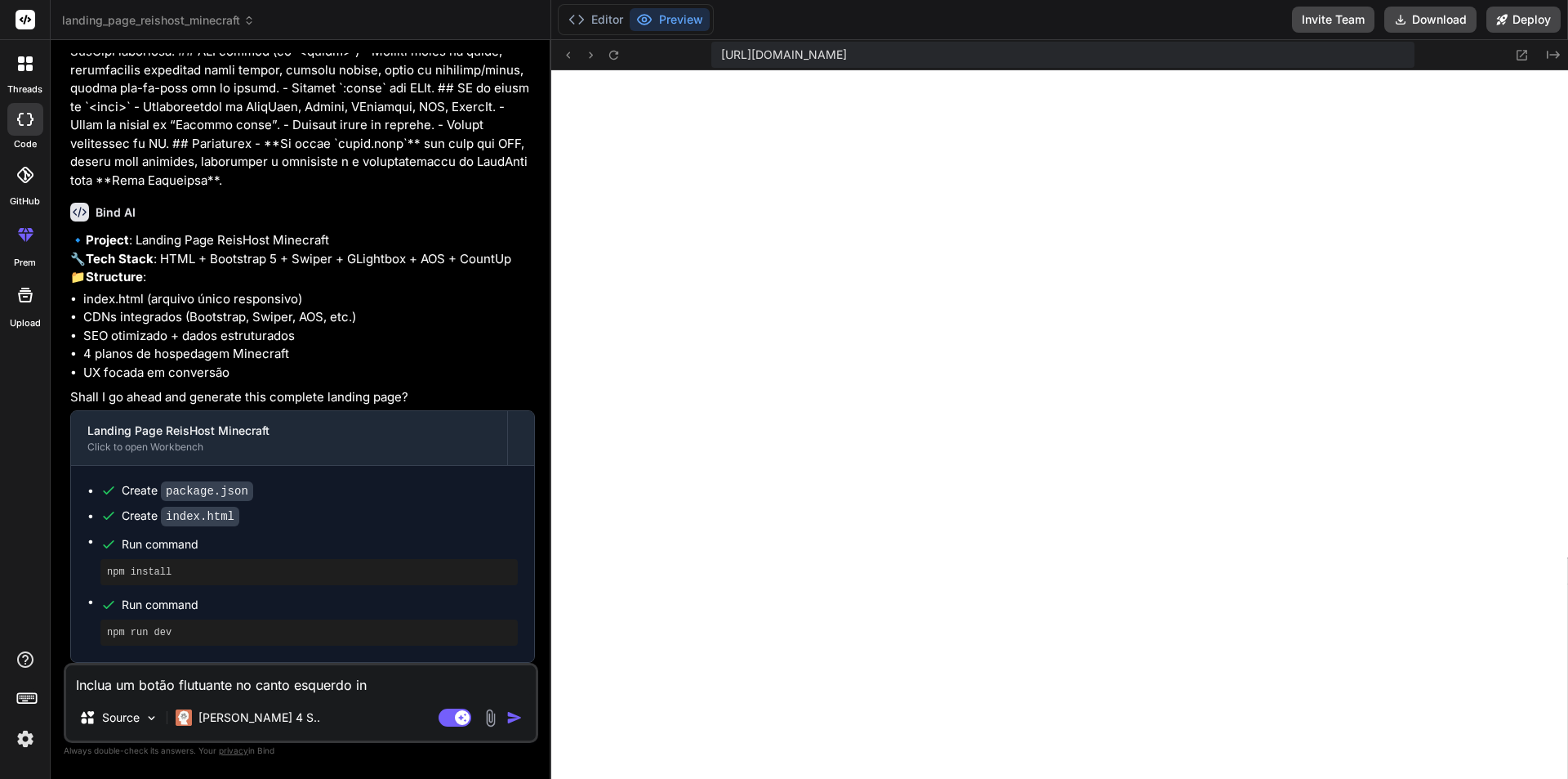
type textarea "x"
type textarea "Inclua um botão flutuante no canto esquerdo infe"
type textarea "x"
type textarea "Inclua um botão flutuante no canto esquerdo infer"
type textarea "x"
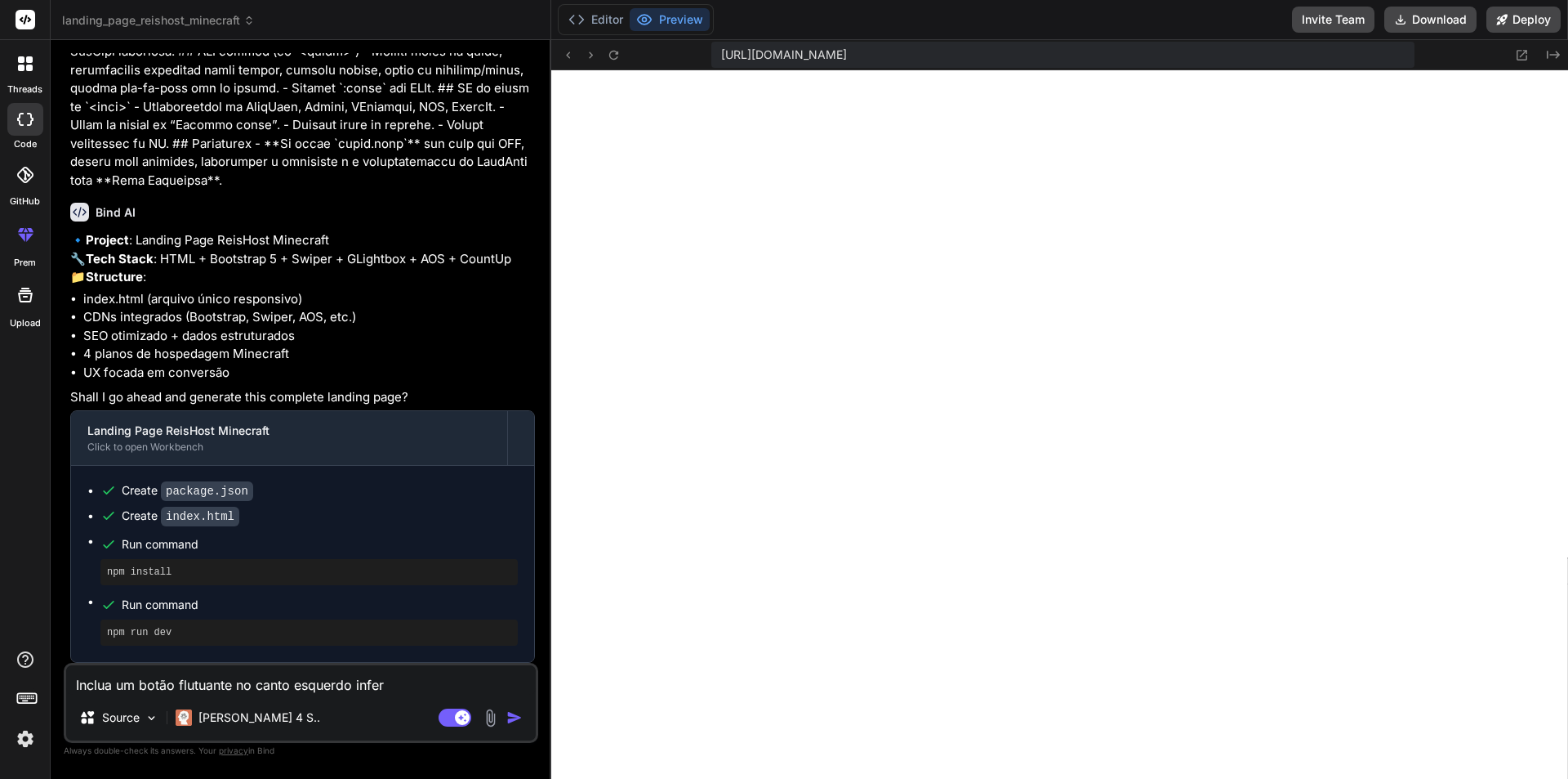
type textarea "Inclua um botão flutuante no canto esquerdo inferi"
type textarea "x"
type textarea "Inclua um botão flutuante no canto esquerdo inferio"
type textarea "x"
type textarea "Inclua um botão flutuante no canto esquerdo inferior"
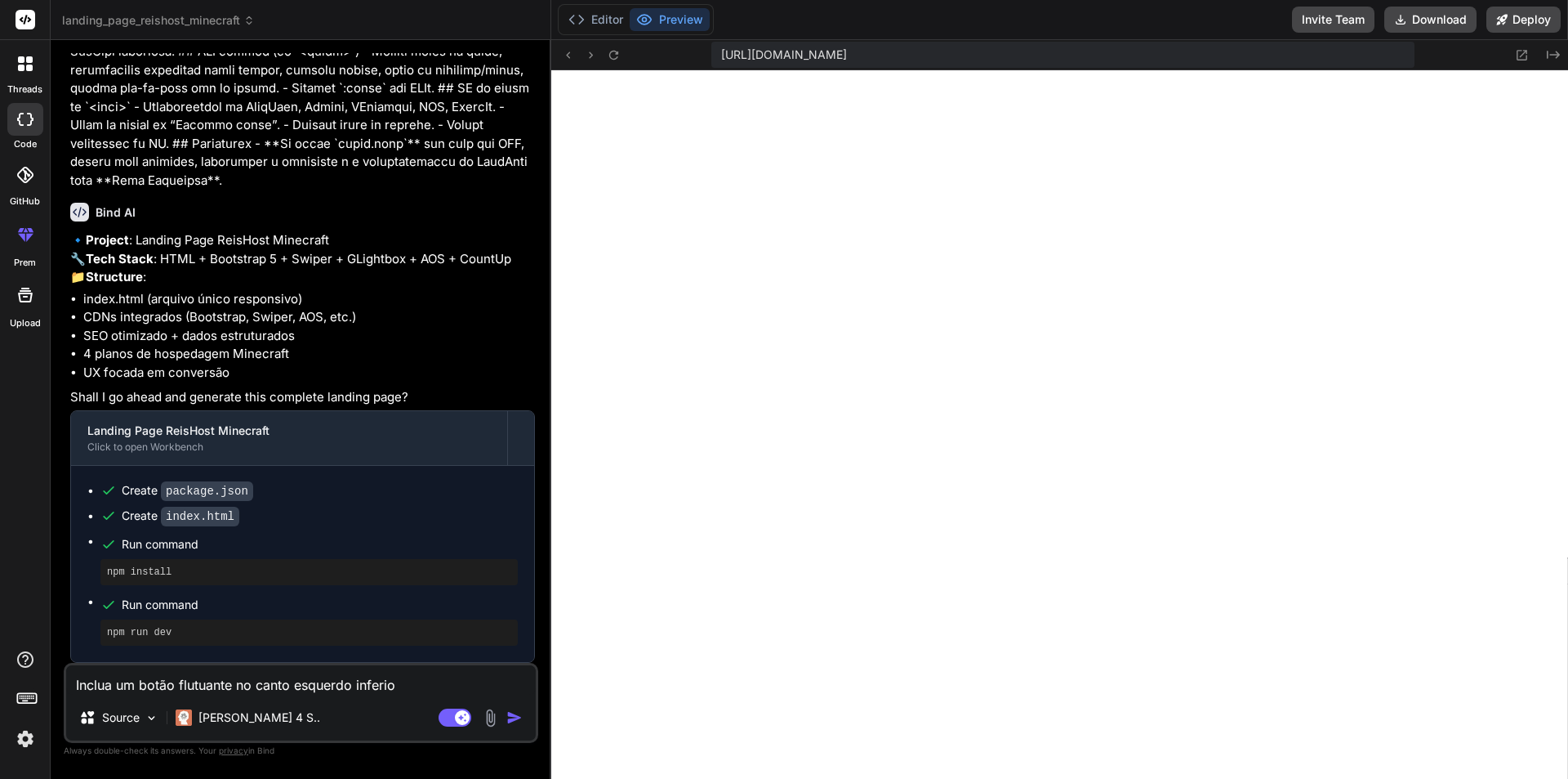
type textarea "x"
type textarea "Inclua um botão flutuante no canto esquerdo inferior,"
type textarea "x"
type textarea "Inclua um botão flutuante no canto esquerdo inferior"
type textarea "x"
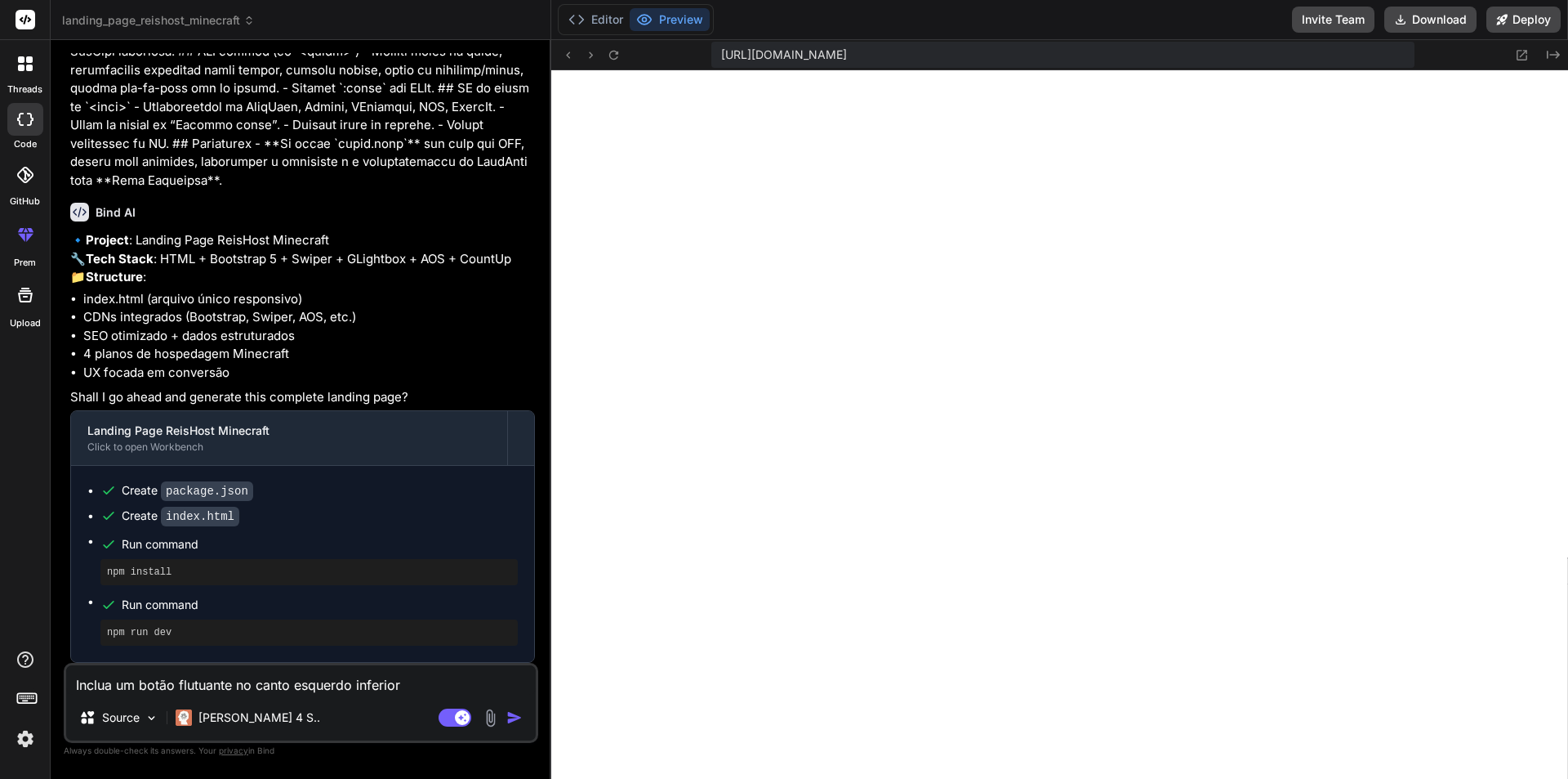
type textarea "Inclua um botão flutuante no canto esquerdo inferior."
type textarea "x"
type textarea "Inclua um botão flutuante no canto esquerdo inferior."
type textarea "x"
type textarea "Inclua um botão flutuante no canto esquerdo inferior."
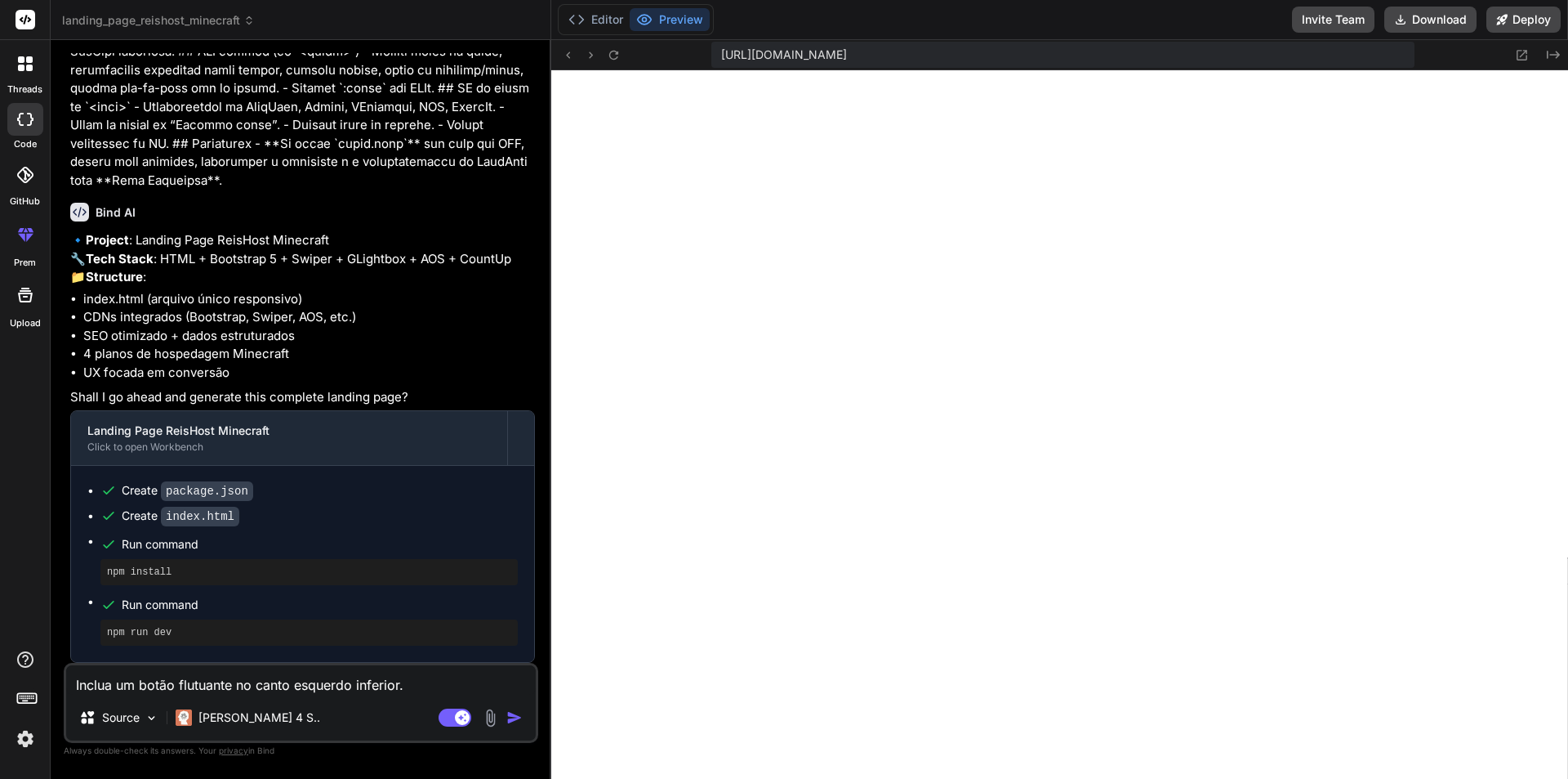
type textarea "x"
type textarea "Inclua um botão flutuante no canto esquerdo inferior"
type textarea "x"
type textarea "Inclua um botão flutuante no canto esquerdo inferior"
type textarea "x"
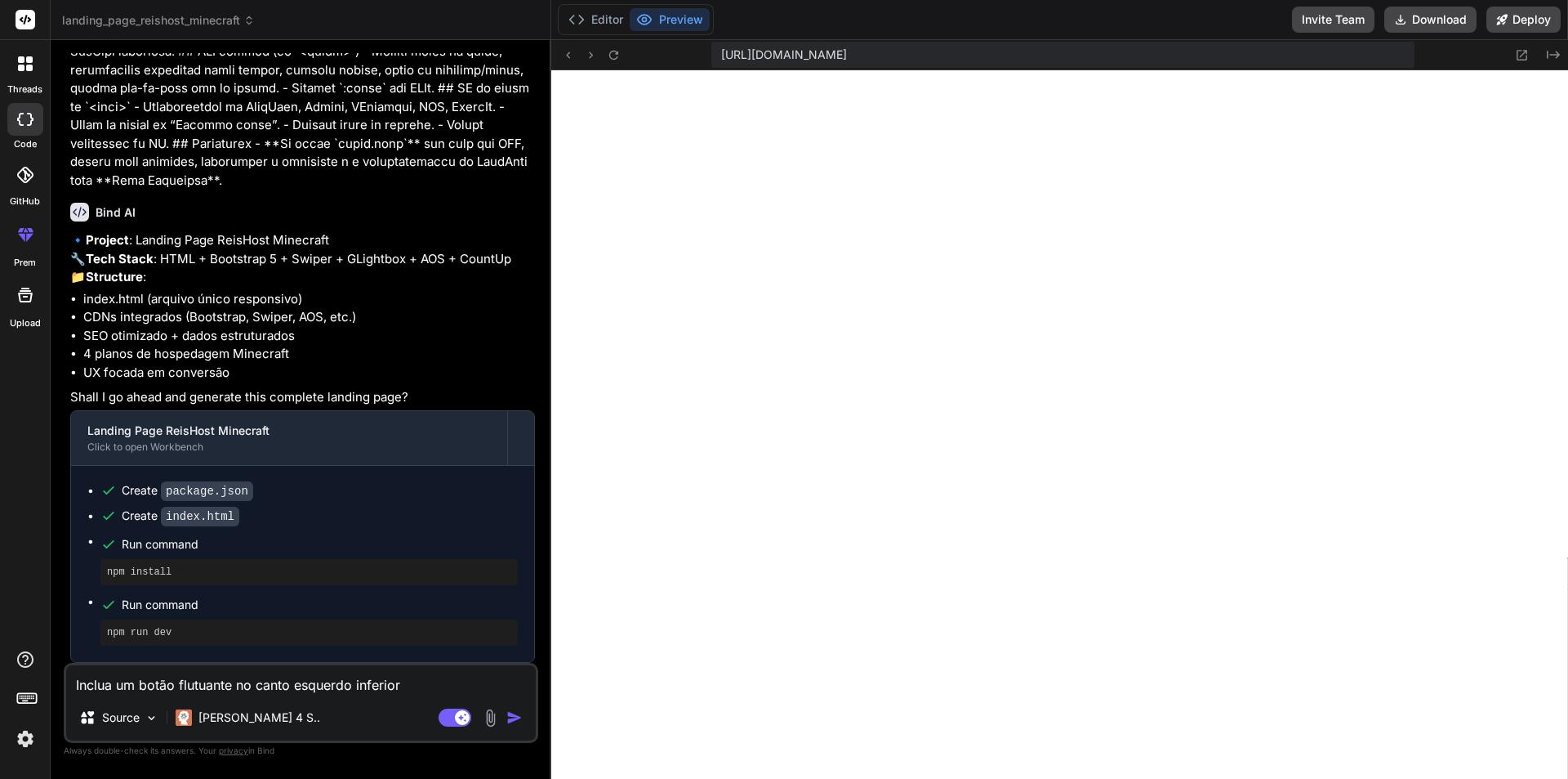
type textarea "Inclua um botão flutuante no canto esquerdo inferior d"
type textarea "x"
type textarea "Inclua um botão flutuante no canto esquerdo inferior de"
type textarea "x"
type textarea "Inclua um botão flutuante no canto esquerdo inferior de"
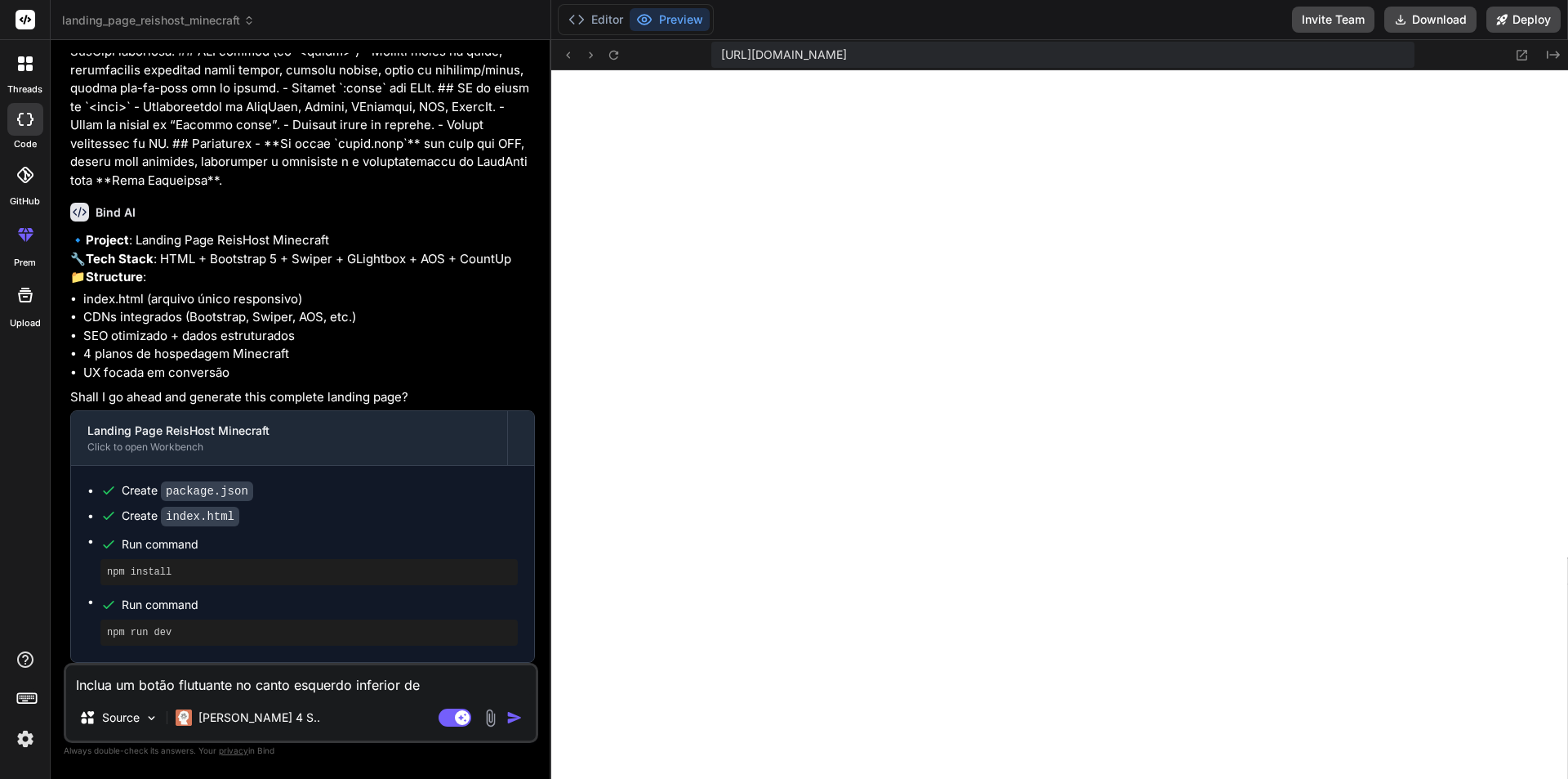
type textarea "x"
type textarea "Inclua um botão flutuante no canto esquerdo inferior de u"
type textarea "x"
type textarea "Inclua um botão flutuante no canto esquerdo inferior de um"
type textarea "x"
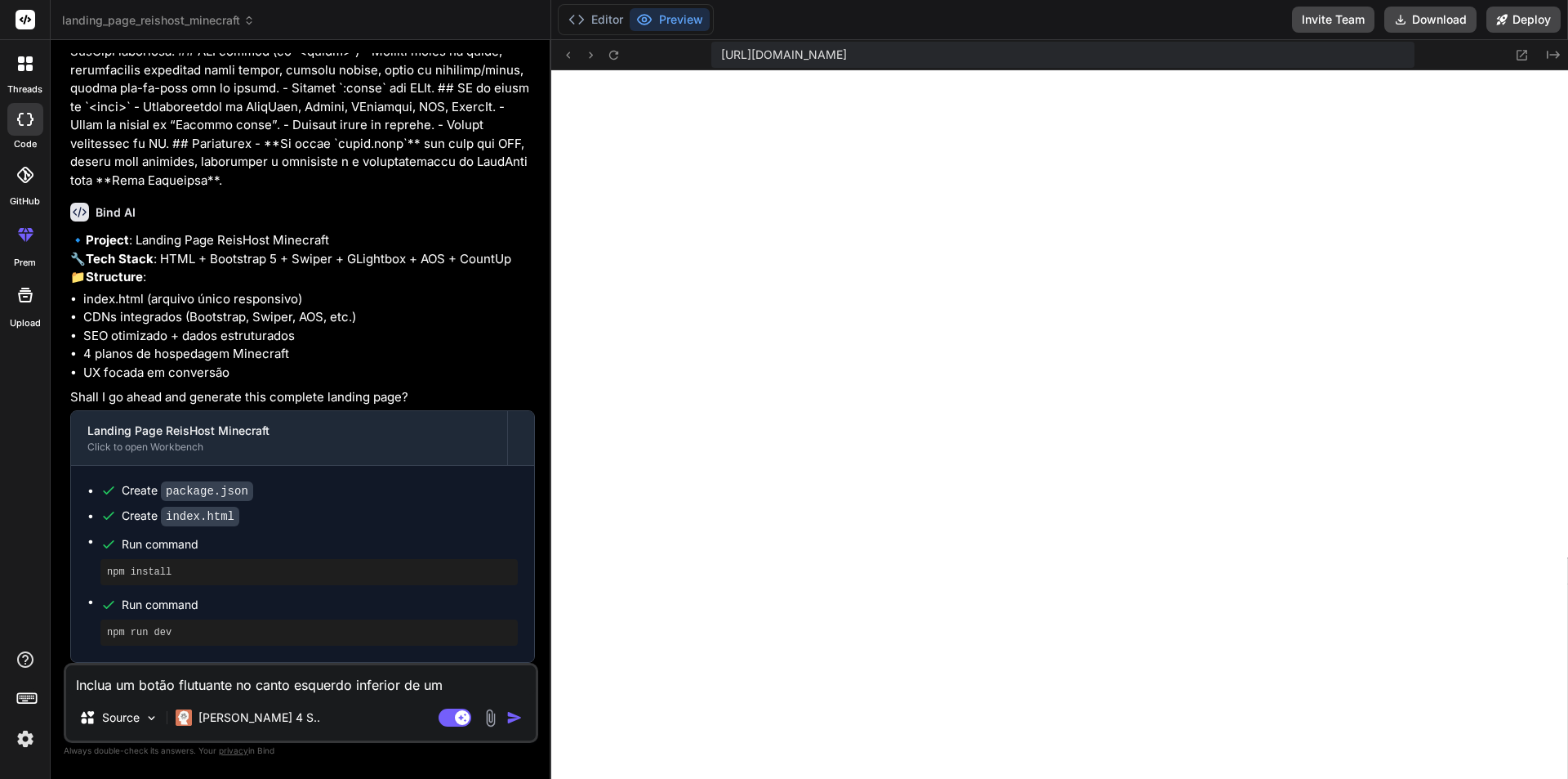
type textarea "Inclua um botão flutuante no canto esquerdo inferior de um"
type textarea "x"
type textarea "Inclua um botão flutuante no canto esquerdo inferior de um ""
type textarea "x"
type textarea "Inclua um botão flutuante no canto esquerdo inferior de um "o"
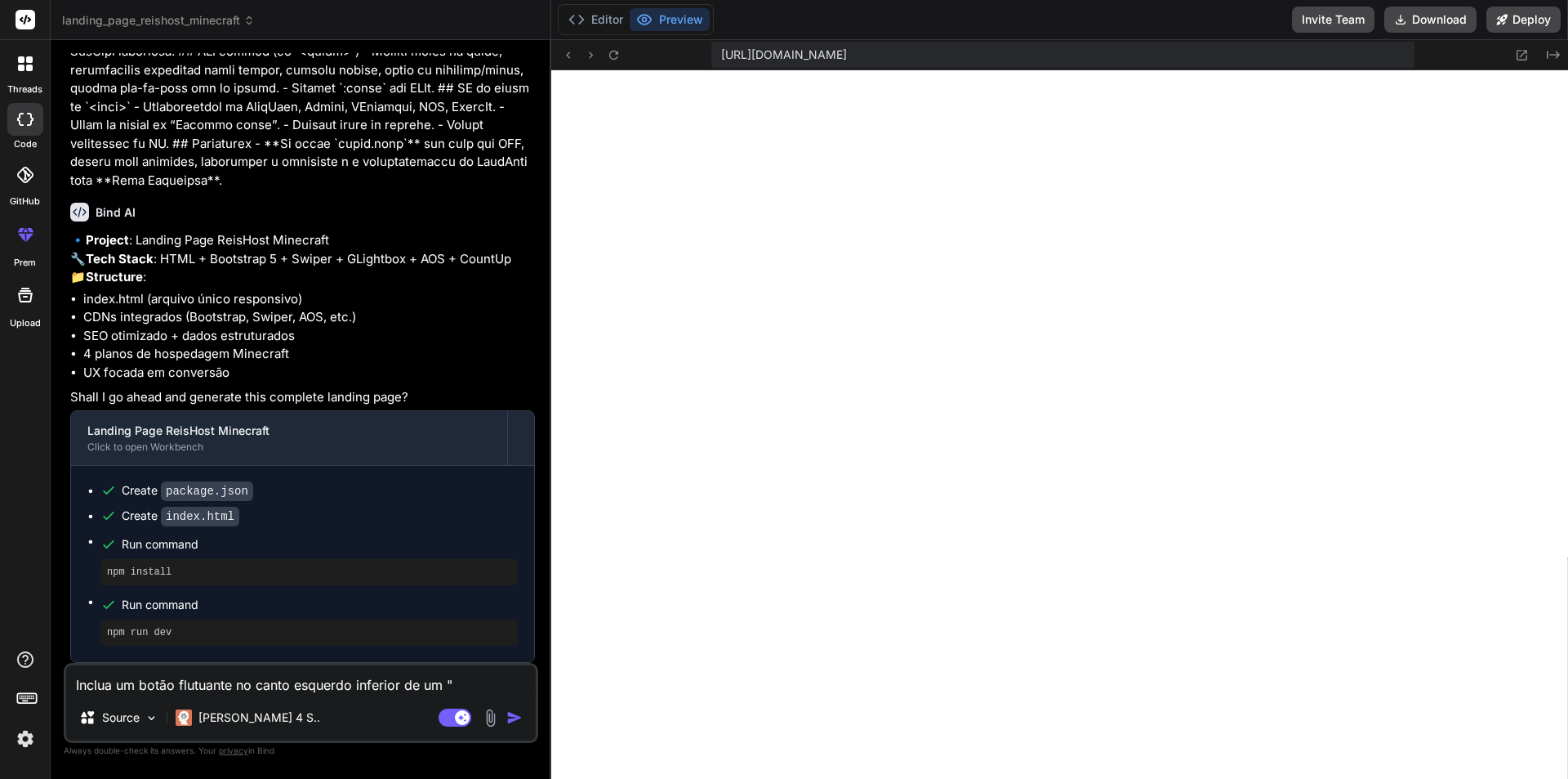
type textarea "x"
type textarea "Inclua um botão flutuante no canto esquerdo inferior de um "ol"
type textarea "x"
type textarea "Inclua um botão flutuante no canto esquerdo inferior de um "olh"
type textarea "x"
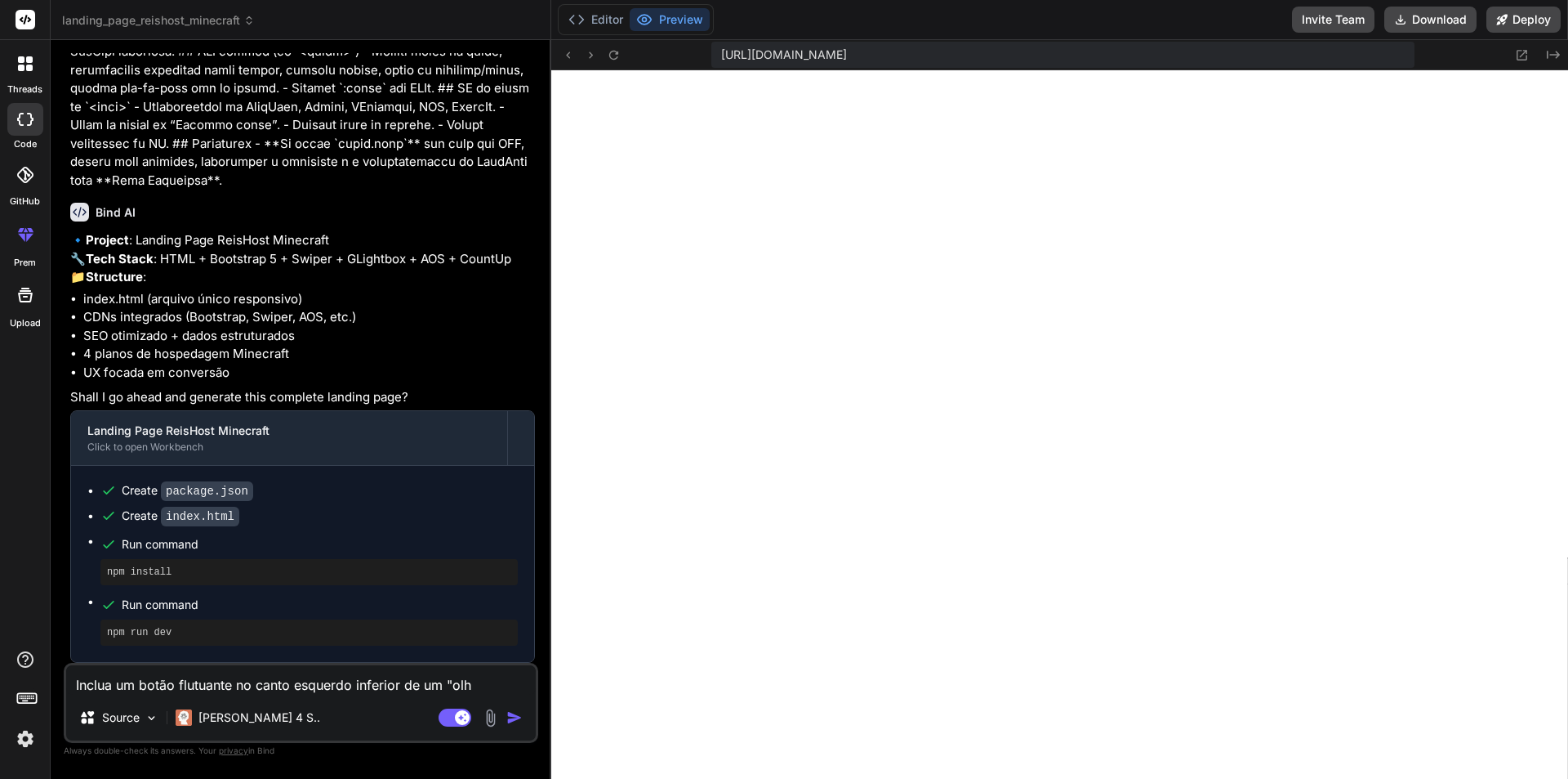
type textarea "Inclua um botão flutuante no canto esquerdo inferior de um "olho"
type textarea "x"
type textarea "Inclua um botão flutuante no canto esquerdo inferior de um "olho""
type textarea "x"
type textarea "Inclua um botão flutuante no canto esquerdo inferior de um "olho"."
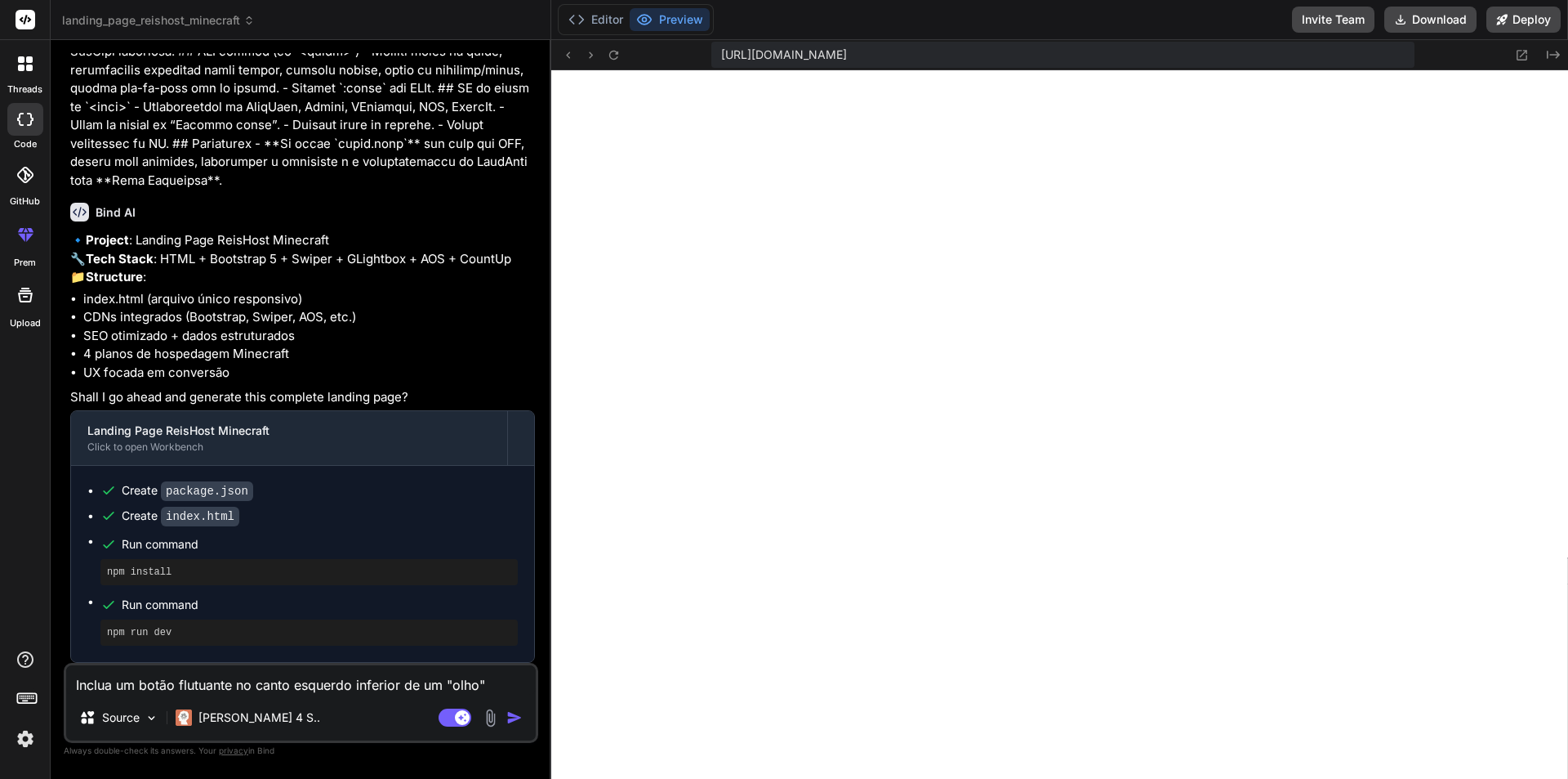
type textarea "x"
type textarea "Inclua um botão flutuante no canto esquerdo inferior de um "olho"."
type textarea "x"
type textarea "Inclua um botão flutuante no canto esquerdo inferior de um "olho"."
type textarea "x"
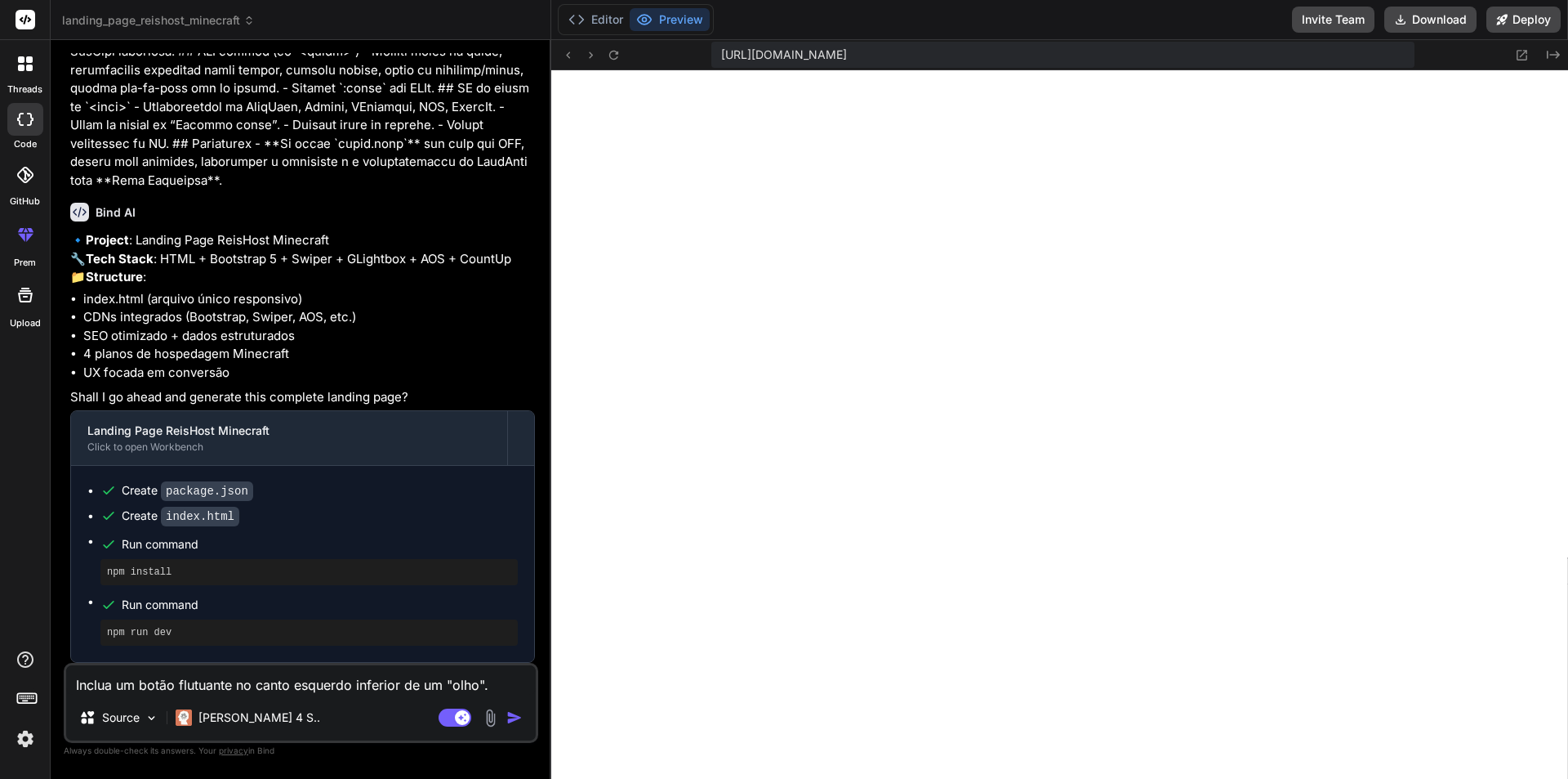
type textarea "Inclua um botão flutuante no canto esquerdo inferior de um "olho""
type textarea "x"
type textarea "Inclua um botão flutuante no canto esquerdo inferior de um "olho"
type textarea "x"
type textarea "Inclua um botão flutuante no canto esquerdo inferior de um "olh"
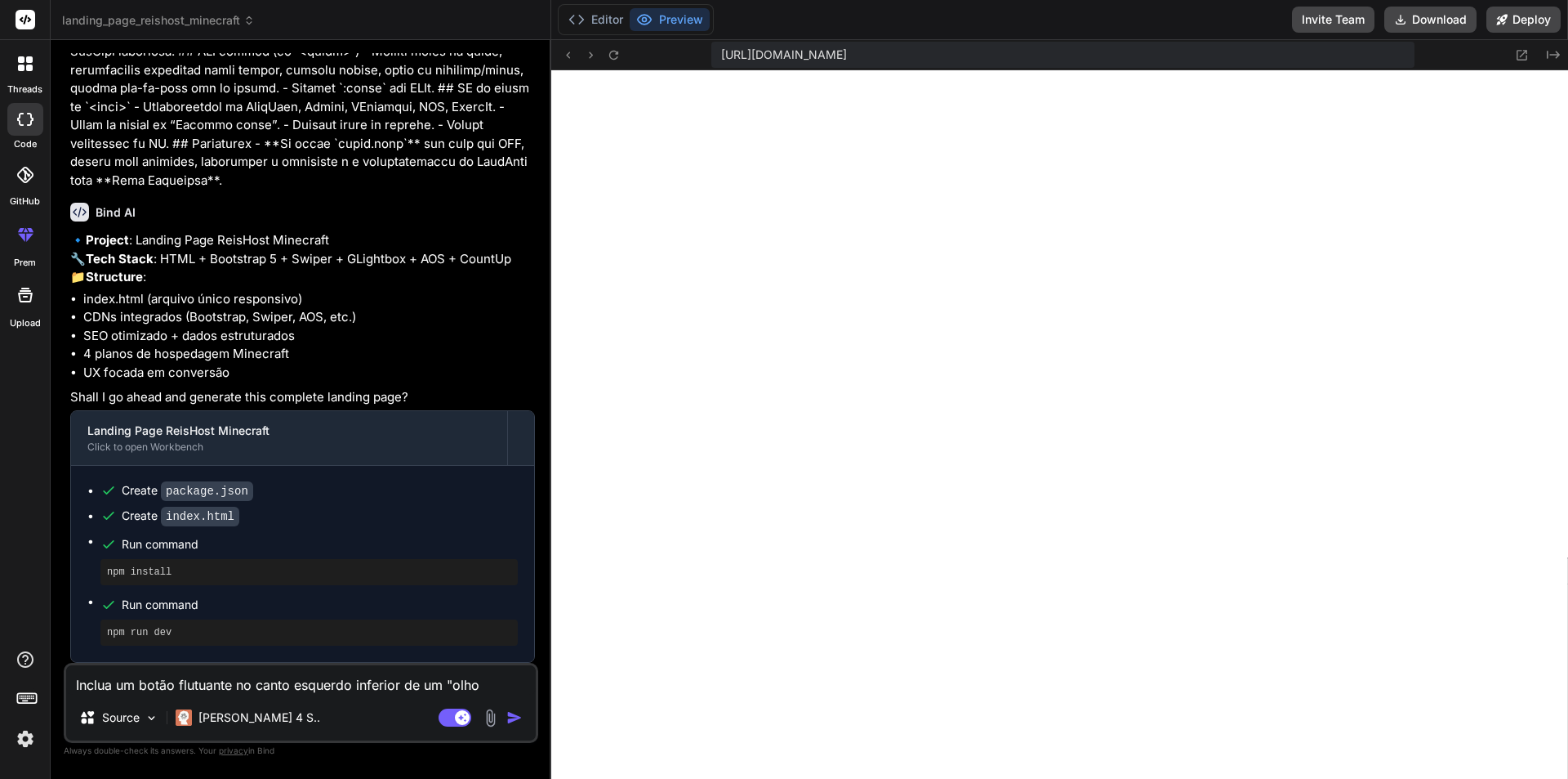
type textarea "x"
type textarea "Inclua um botão flutuante no canto esquerdo inferior de um "ol"
type textarea "x"
type textarea "Inclua um botão flutuante no canto esquerdo inferior de um "o"
type textarea "x"
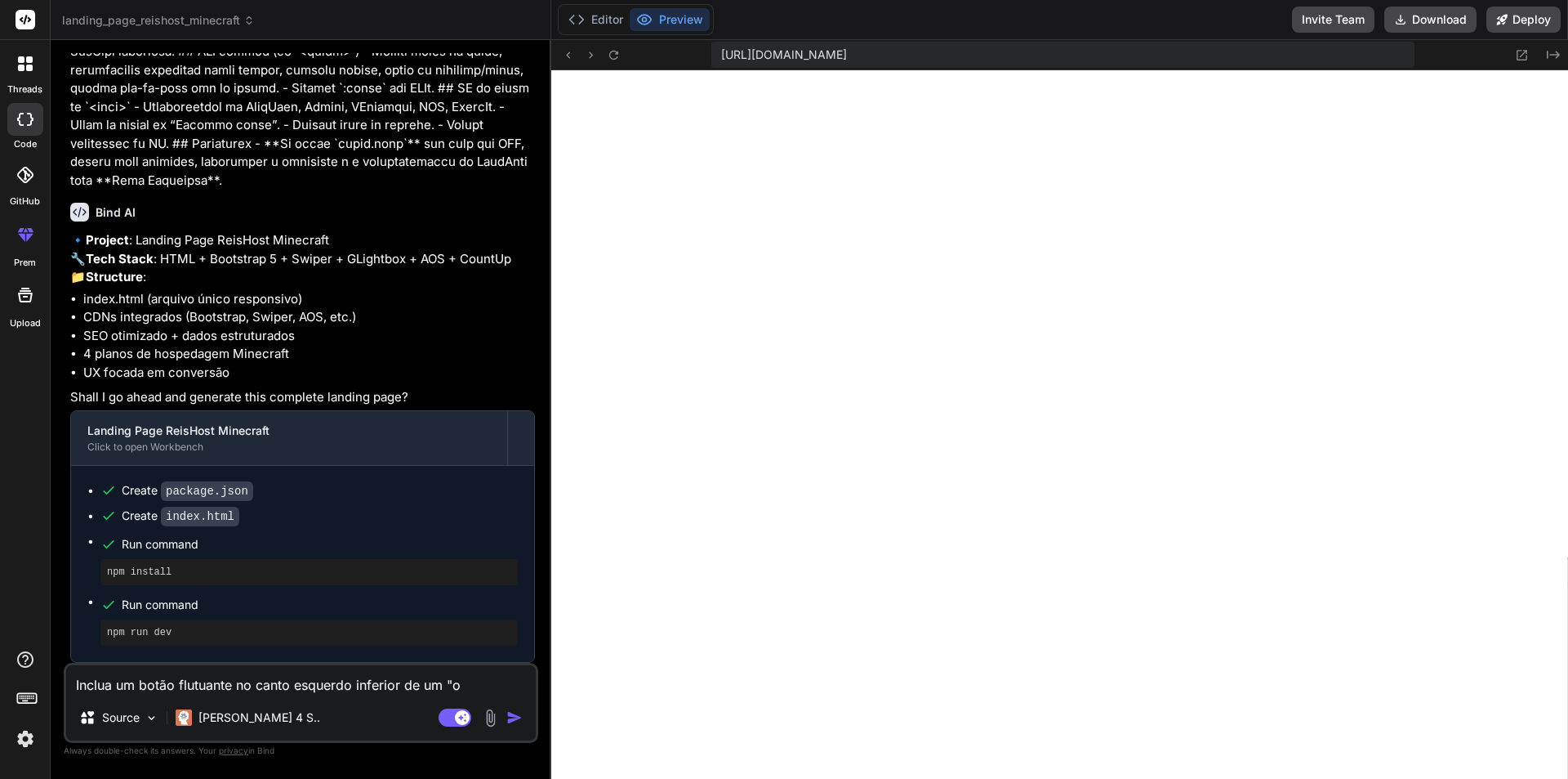
type textarea "Inclua um botão flutuante no canto esquerdo inferior de um ""
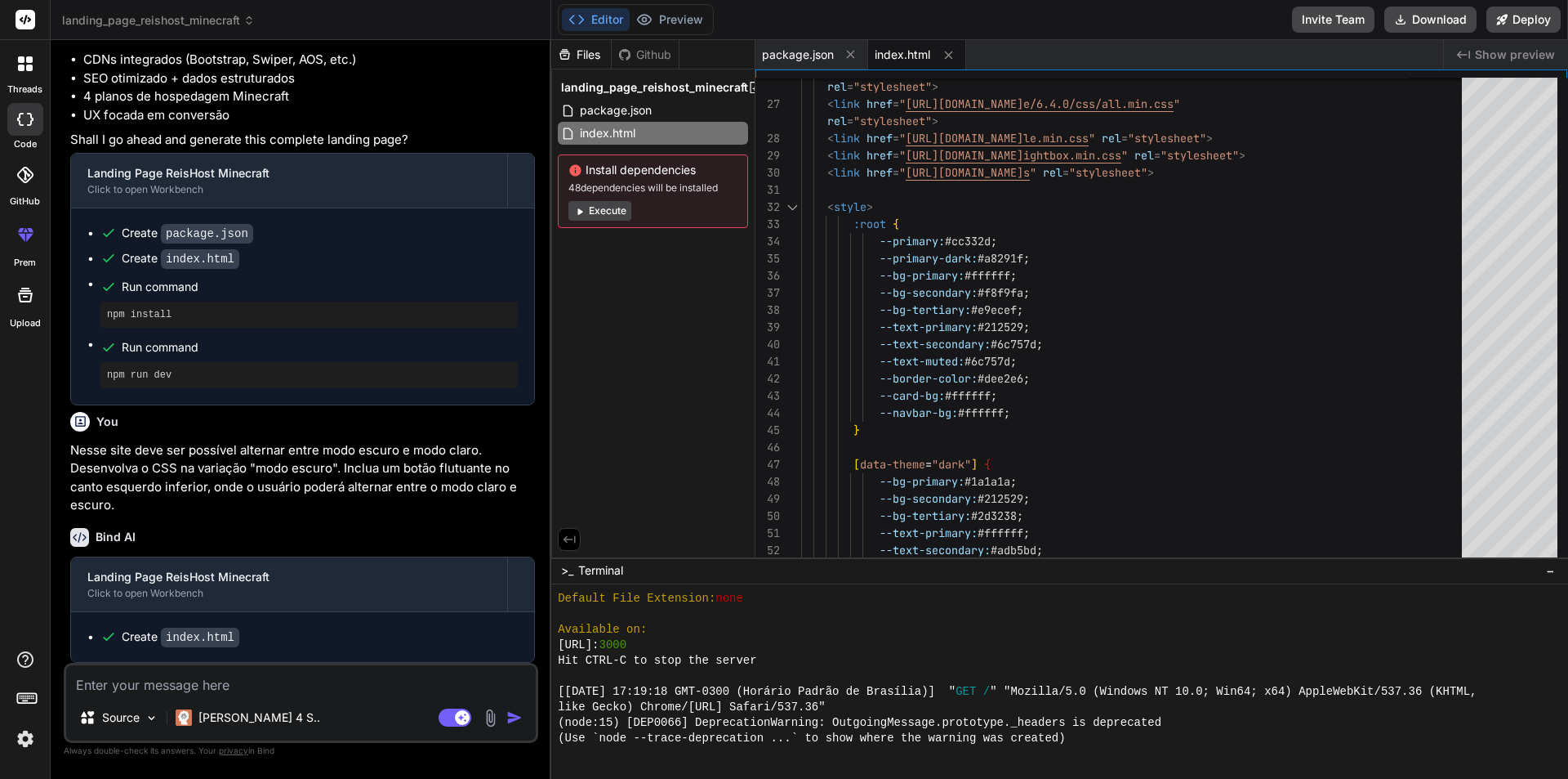
scroll to position [2239, 0]
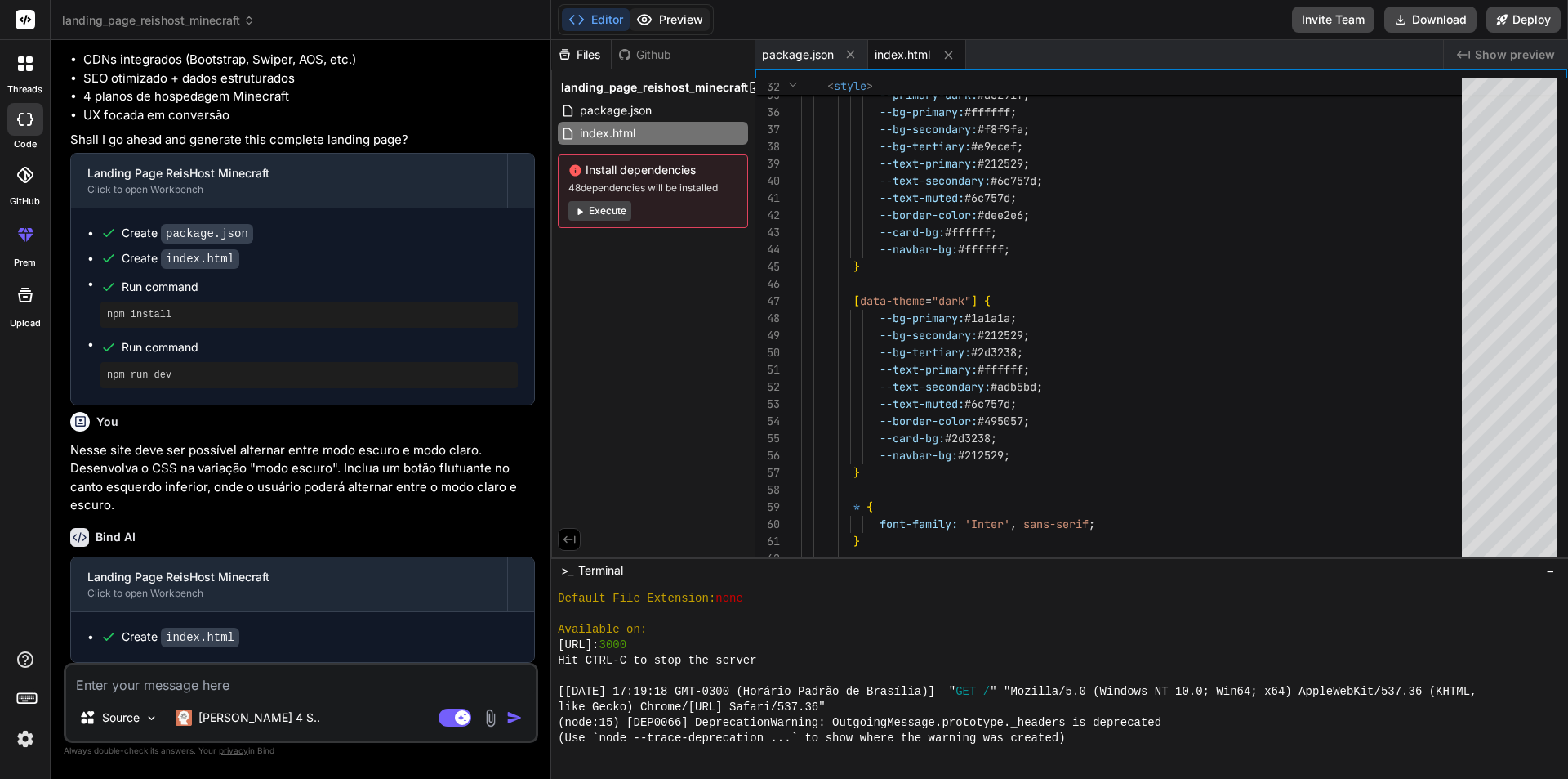
click at [680, 10] on button "Preview" at bounding box center [669, 19] width 80 height 22
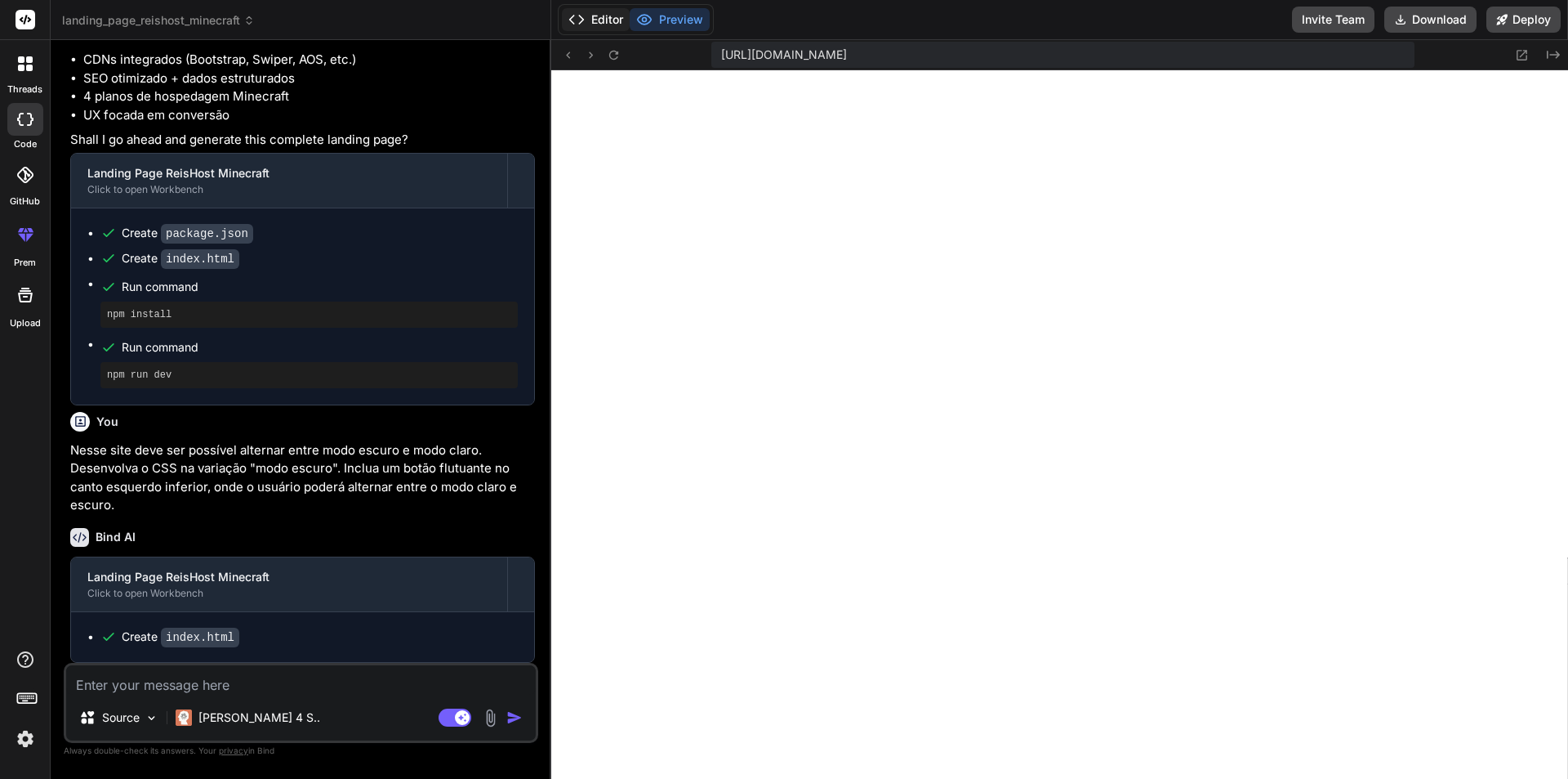
click at [603, 25] on button "Editor" at bounding box center [596, 19] width 68 height 22
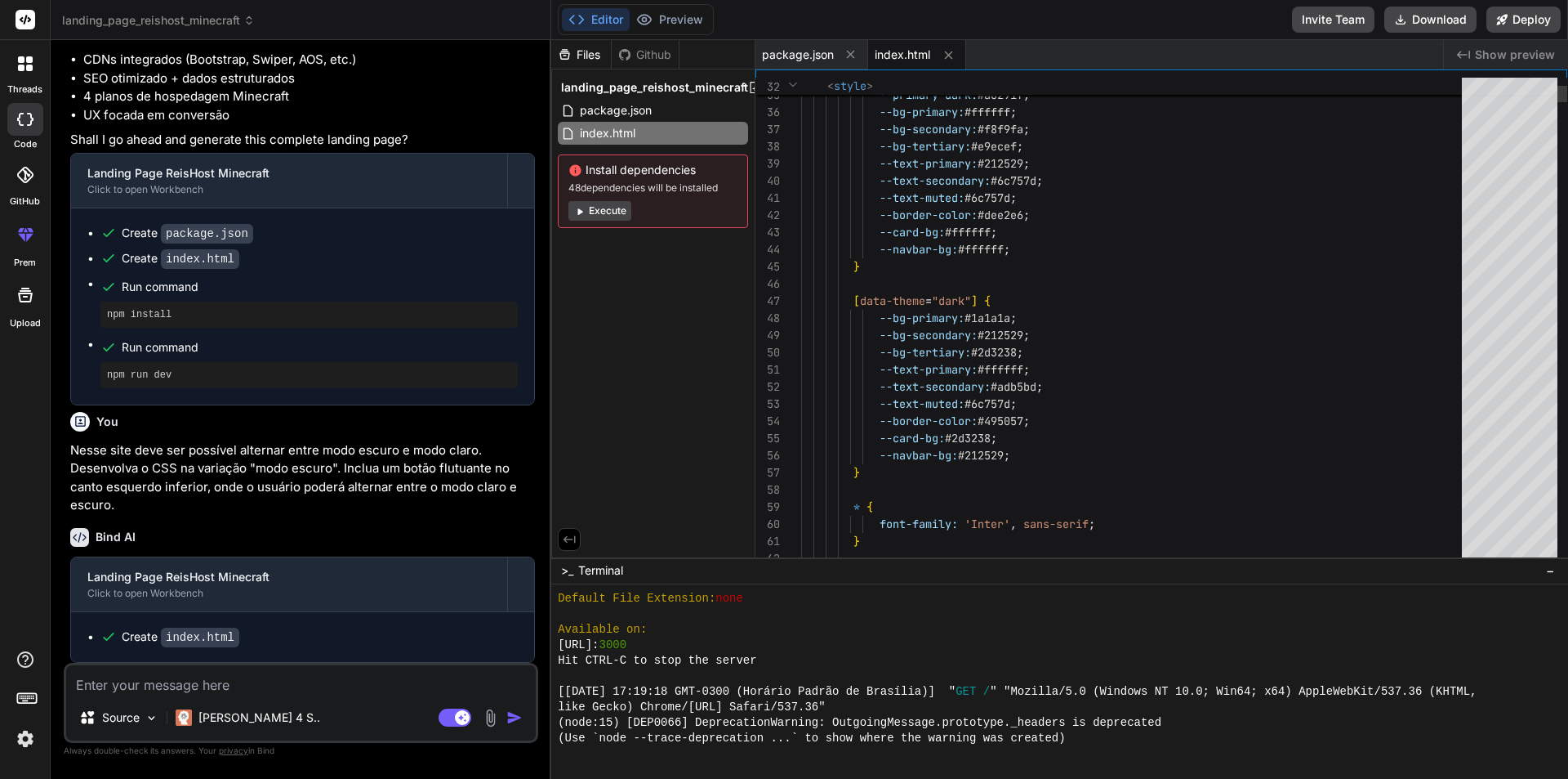
scroll to position [0, 0]
drag, startPoint x: 1528, startPoint y: 25, endPoint x: 1325, endPoint y: 101, distance: 216.8
click at [1325, 101] on div "Editor Preview Invite Team Download Deploy [URL][DOMAIN_NAME] Created with Pixs…" at bounding box center [1060, 390] width 1017 height 779
click at [1427, 22] on button "Download" at bounding box center [1430, 20] width 92 height 26
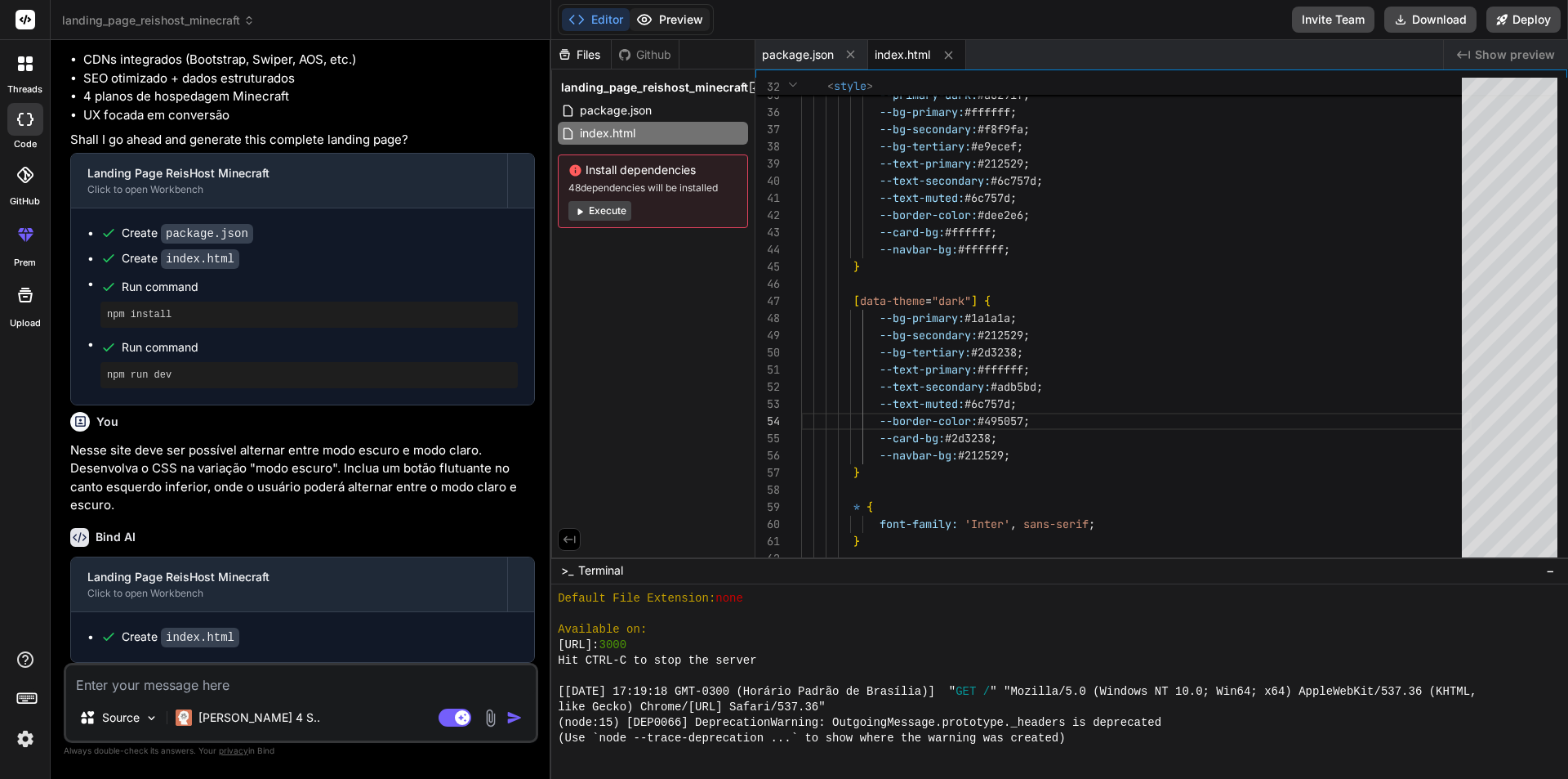
click at [682, 10] on button "Preview" at bounding box center [669, 19] width 80 height 22
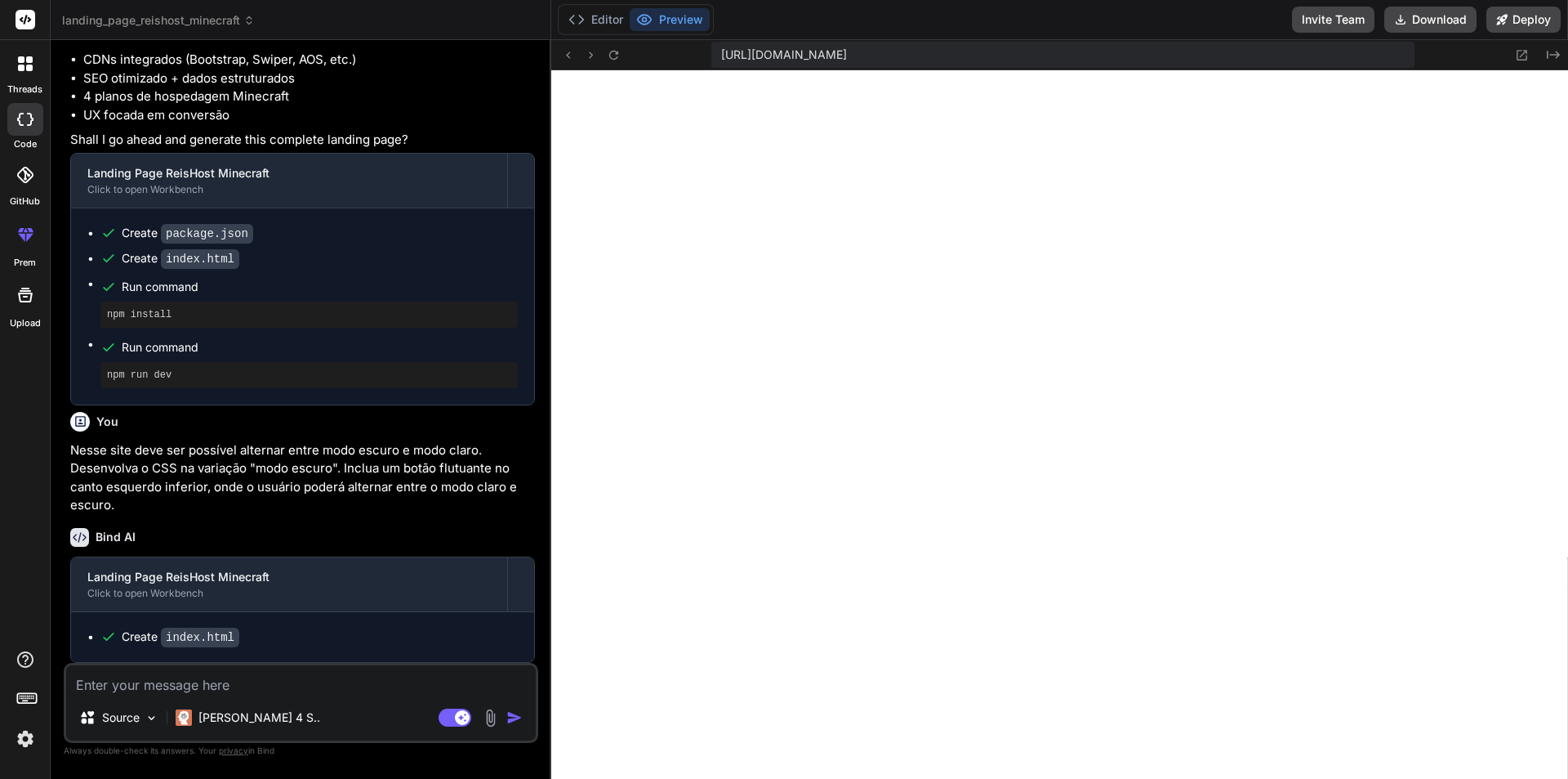
scroll to position [2157, 0]
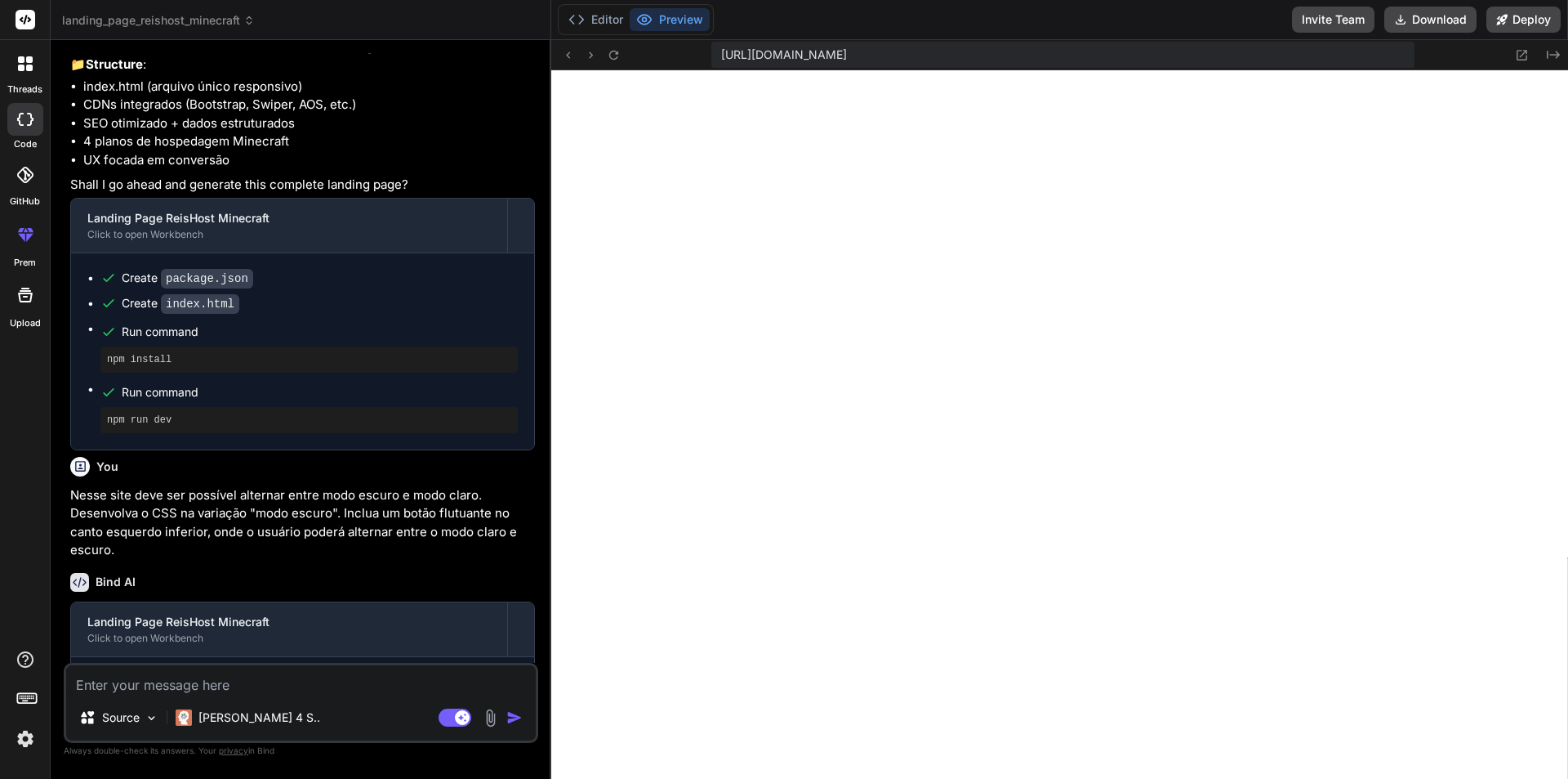
click at [26, 235] on icon at bounding box center [29, 237] width 8 height 8
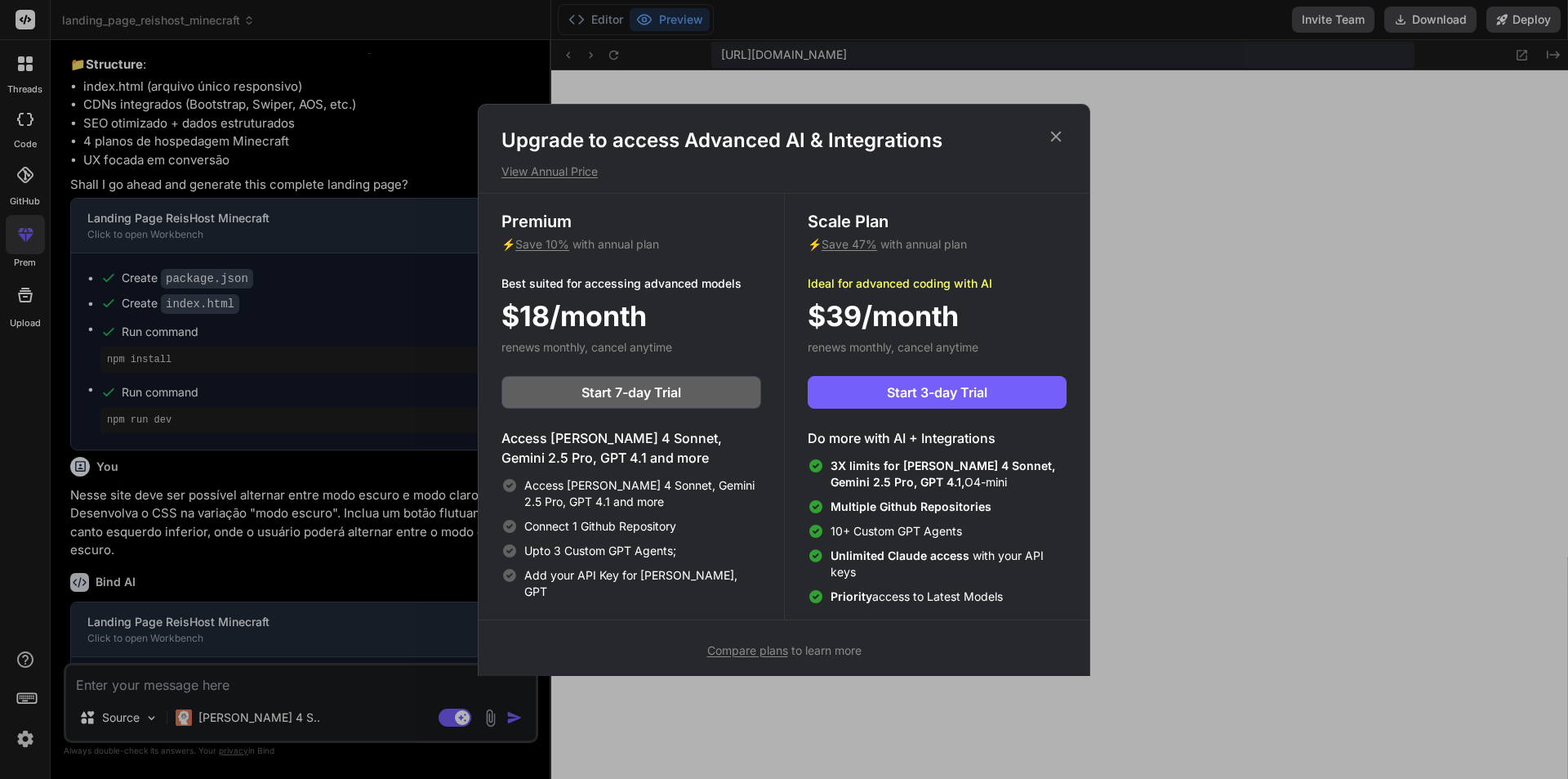
click at [658, 743] on div "Upgrade to access Advanced AI & Integrations View Annual Price Premium ⚡ Save 1…" at bounding box center [784, 390] width 1568 height 779
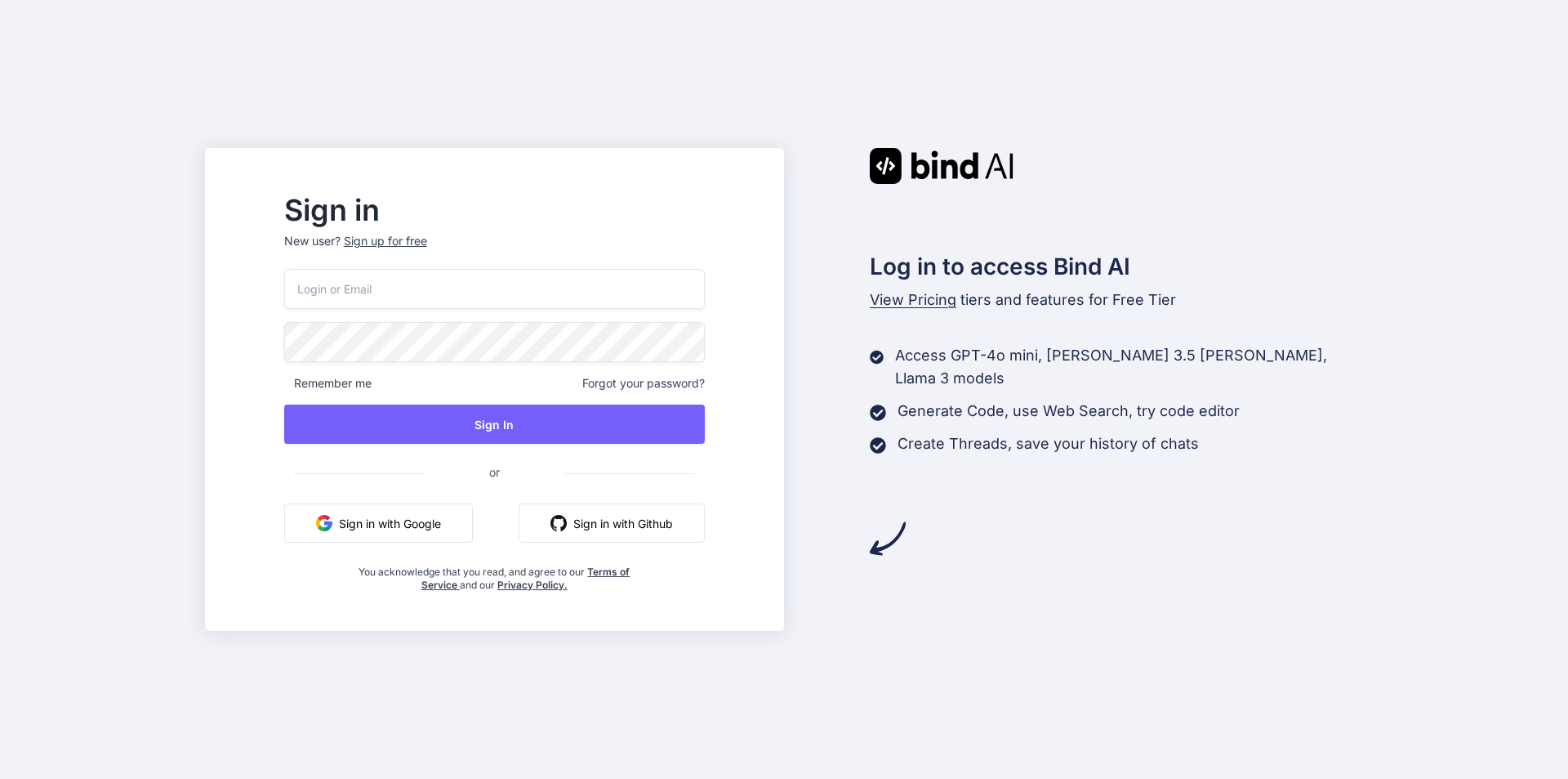
click at [518, 260] on p "New user? Sign up for free" at bounding box center [494, 251] width 420 height 36
click at [442, 519] on button "Sign in with Google" at bounding box center [378, 522] width 189 height 39
